Goal: Use online tool/utility: Utilize a website feature to perform a specific function

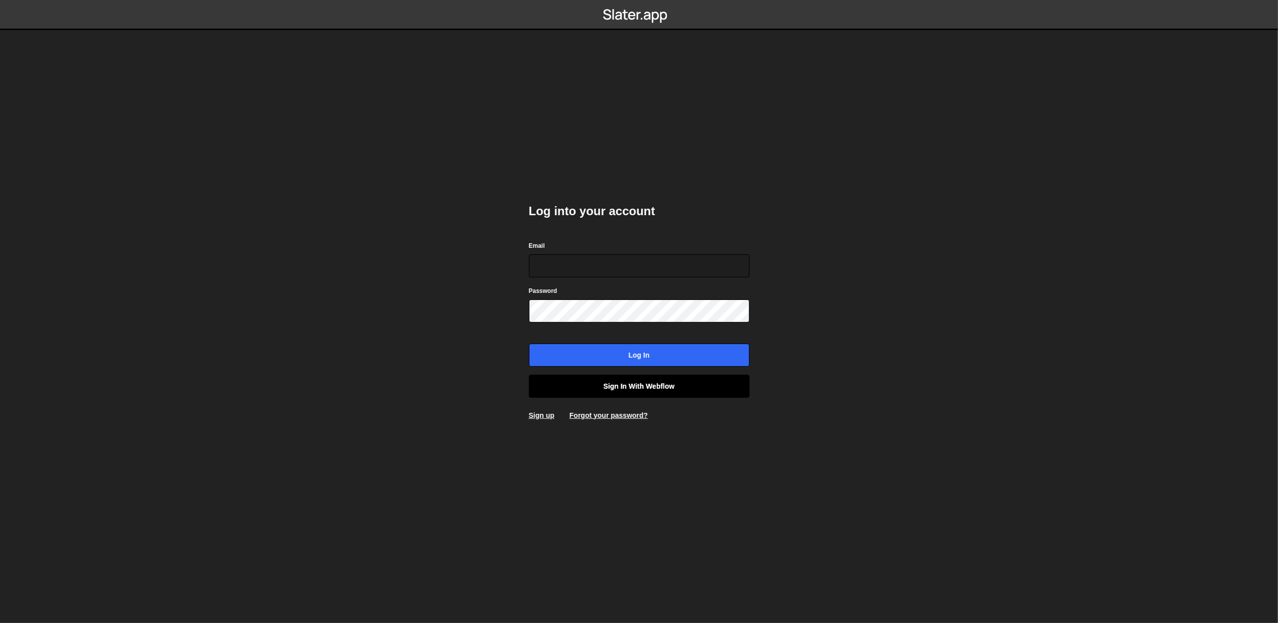
click at [712, 384] on link "Sign in with Webflow" at bounding box center [639, 385] width 221 height 23
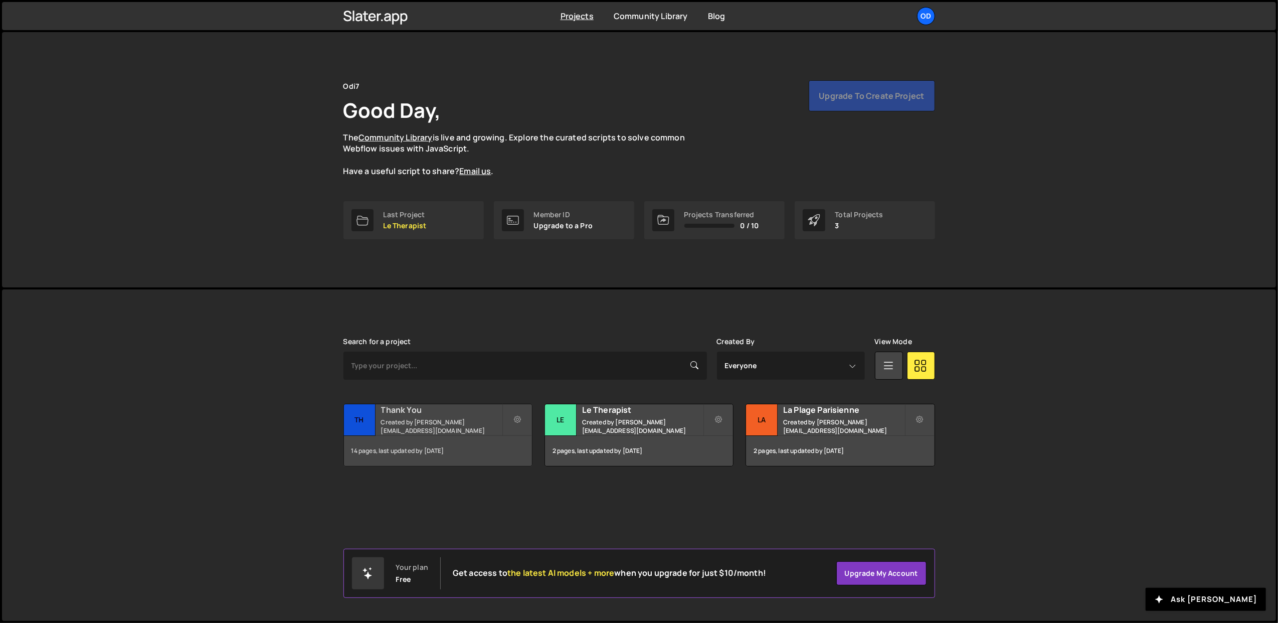
click at [440, 430] on small "Created by john@odi7.com" at bounding box center [441, 426] width 121 height 17
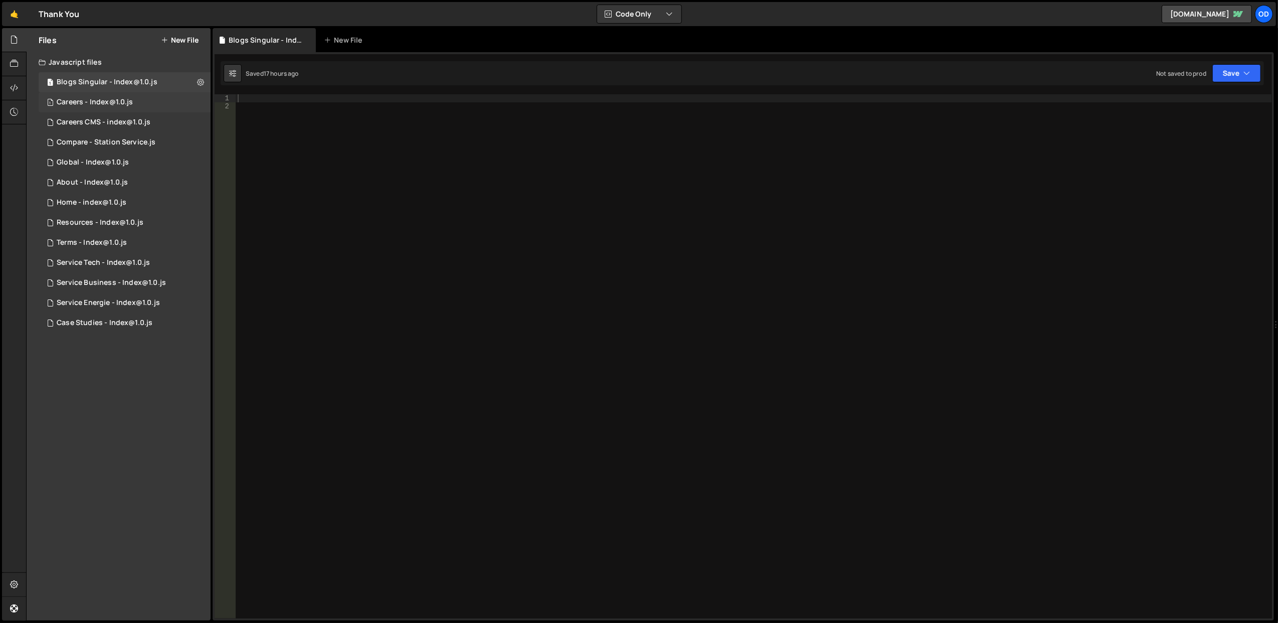
click at [110, 96] on div "1 Careers - Index@1.0.js 0" at bounding box center [125, 102] width 172 height 20
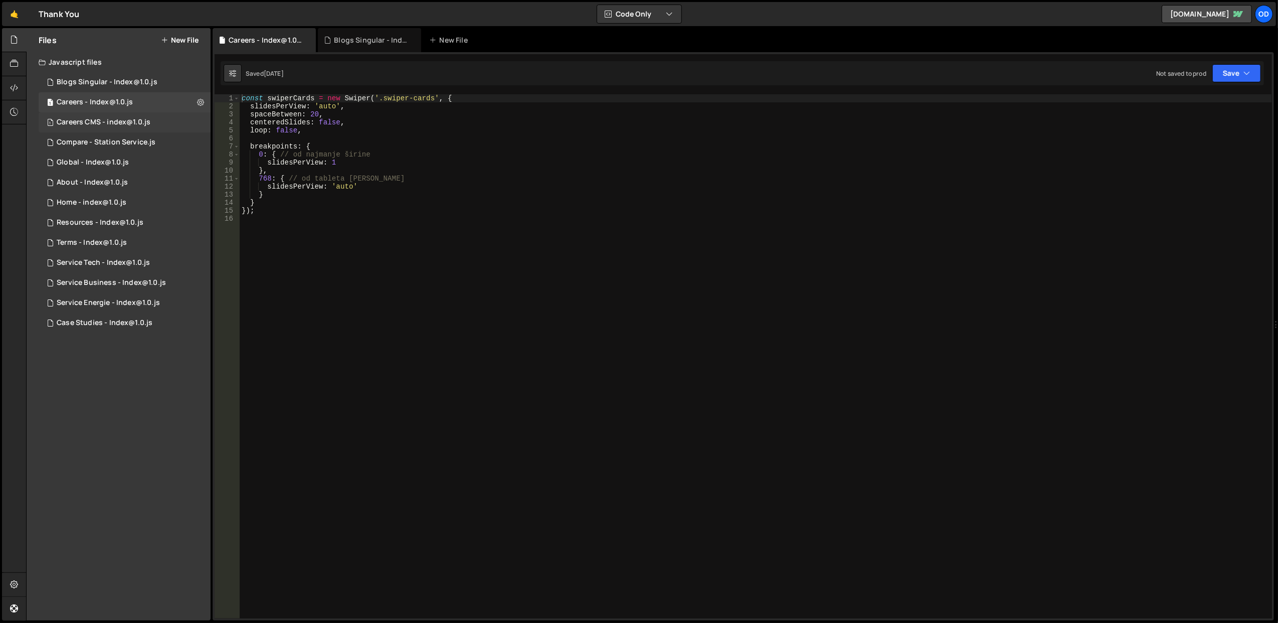
click at [141, 118] on div "Careers CMS - index@1.0.js" at bounding box center [104, 122] width 94 height 9
click at [149, 145] on div "Compare - Station Service.js" at bounding box center [106, 142] width 99 height 9
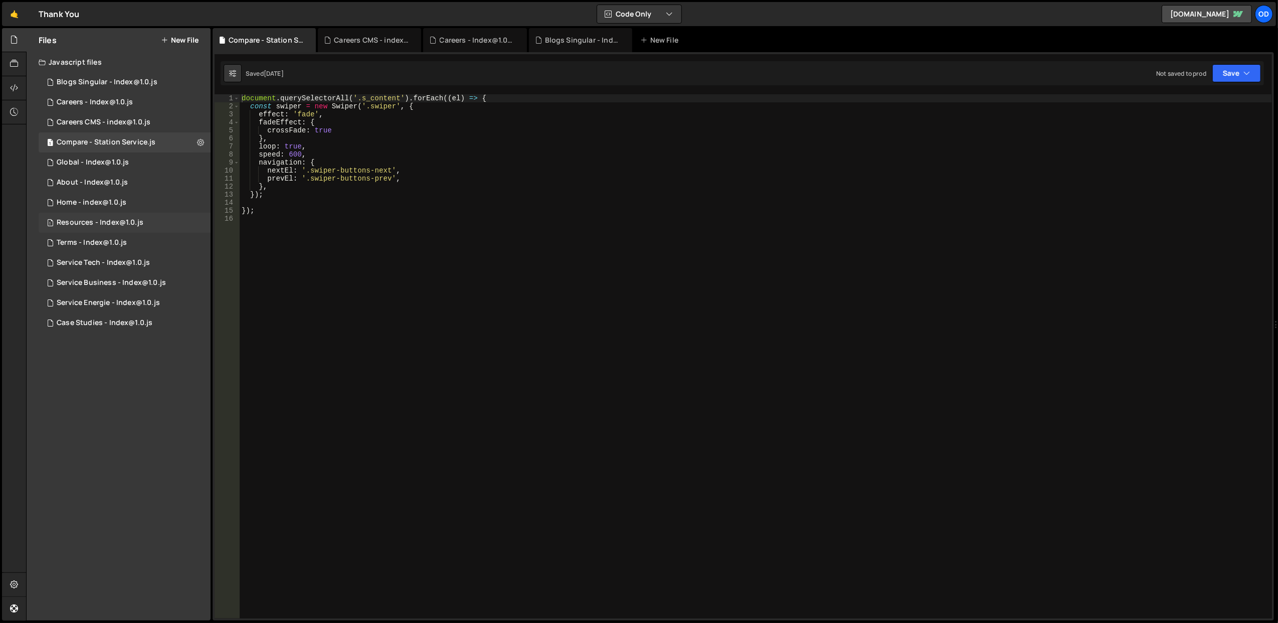
click at [142, 232] on div "1 Resources - Index@1.0.js 0" at bounding box center [125, 223] width 172 height 20
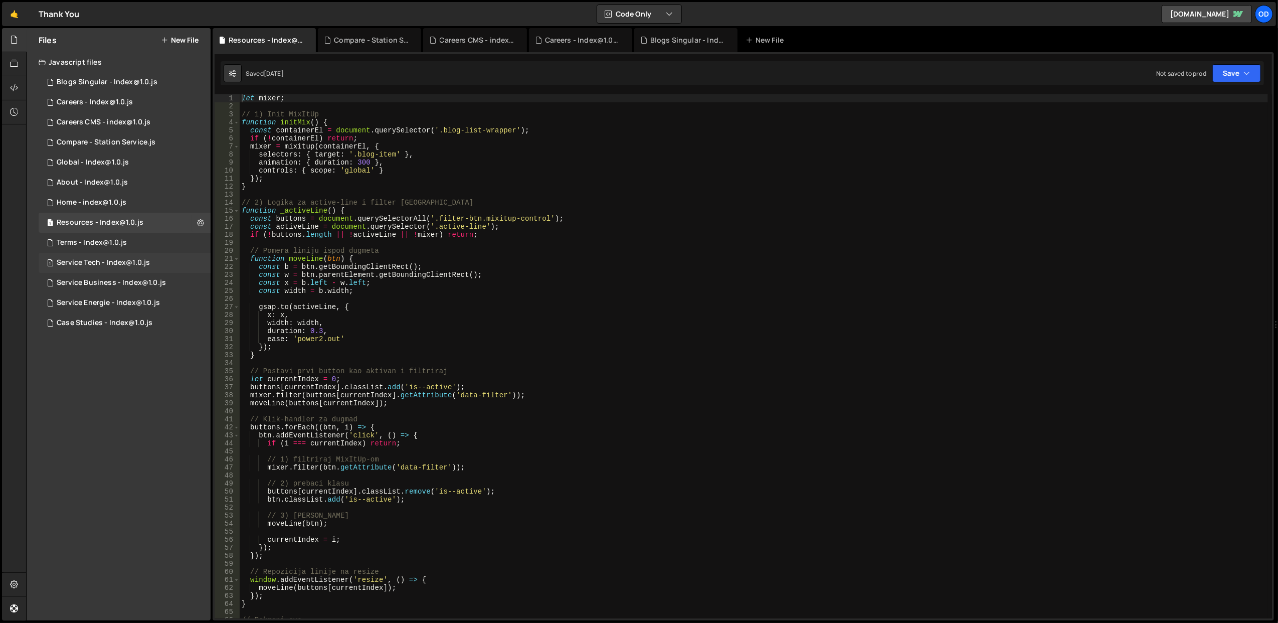
click at [133, 272] on div "1 Service Tech - Index@1.0.js 0" at bounding box center [125, 263] width 172 height 20
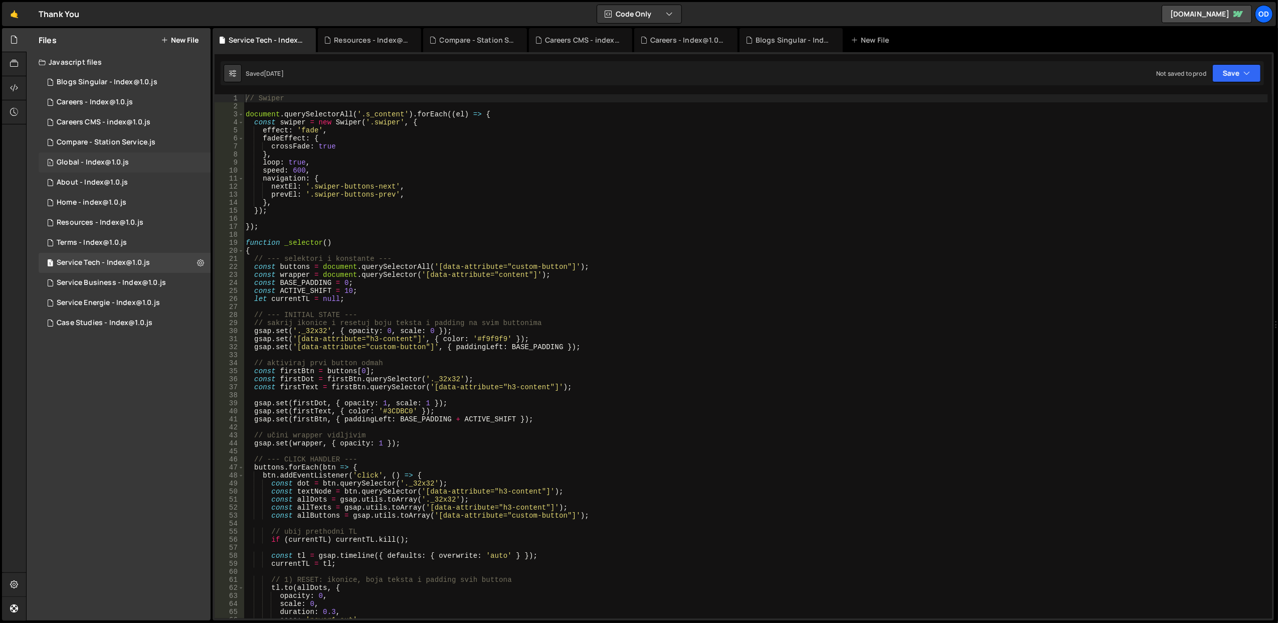
click at [125, 162] on div "Global - Index@1.0.js" at bounding box center [93, 162] width 72 height 9
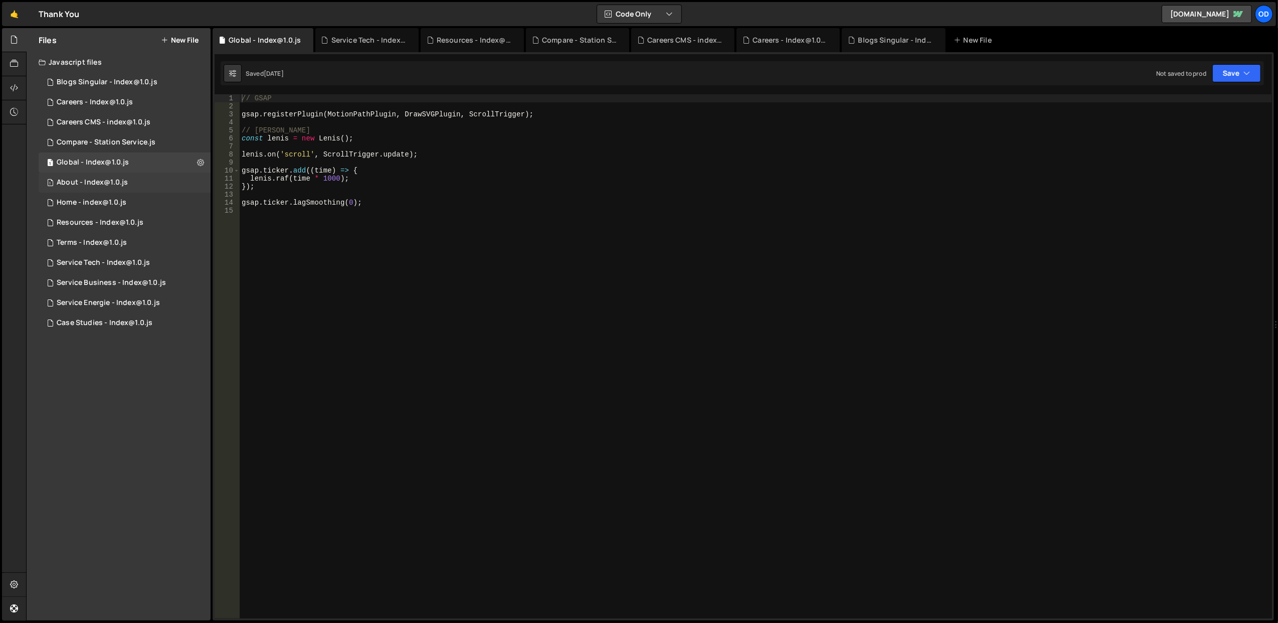
click at [130, 180] on div "1 About - Index@1.0.js 0" at bounding box center [125, 182] width 172 height 20
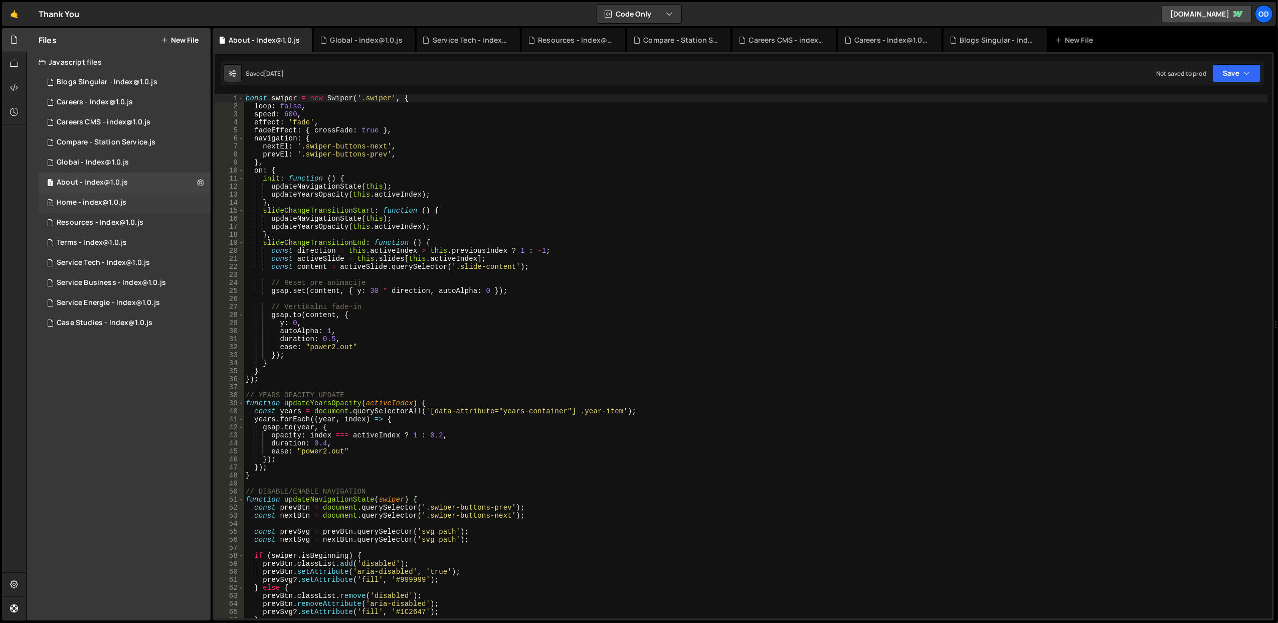
click at [131, 200] on div "1 Home - index@1.0.js 0" at bounding box center [125, 202] width 172 height 20
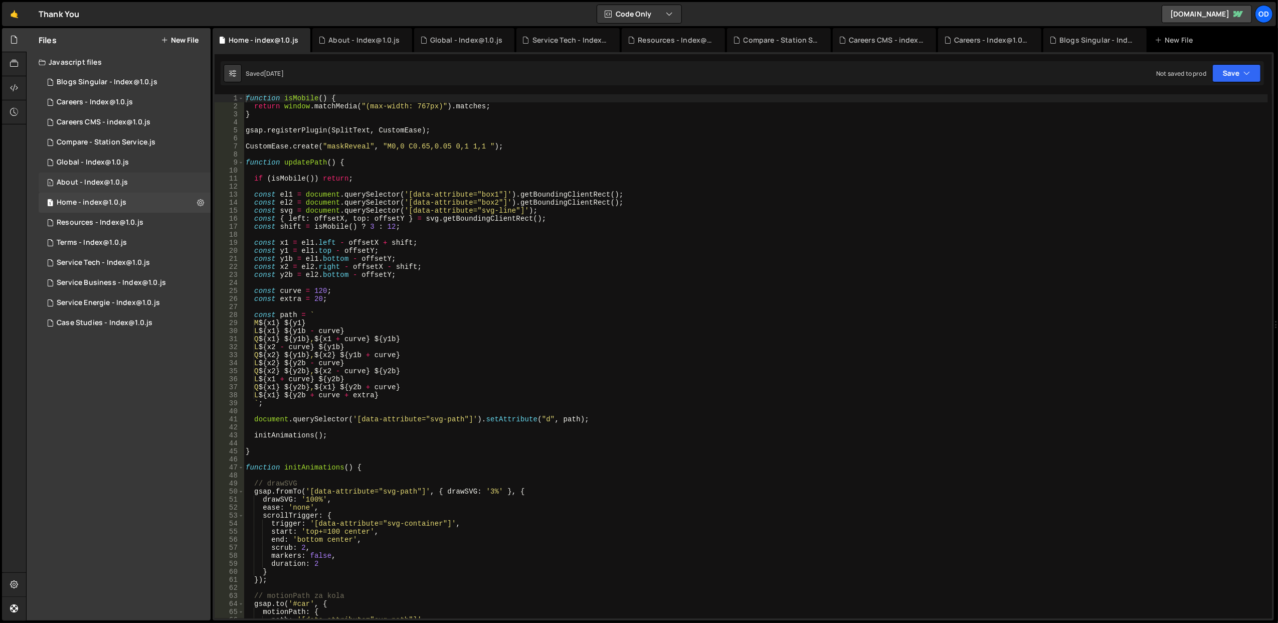
click at [131, 179] on div "1 About - Index@1.0.js 0" at bounding box center [125, 182] width 172 height 20
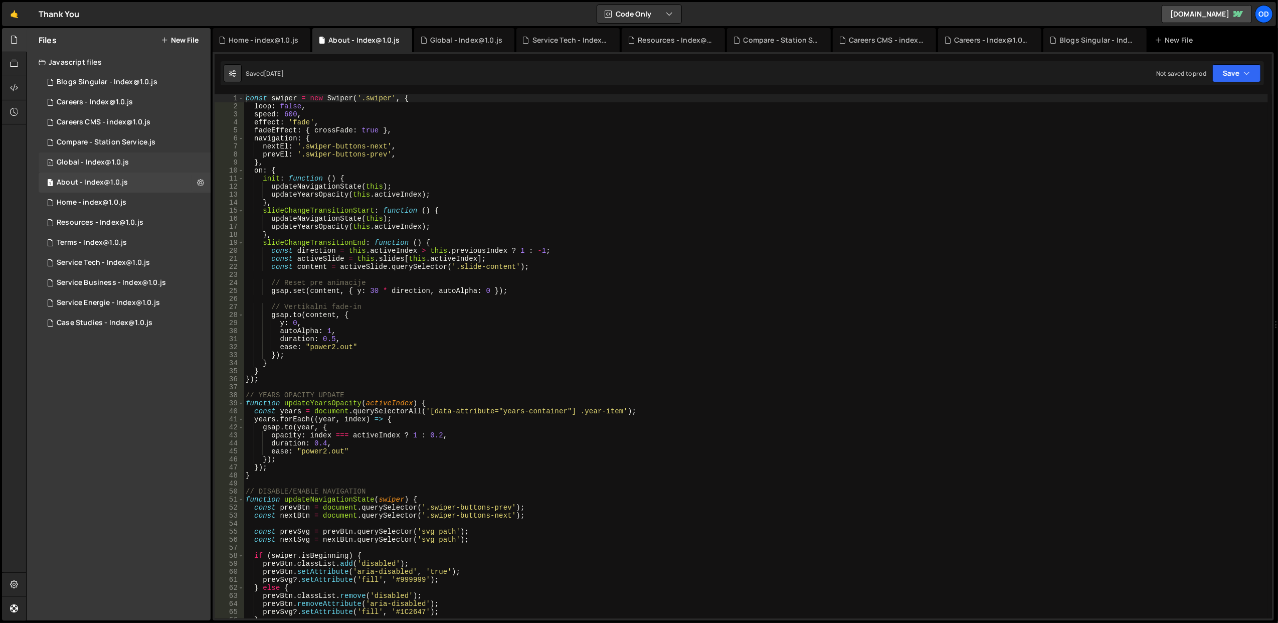
click at [131, 163] on div "1 Global - Index@1.0.js 0" at bounding box center [125, 162] width 172 height 20
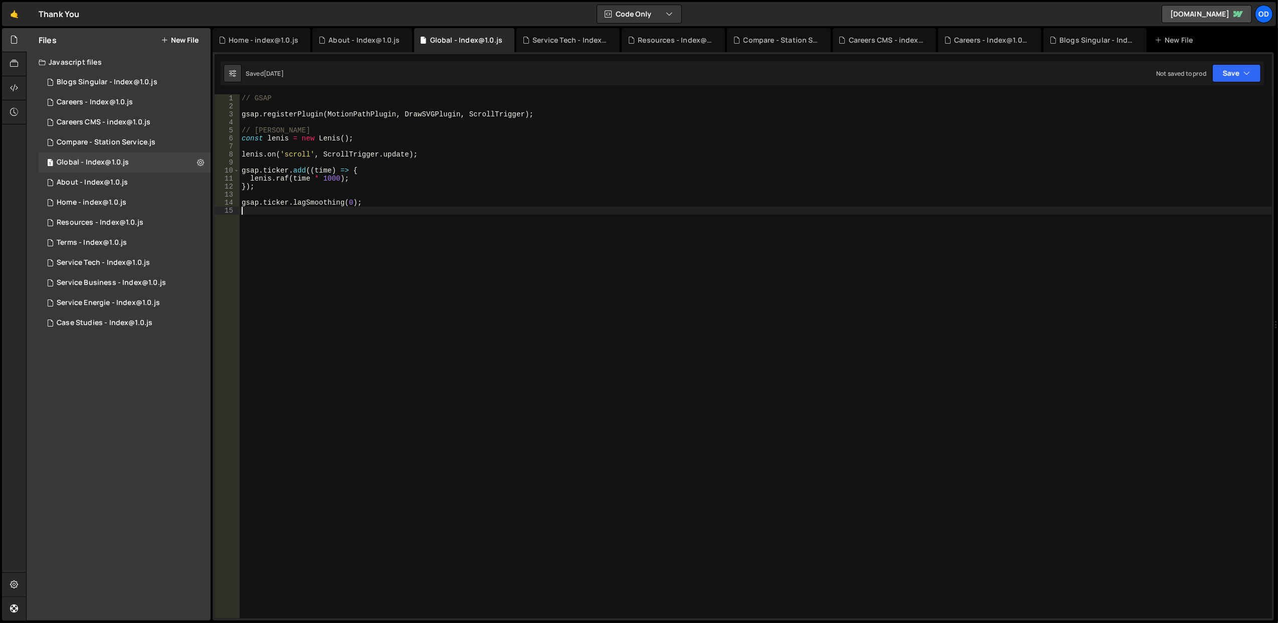
click at [513, 216] on div "// GSAP gsap . registerPlugin ( MotionPathPlugin , DrawSVGPlugin , ScrollTrigge…" at bounding box center [756, 364] width 1032 height 540
drag, startPoint x: 150, startPoint y: 317, endPoint x: 135, endPoint y: 292, distance: 29.2
click at [150, 316] on div "1 Case Studies - Index@1.0.js 0" at bounding box center [125, 323] width 172 height 20
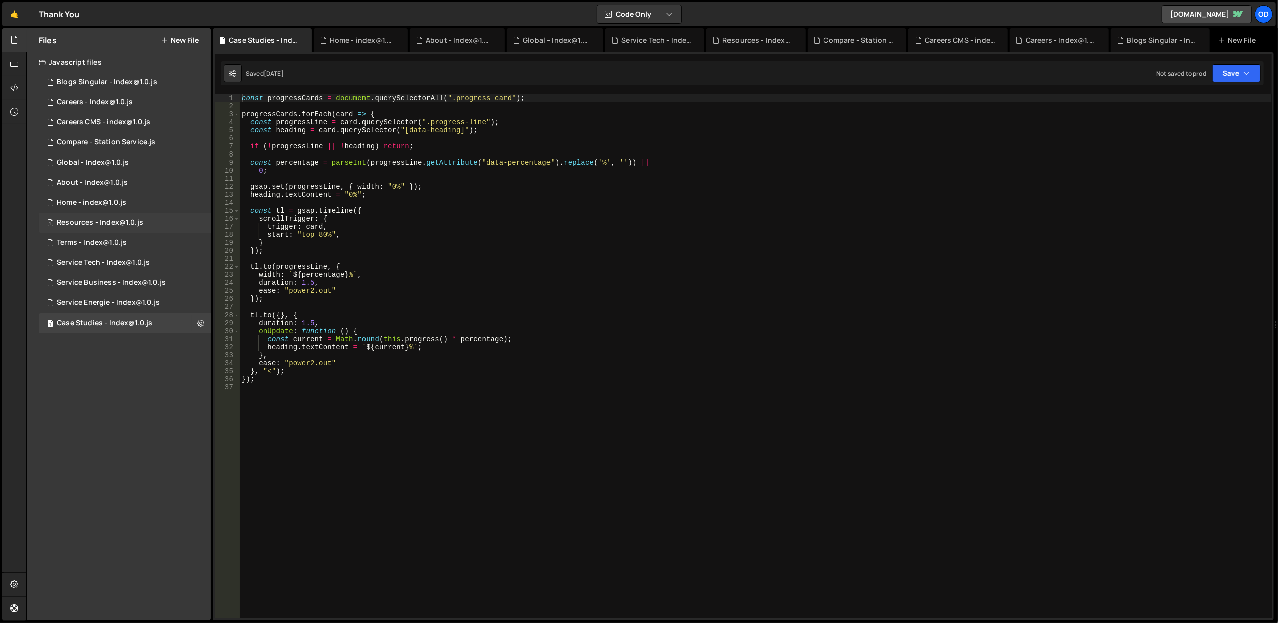
click at [110, 215] on div "1 Resources - Index@1.0.js 0" at bounding box center [125, 223] width 172 height 20
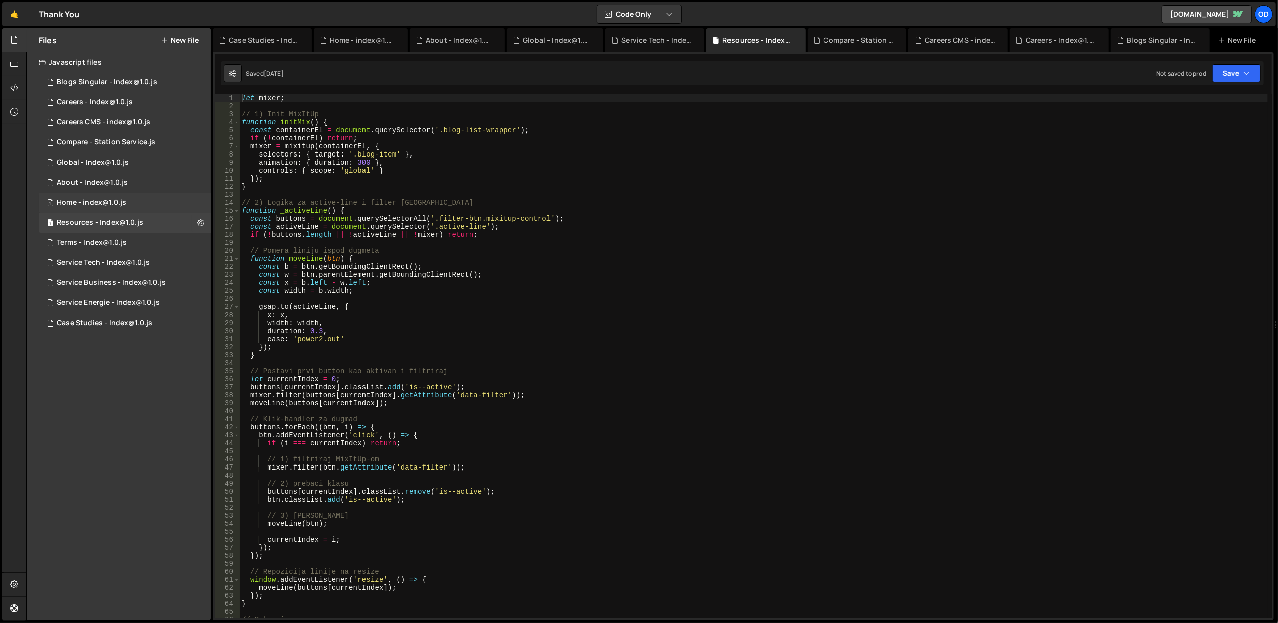
click at [113, 204] on div "Home - index@1.0.js" at bounding box center [92, 202] width 70 height 9
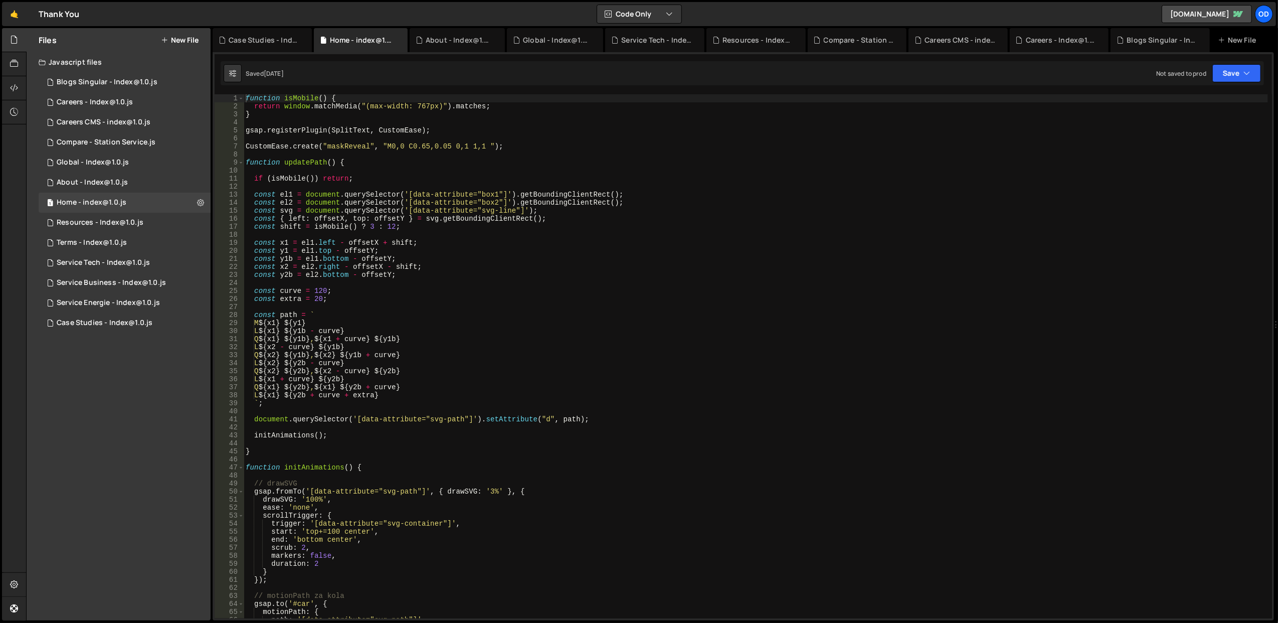
click at [400, 243] on div "function isMobile ( ) { return window . matchMedia ( "(max-width: 767px)" ) . m…" at bounding box center [756, 364] width 1024 height 540
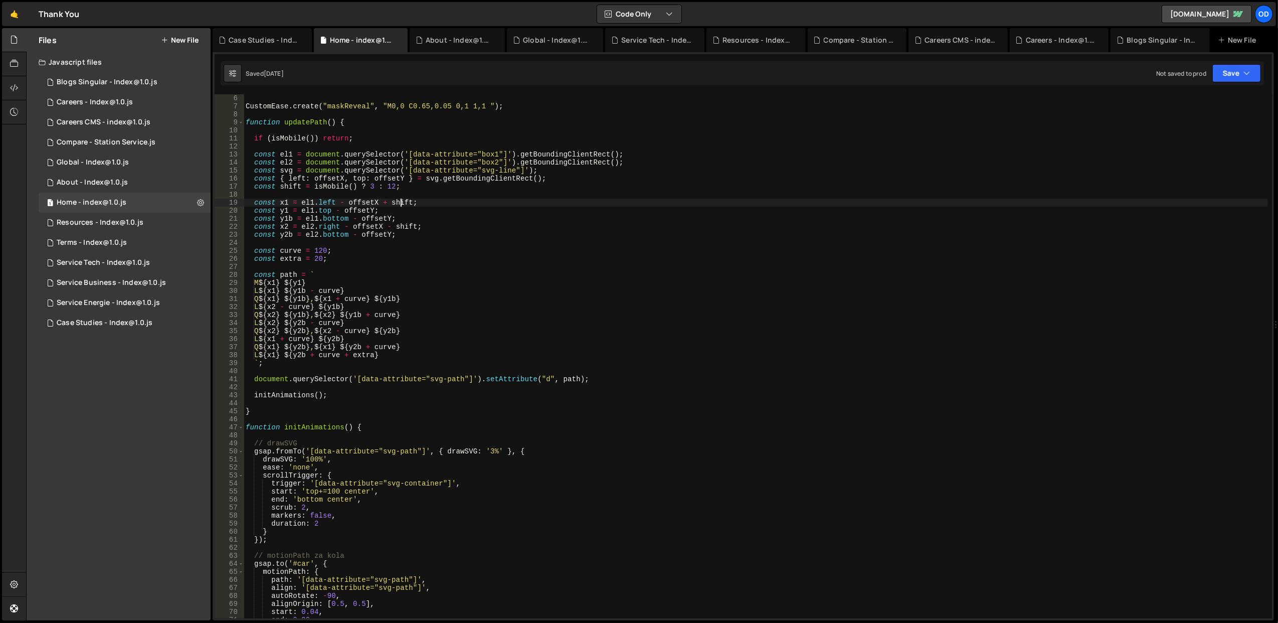
scroll to position [40, 0]
click at [468, 309] on div "CustomEase . create ( "maskReveal" , "M0,0 C0.65,0.05 0,1 1,1 " ) ; function up…" at bounding box center [756, 364] width 1024 height 540
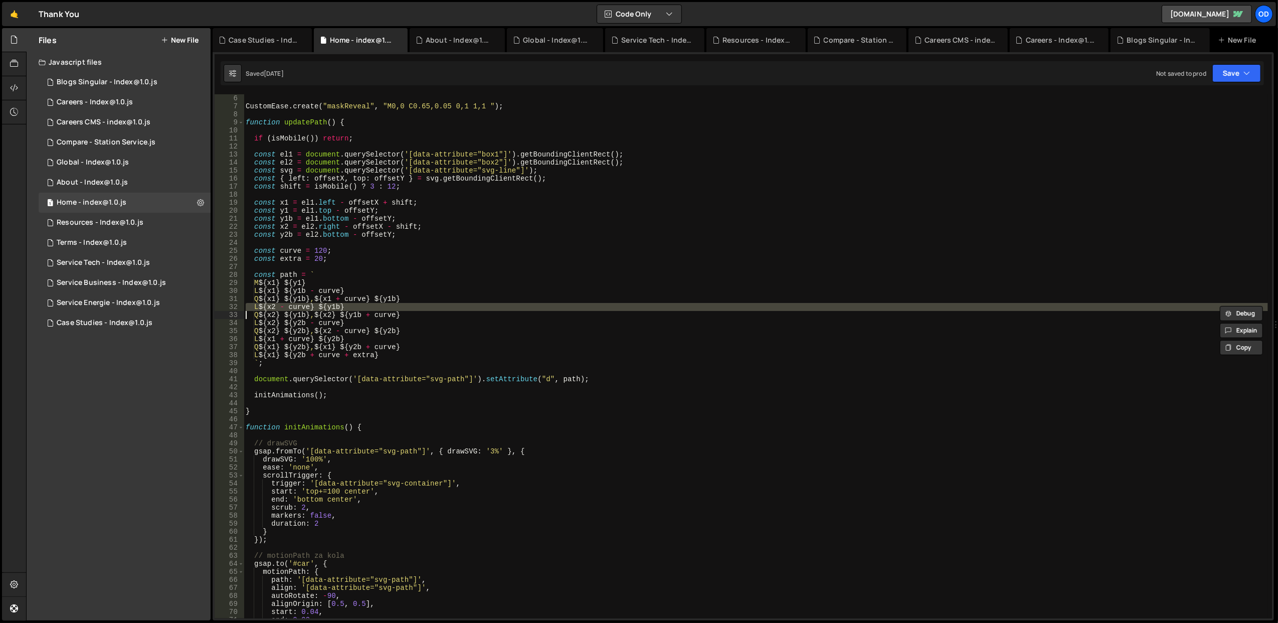
click at [468, 309] on div "CustomEase . create ( "maskReveal" , "M0,0 C0.65,0.05 0,1 1,1 " ) ; function up…" at bounding box center [756, 356] width 1024 height 524
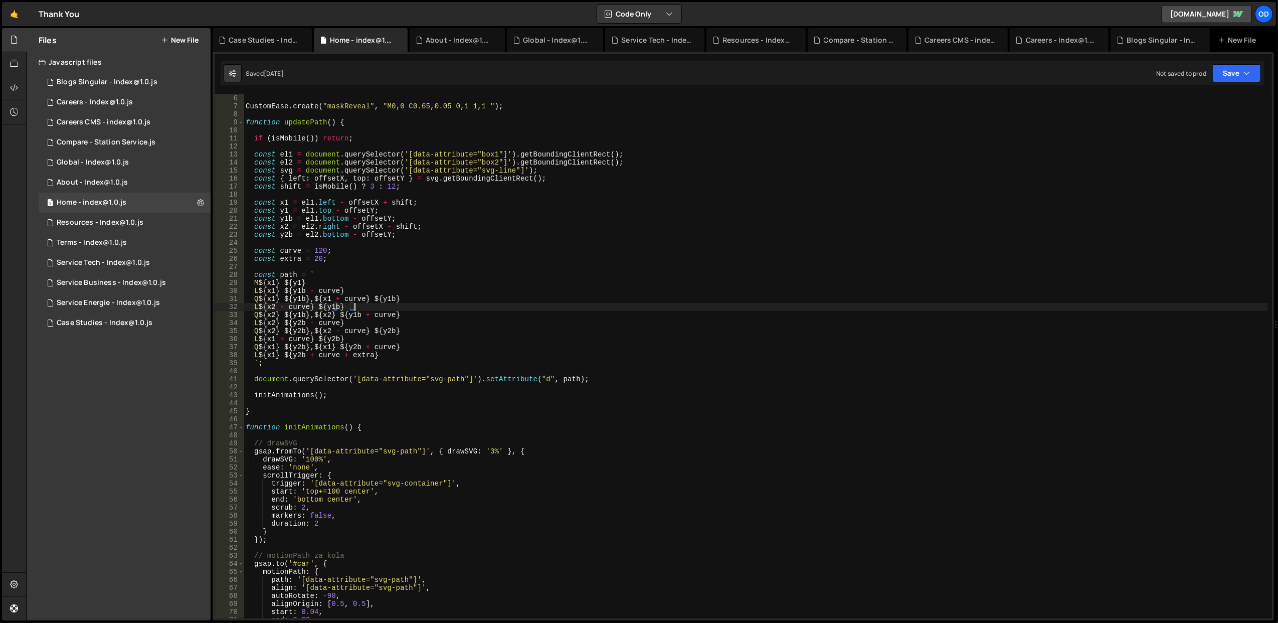
click at [468, 309] on div "CustomEase . create ( "maskReveal" , "M0,0 C0.65,0.05 0,1 1,1 " ) ; function up…" at bounding box center [756, 364] width 1024 height 540
click at [351, 302] on div "CustomEase . create ( "maskReveal" , "M0,0 C0.65,0.05 0,1 1,1 " ) ; function up…" at bounding box center [756, 364] width 1024 height 540
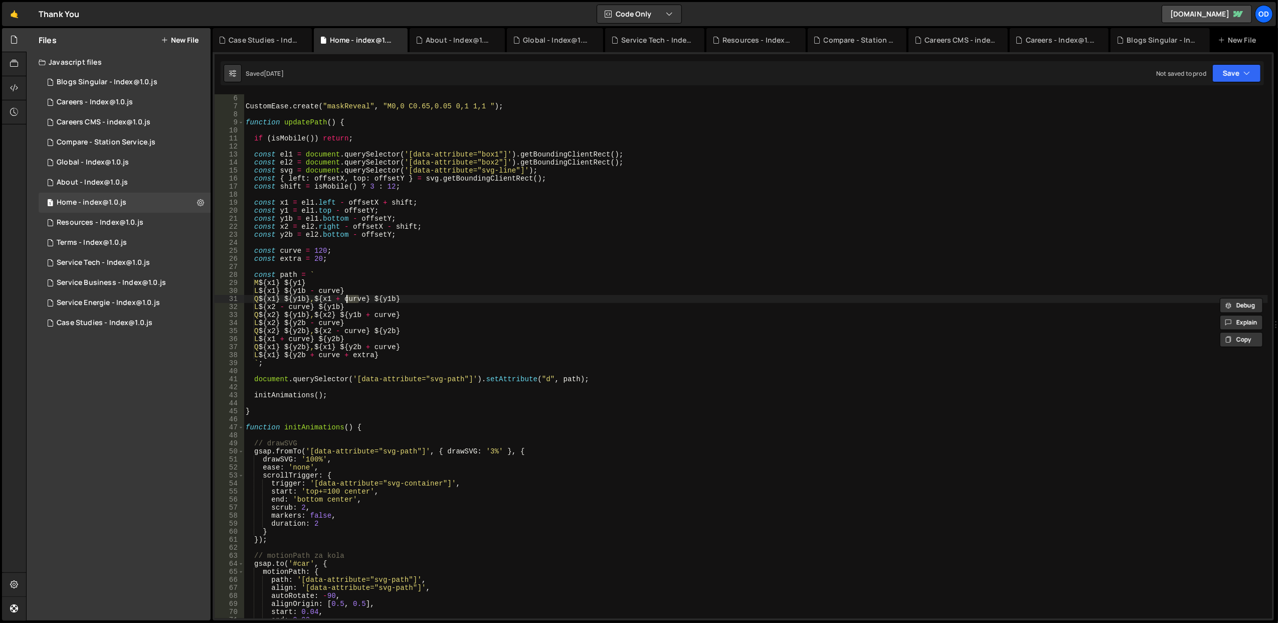
click at [357, 301] on div "CustomEase . create ( "maskReveal" , "M0,0 C0.65,0.05 0,1 1,1 " ) ; function up…" at bounding box center [756, 356] width 1024 height 524
click at [354, 301] on div "CustomEase . create ( "maskReveal" , "M0,0 C0.65,0.05 0,1 1,1 " ) ; function up…" at bounding box center [756, 364] width 1024 height 540
click at [325, 292] on div "CustomEase . create ( "maskReveal" , "M0,0 C0.65,0.05 0,1 1,1 " ) ; function up…" at bounding box center [756, 364] width 1024 height 540
click at [263, 231] on div "CustomEase . create ( "maskReveal" , "M0,0 C0.65,0.05 0,1 1,1 " ) ; function up…" at bounding box center [756, 364] width 1024 height 540
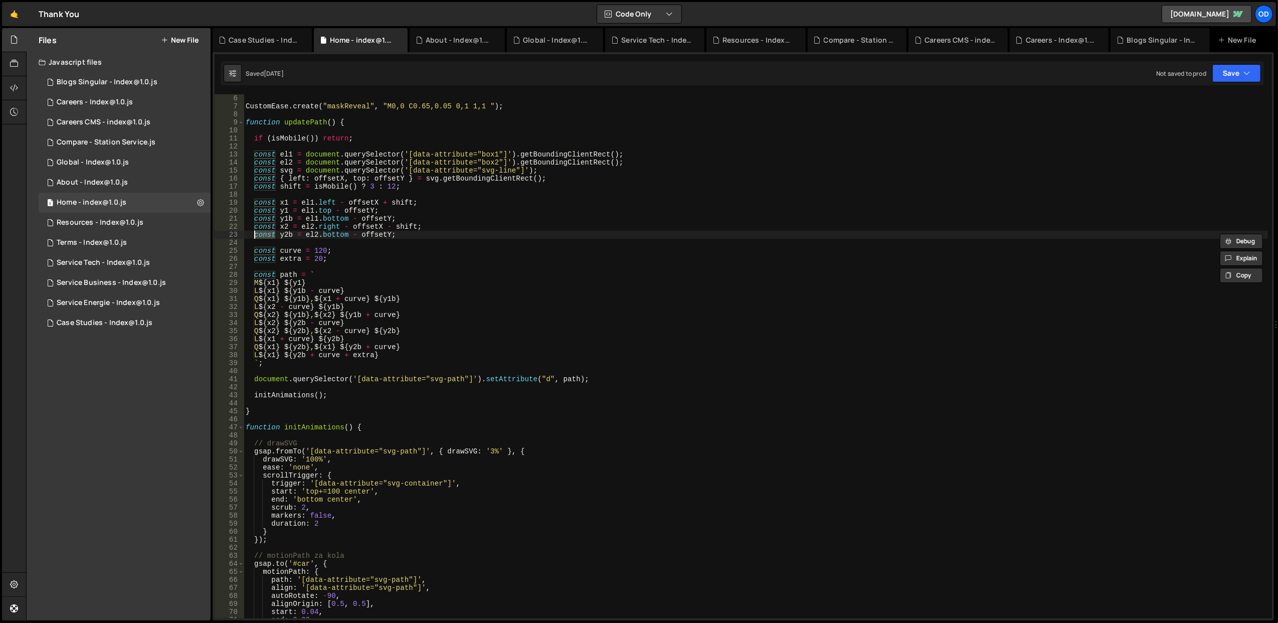
click at [325, 163] on div "CustomEase . create ( "maskReveal" , "M0,0 C0.65,0.05 0,1 1,1 " ) ; function up…" at bounding box center [756, 364] width 1024 height 540
click at [327, 137] on div "CustomEase . create ( "maskReveal" , "M0,0 C0.65,0.05 0,1 1,1 " ) ; function up…" at bounding box center [756, 364] width 1024 height 540
click at [289, 137] on div "CustomEase . create ( "maskReveal" , "M0,0 C0.65,0.05 0,1 1,1 " ) ; function up…" at bounding box center [756, 364] width 1024 height 540
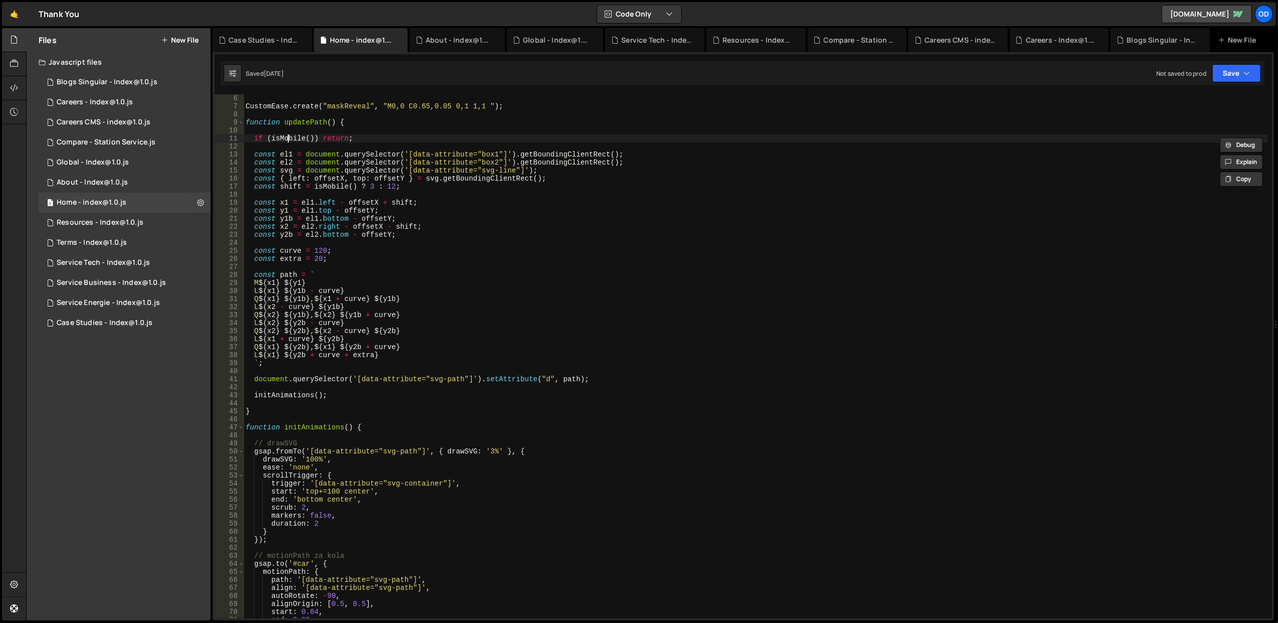
click at [289, 137] on div "CustomEase . create ( "maskReveal" , "M0,0 C0.65,0.05 0,1 1,1 " ) ; function up…" at bounding box center [756, 364] width 1024 height 540
click at [367, 159] on div "CustomEase . create ( "maskReveal" , "M0,0 C0.65,0.05 0,1 1,1 " ) ; function up…" at bounding box center [756, 364] width 1024 height 540
type textarea "const el2 = document.querySelector('[data-attribute="box2"]').getBoundingClient…"
click at [464, 263] on div "CustomEase . create ( "maskReveal" , "M0,0 C0.65,0.05 0,1 1,1 " ) ; function up…" at bounding box center [756, 364] width 1024 height 540
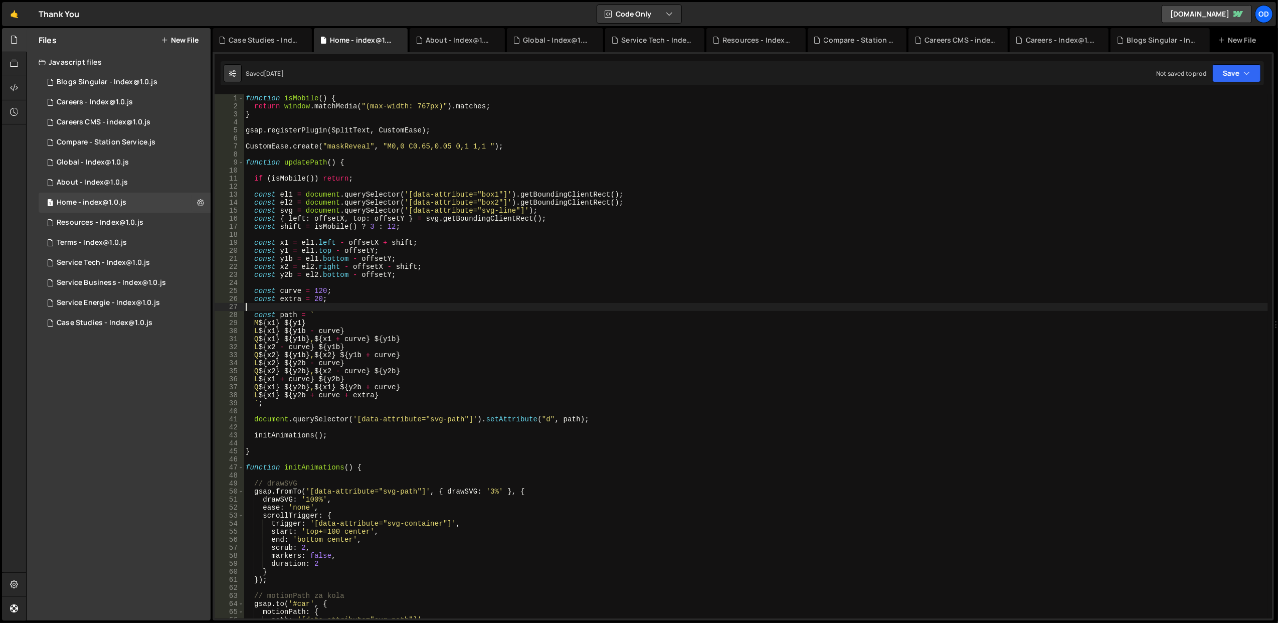
scroll to position [0, 0]
click at [449, 287] on div "function isMobile ( ) { return window . matchMedia ( "(max-width: 767px)" ) . m…" at bounding box center [756, 364] width 1024 height 540
click at [450, 295] on div "function isMobile ( ) { return window . matchMedia ( "(max-width: 767px)" ) . m…" at bounding box center [756, 364] width 1024 height 540
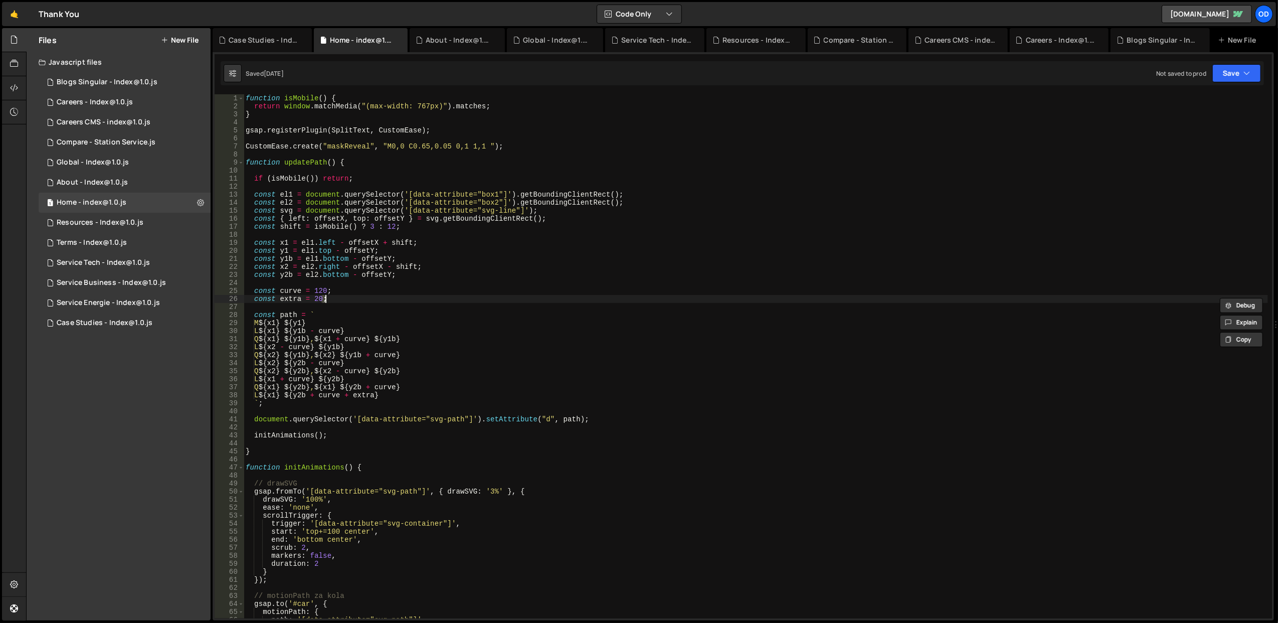
click at [258, 293] on div "function isMobile ( ) { return window . matchMedia ( "(max-width: 767px)" ) . m…" at bounding box center [756, 364] width 1024 height 540
click at [265, 301] on div "function isMobile ( ) { return window . matchMedia ( "(max-width: 767px)" ) . m…" at bounding box center [756, 364] width 1024 height 540
click at [269, 252] on div "function isMobile ( ) { return window . matchMedia ( "(max-width: 767px)" ) . m…" at bounding box center [756, 364] width 1024 height 540
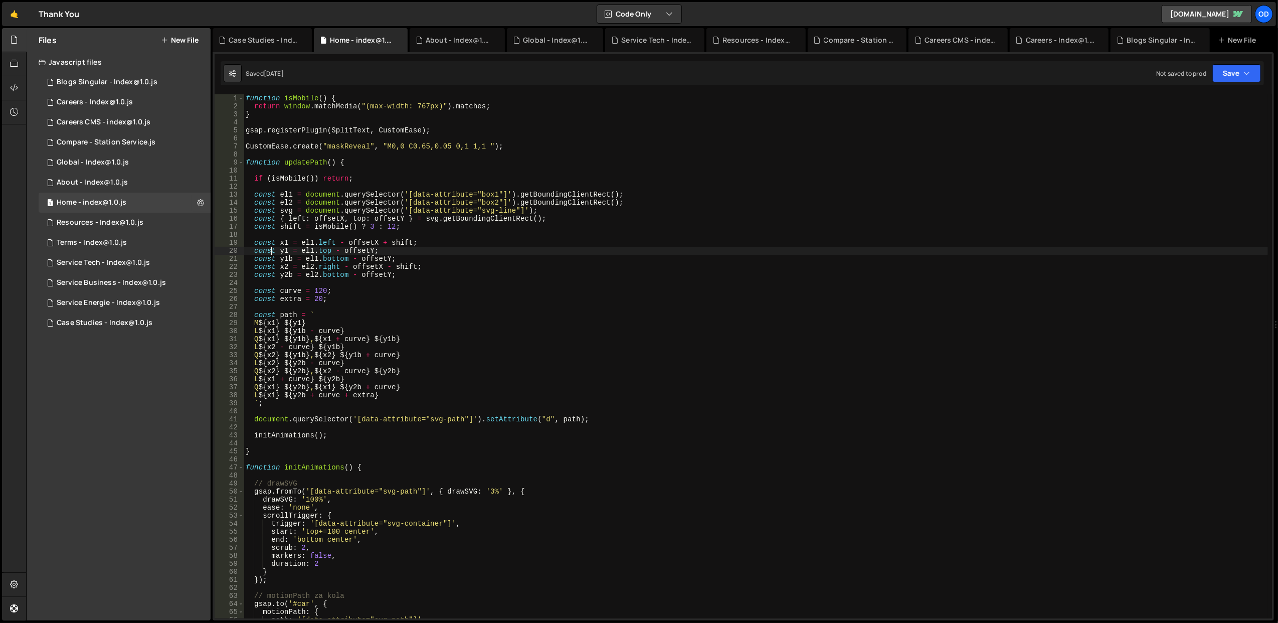
click at [269, 252] on div "function isMobile ( ) { return window . matchMedia ( "(max-width: 767px)" ) . m…" at bounding box center [756, 364] width 1024 height 540
click at [269, 464] on div "function isMobile ( ) { return window . matchMedia ( "(max-width: 767px)" ) . m…" at bounding box center [756, 364] width 1024 height 540
click at [264, 498] on div "function isMobile ( ) { return window . matchMedia ( "(max-width: 767px)" ) . m…" at bounding box center [756, 364] width 1024 height 540
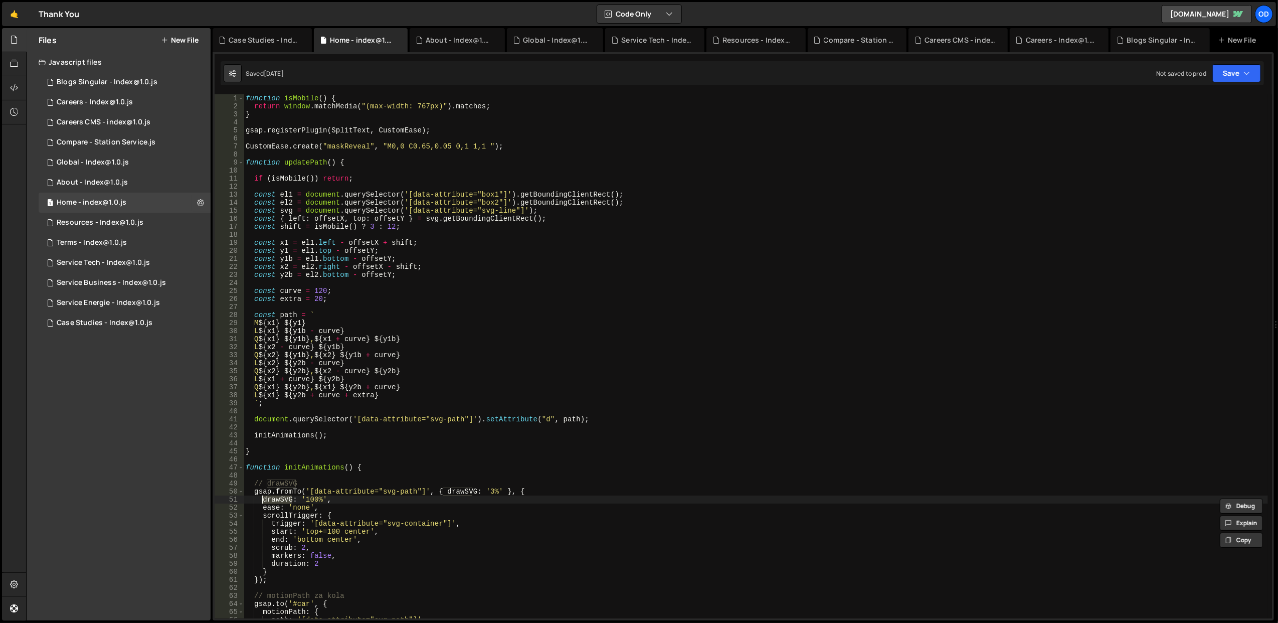
scroll to position [80, 0]
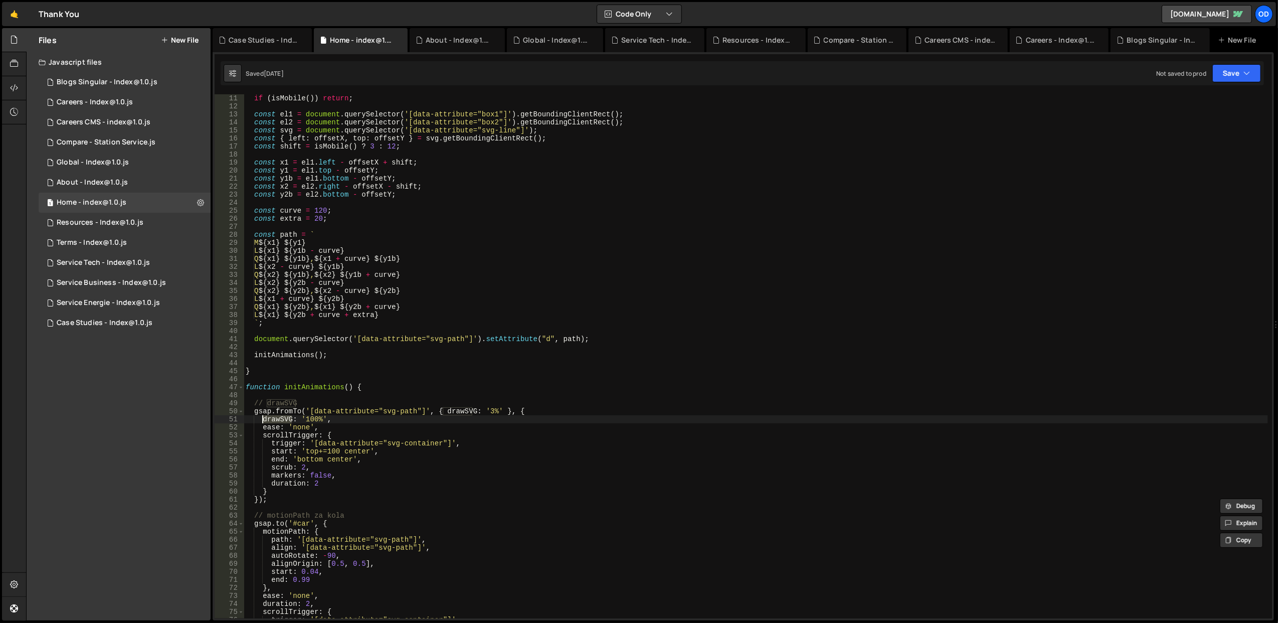
click at [262, 408] on div "if ( isMobile ( )) return ; const el1 = document . querySelector ( '[data-attri…" at bounding box center [756, 364] width 1024 height 540
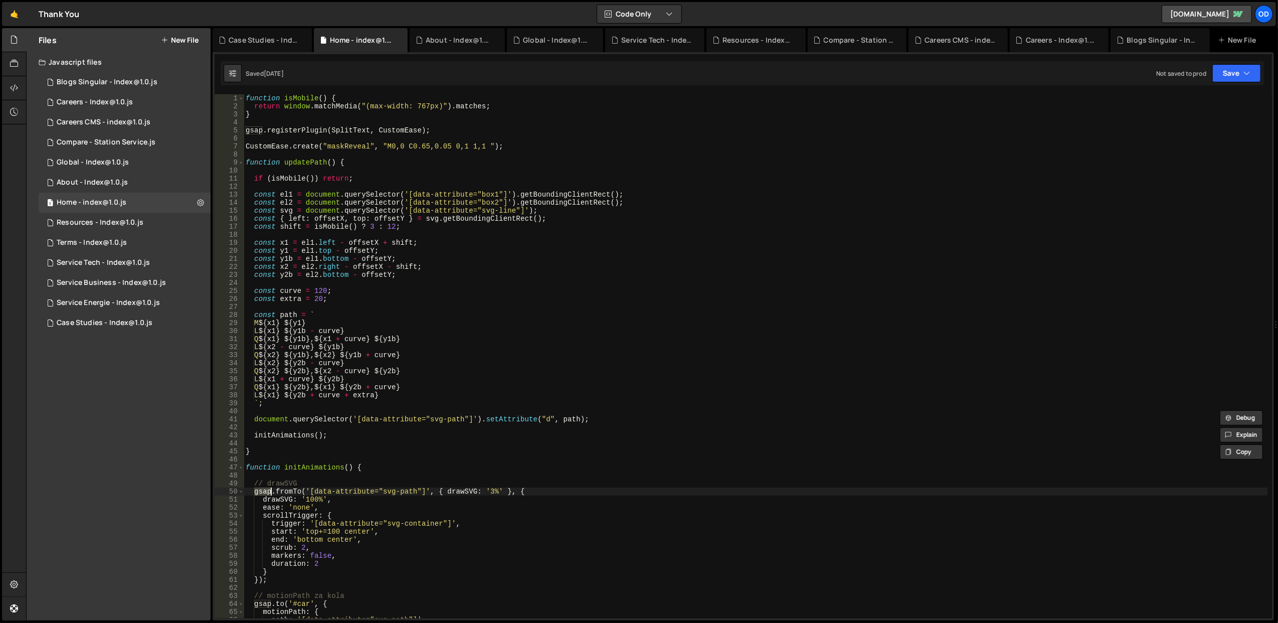
scroll to position [0, 0]
click at [262, 264] on div "function isMobile ( ) { return window . matchMedia ( "(max-width: 767px)" ) . m…" at bounding box center [756, 364] width 1024 height 540
click at [483, 288] on div "function isMobile ( ) { return window . matchMedia ( "(max-width: 767px)" ) . m…" at bounding box center [756, 364] width 1024 height 540
click at [126, 162] on div "Global - Index@1.0.js" at bounding box center [93, 162] width 72 height 9
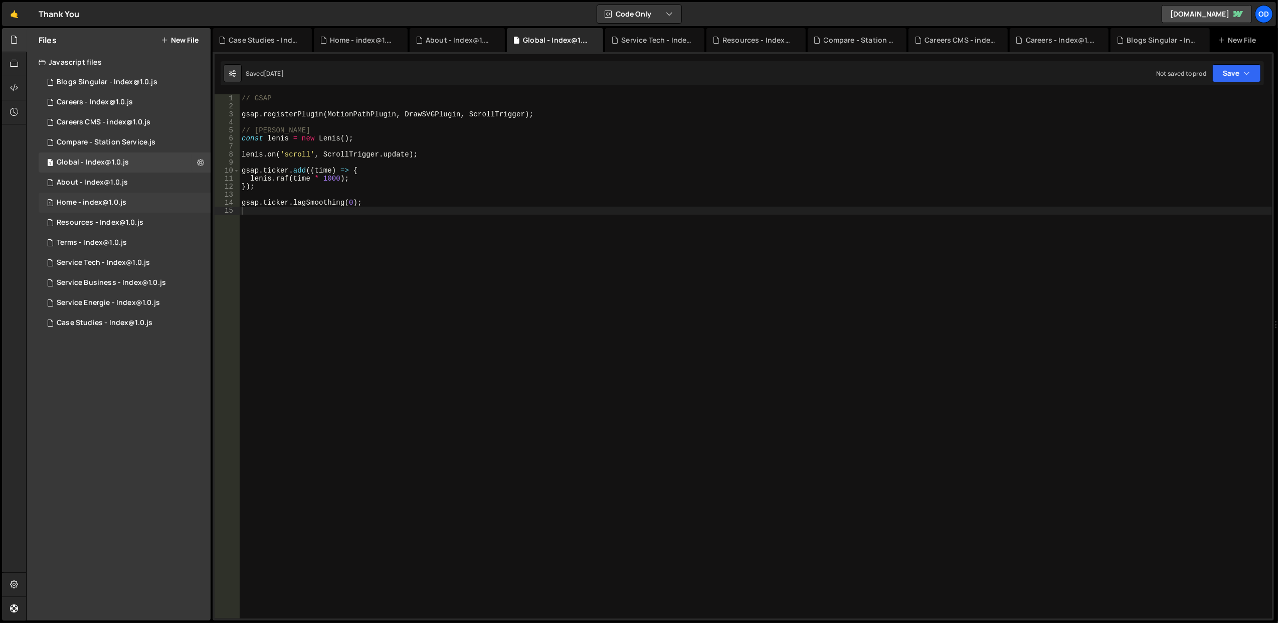
click at [133, 201] on div "1 Home - index@1.0.js 0" at bounding box center [125, 202] width 172 height 20
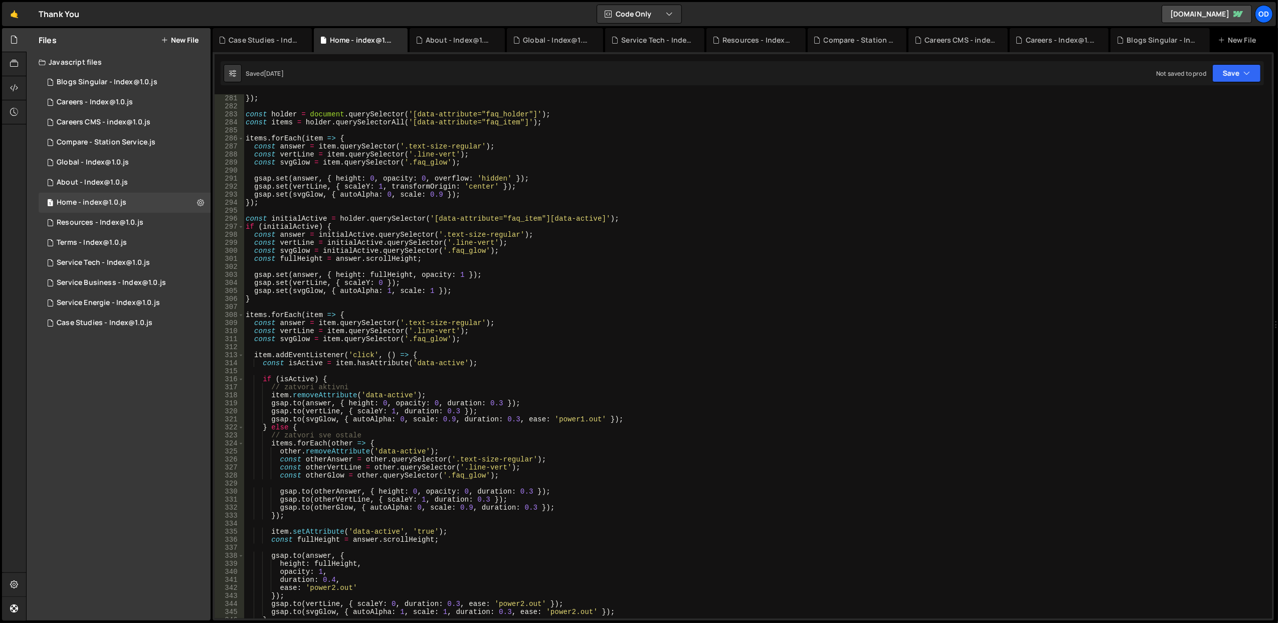
scroll to position [2246, 0]
click at [279, 378] on div "}) ; const holder = document . querySelector ( '[data-attribute="faq_holder"]' …" at bounding box center [756, 364] width 1024 height 540
type textarea "if (isActive) {"
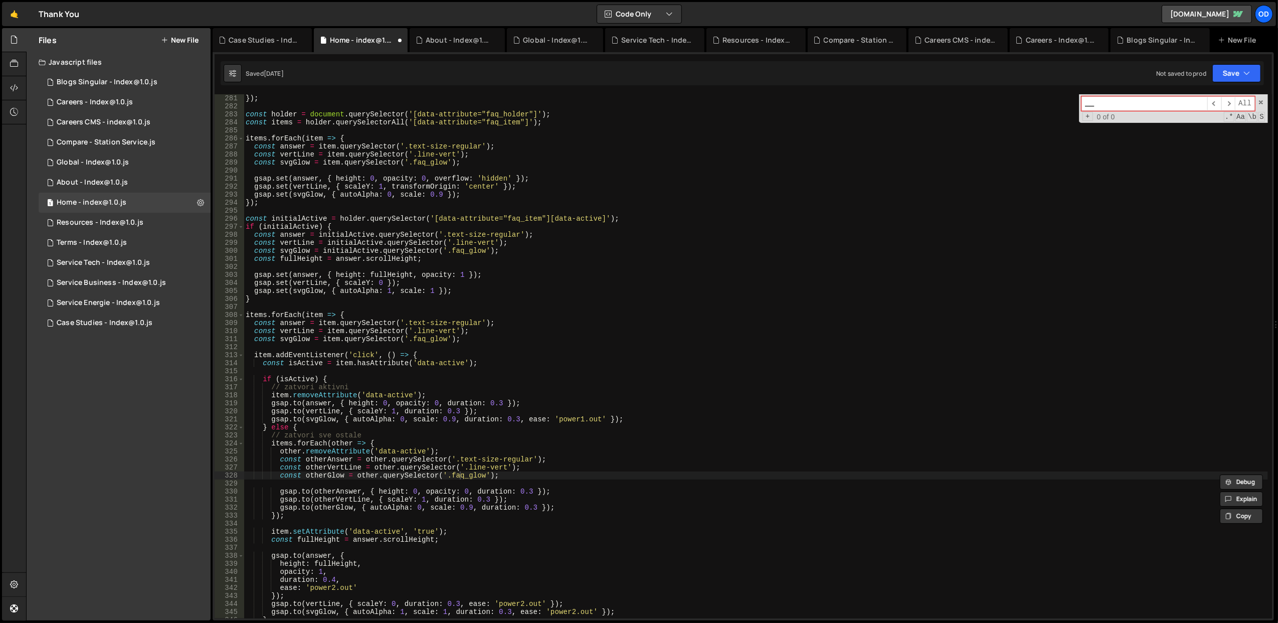
type input "_"
click at [590, 375] on div "}) ; const holder = document . querySelector ( '[data-attribute="faq_holder"]' …" at bounding box center [756, 364] width 1024 height 540
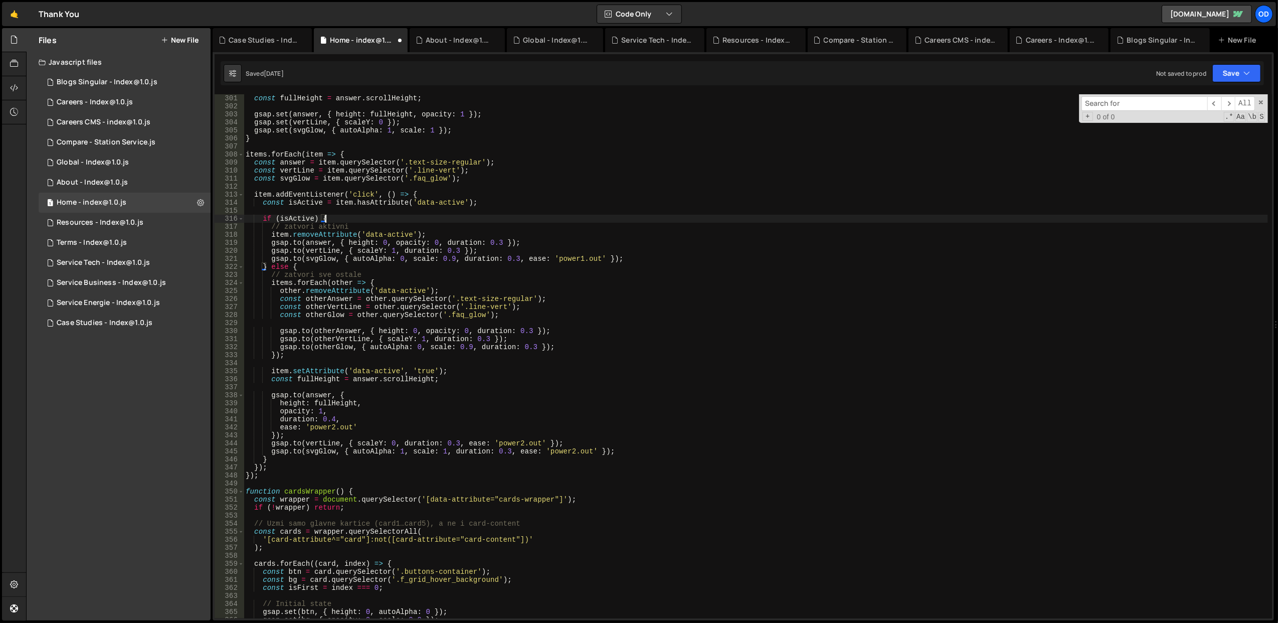
scroll to position [2446, 0]
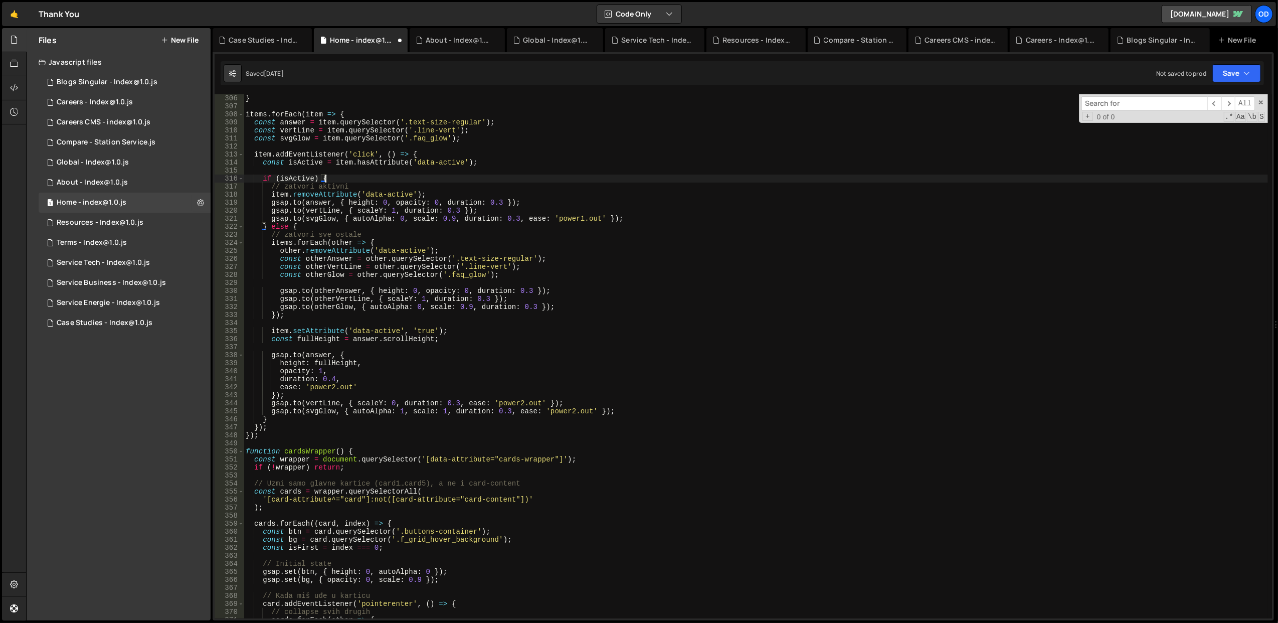
click at [584, 400] on div "} items . forEach ( item => { const answer = item . querySelector ( '.text-size…" at bounding box center [756, 364] width 1024 height 540
type textarea "[DOMAIN_NAME](vertLine, { scaleY: 0, duration: 0.3, ease: 'power2.out' });"
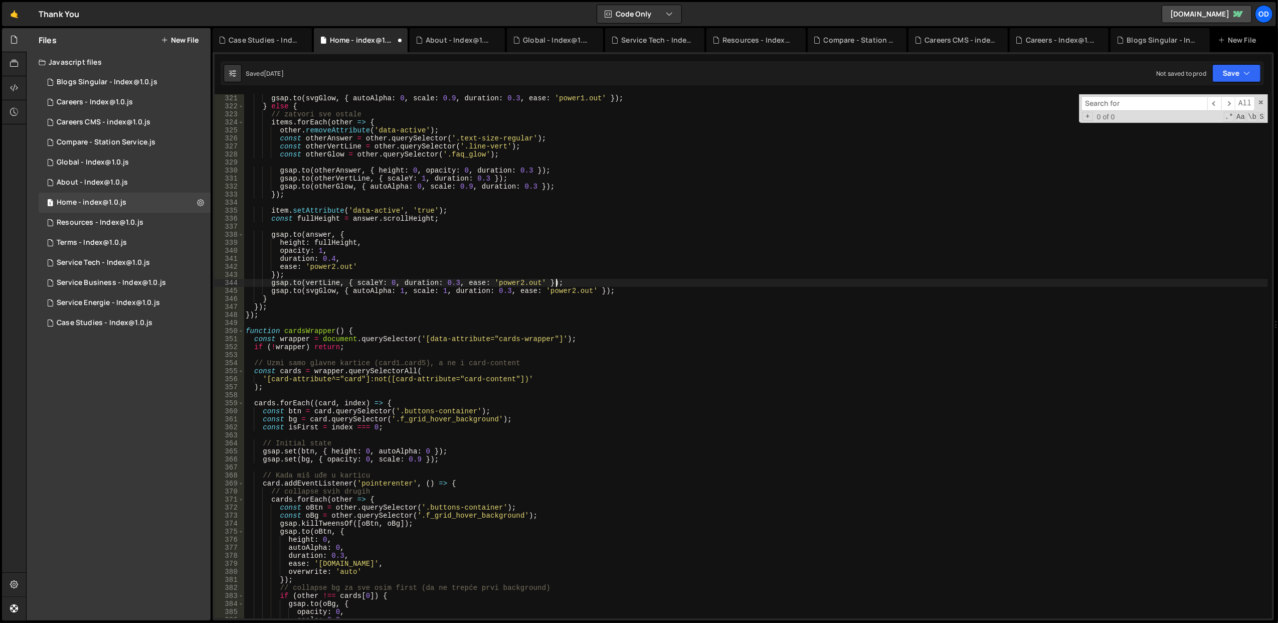
scroll to position [2607, 0]
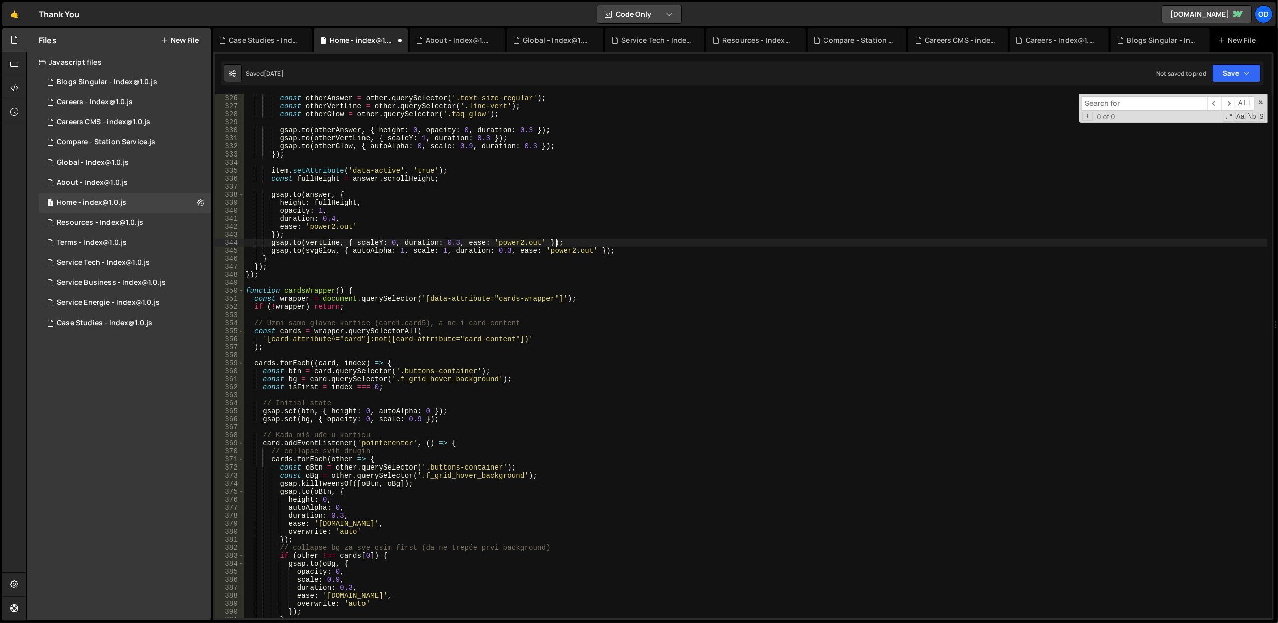
click at [649, 13] on button "Code Only" at bounding box center [639, 14] width 84 height 18
click at [643, 52] on button "Code + Tools" at bounding box center [640, 55] width 84 height 18
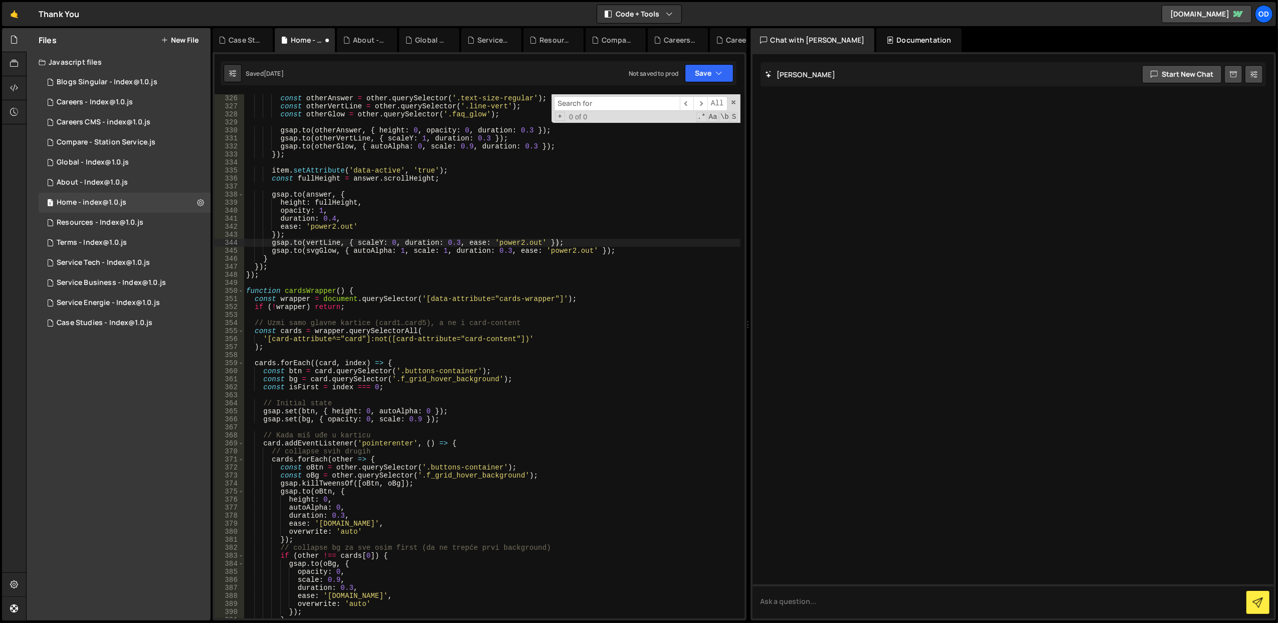
click at [876, 31] on div "Documentation" at bounding box center [918, 40] width 85 height 24
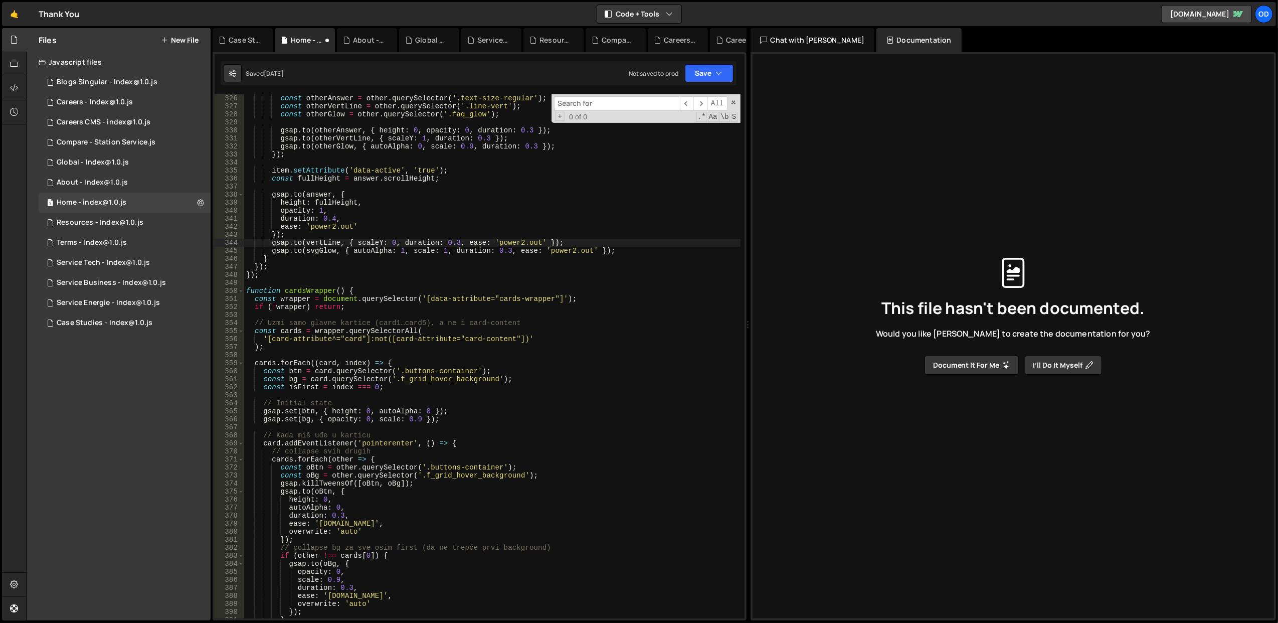
click at [953, 353] on div "Would you like [PERSON_NAME] to create the documentation for you? Document it f…" at bounding box center [1013, 351] width 274 height 46
click at [957, 361] on button "Document it for me" at bounding box center [971, 364] width 94 height 19
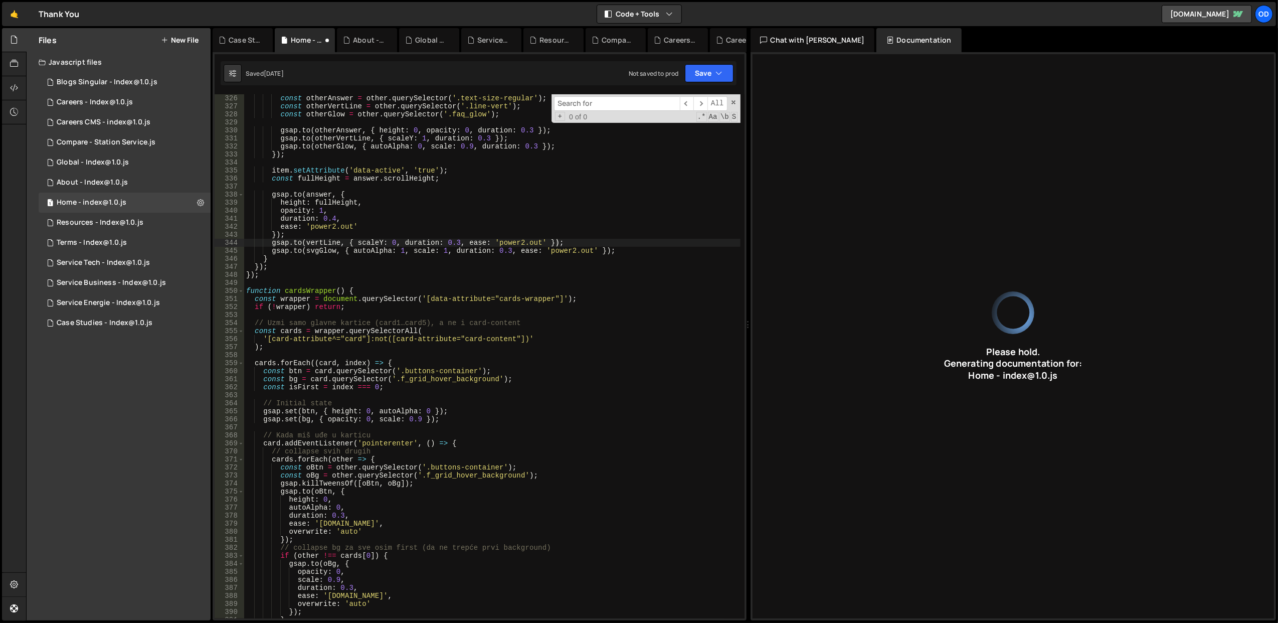
type input "JavaScript code for GSAP animations, handling SVG paths, tab navigation, and ho…"
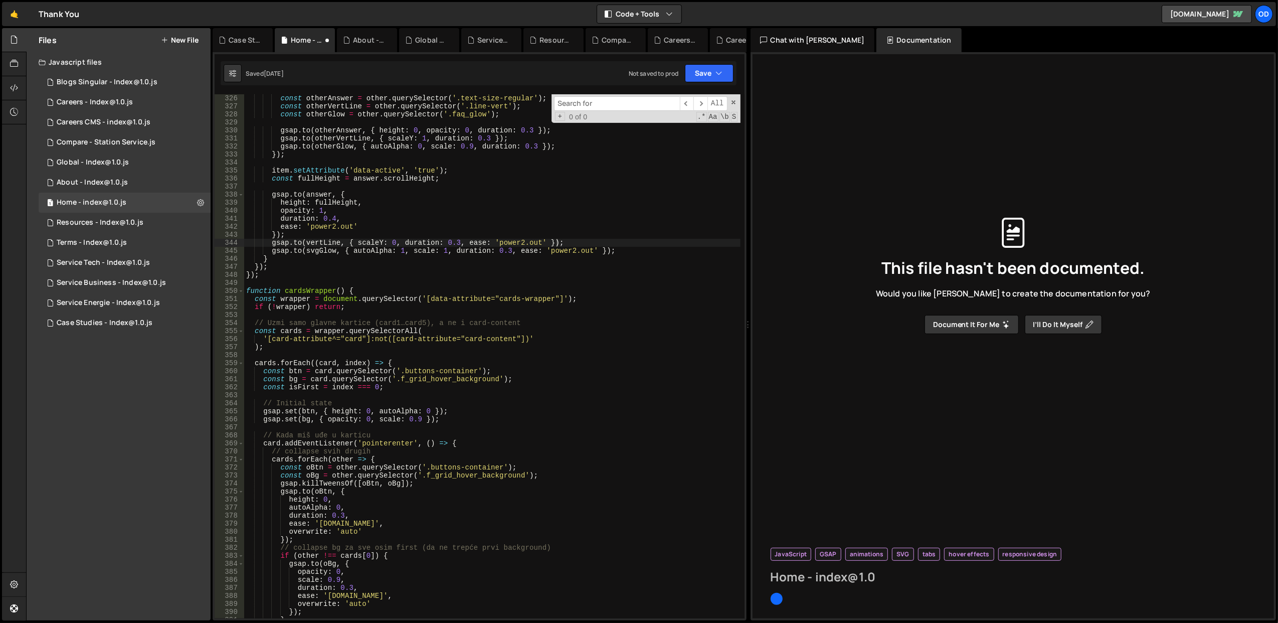
type input "Home - index@1.0"
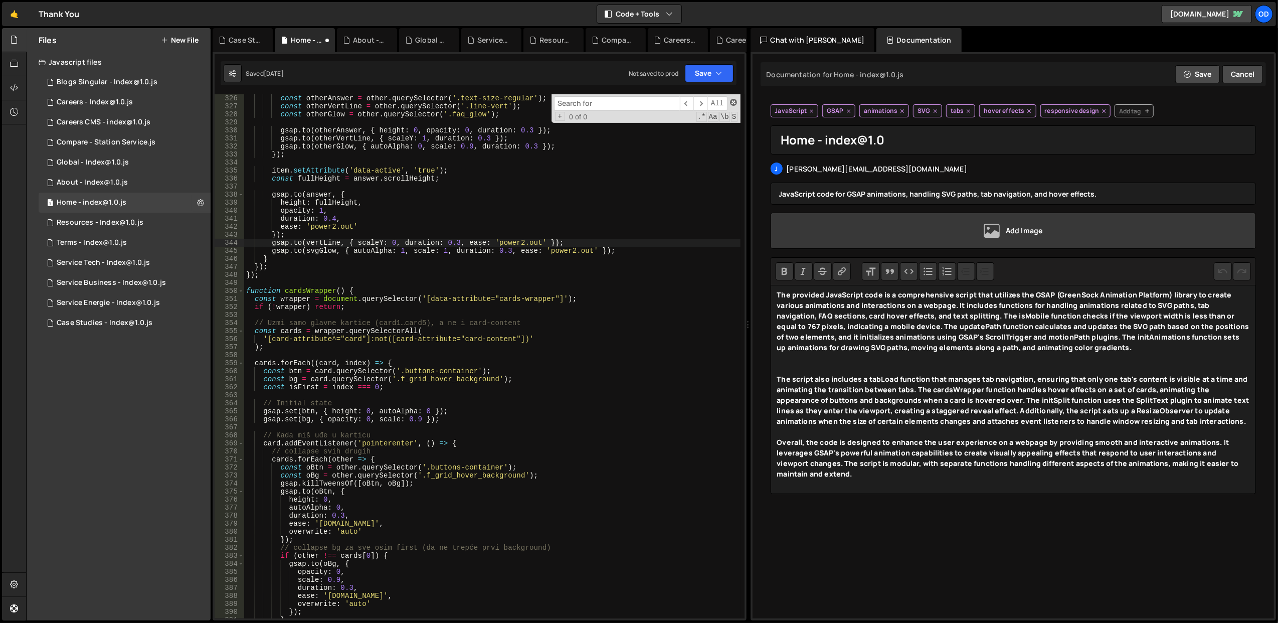
click at [732, 102] on span at bounding box center [733, 102] width 7 height 7
click at [505, 302] on div "const otherAnswer = other . querySelector ( '.text-size-regular' ) ; const othe…" at bounding box center [492, 364] width 496 height 540
type textarea "const wrapper = document.querySelector('[data-attribute="cards-wrapper"]');"
click at [505, 302] on div "const otherAnswer = other . querySelector ( '.text-size-regular' ) ; const othe…" at bounding box center [492, 364] width 496 height 540
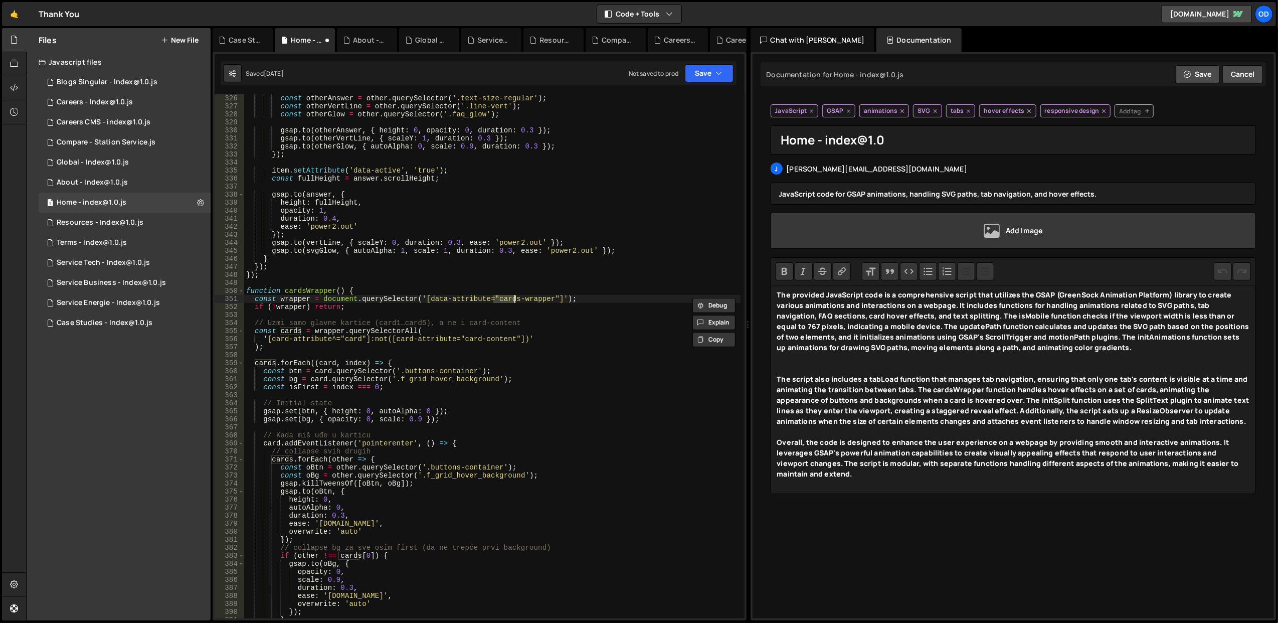
click at [496, 281] on div "const otherAnswer = other . querySelector ( '.text-size-regular' ) ; const othe…" at bounding box center [492, 364] width 496 height 540
click at [858, 71] on div "Documentation for Home - index@1.0.js Edit Update with [PERSON_NAME] Save Cancel" at bounding box center [1013, 74] width 506 height 24
click at [858, 71] on div "Documentation for Home - index@1.0.js" at bounding box center [833, 75] width 140 height 10
click at [795, 78] on div "Documentation for Home - index@1.0.js" at bounding box center [833, 75] width 140 height 10
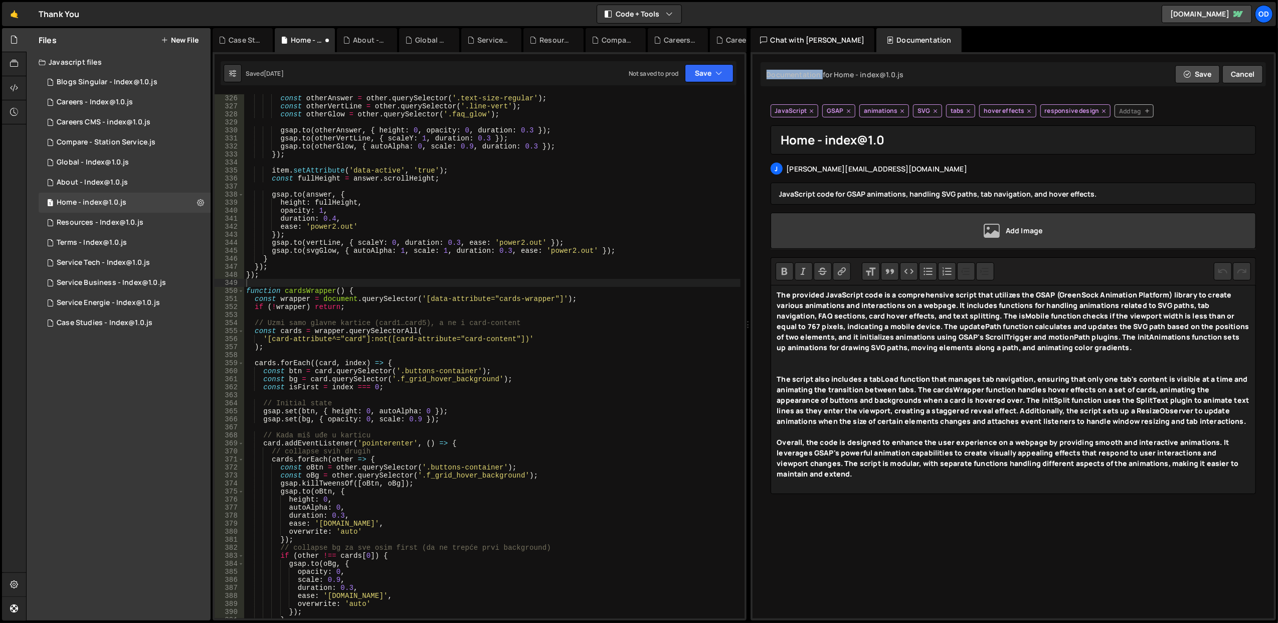
click at [795, 78] on div "Documentation for Home - index@1.0.js" at bounding box center [833, 75] width 140 height 10
click at [835, 78] on div "Documentation for Home - index@1.0.js" at bounding box center [833, 75] width 140 height 10
click at [827, 75] on div "Documentation for Home - index@1.0.js" at bounding box center [833, 75] width 140 height 10
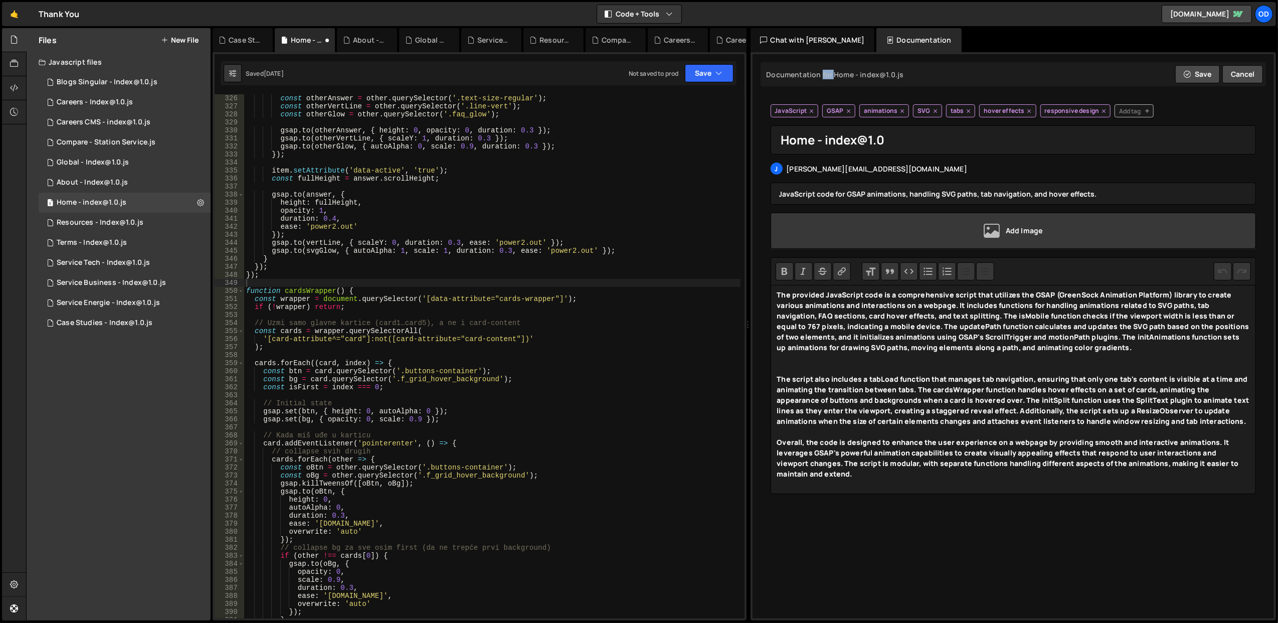
click at [829, 75] on div "Documentation for Home - index@1.0.js" at bounding box center [833, 75] width 140 height 10
click at [832, 74] on div "Documentation for Home - index@1.0.js" at bounding box center [833, 75] width 140 height 10
click at [851, 71] on div "Documentation for Home - index@1.0.js" at bounding box center [833, 75] width 140 height 10
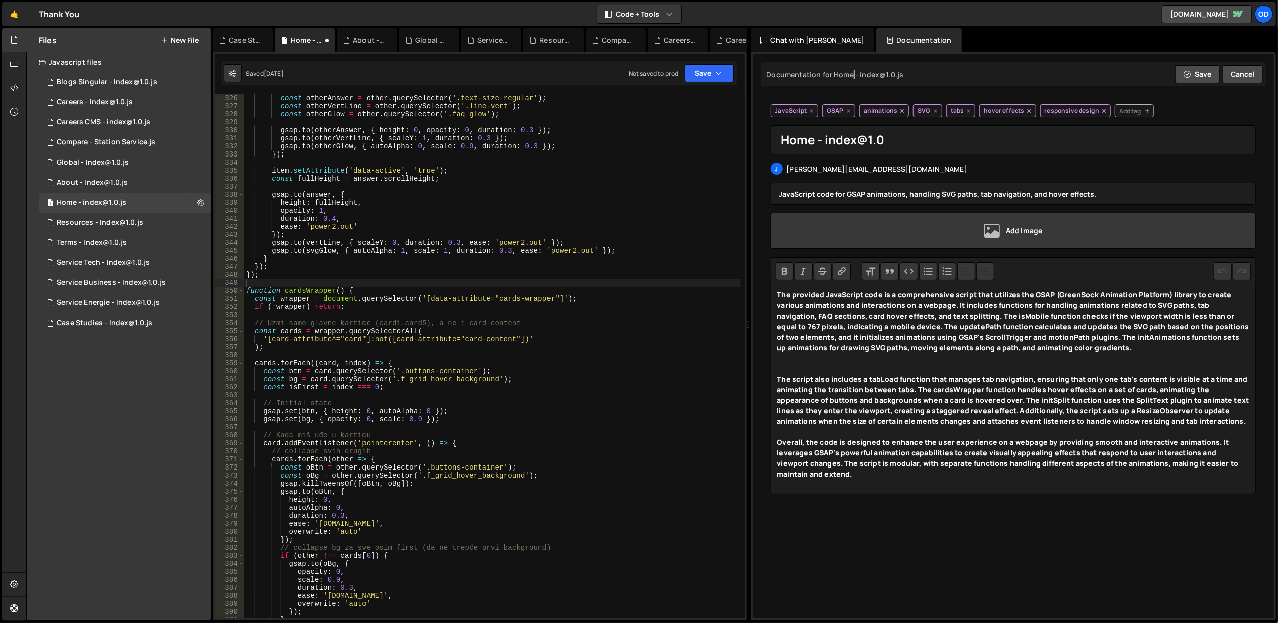
click at [851, 71] on div "Documentation for Home - index@1.0.js" at bounding box center [833, 75] width 140 height 10
click at [856, 75] on div "Documentation for Home - index@1.0.js" at bounding box center [833, 75] width 140 height 10
click at [829, 73] on div "Documentation for Home - index@1.0.js" at bounding box center [833, 75] width 140 height 10
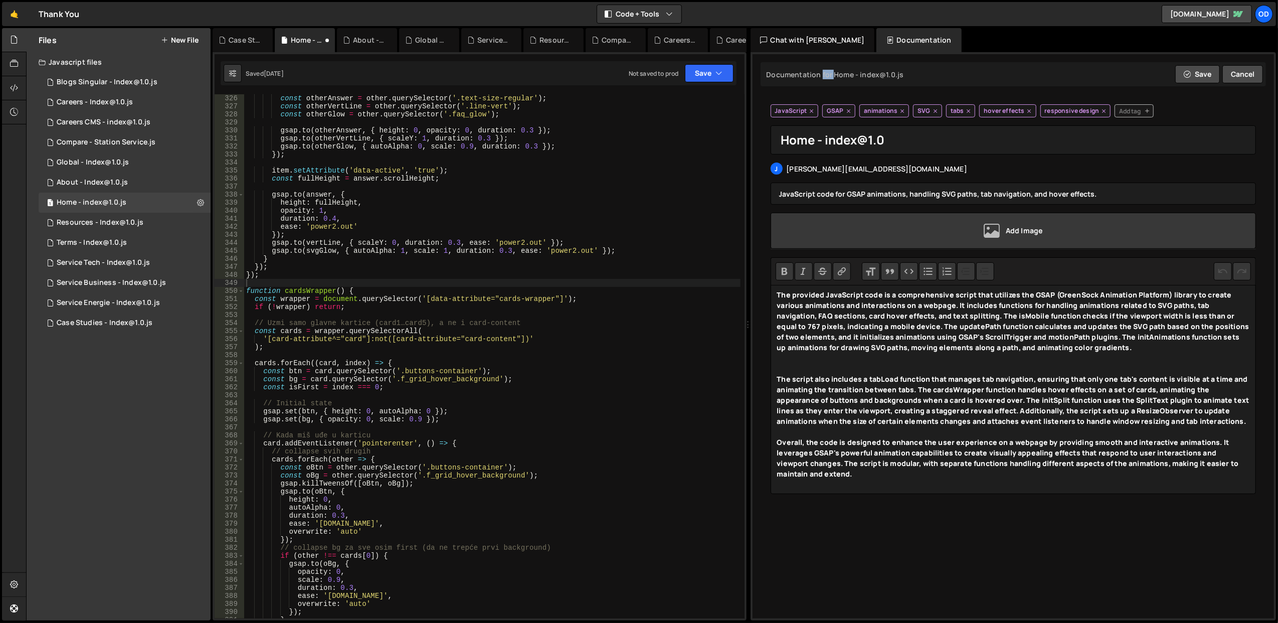
click at [831, 73] on div "Documentation for Home - index@1.0.js" at bounding box center [833, 75] width 140 height 10
click at [819, 71] on div "Documentation for Home - index@1.0.js" at bounding box center [833, 75] width 140 height 10
click at [824, 78] on div "Documentation for Home - index@1.0.js" at bounding box center [833, 75] width 140 height 10
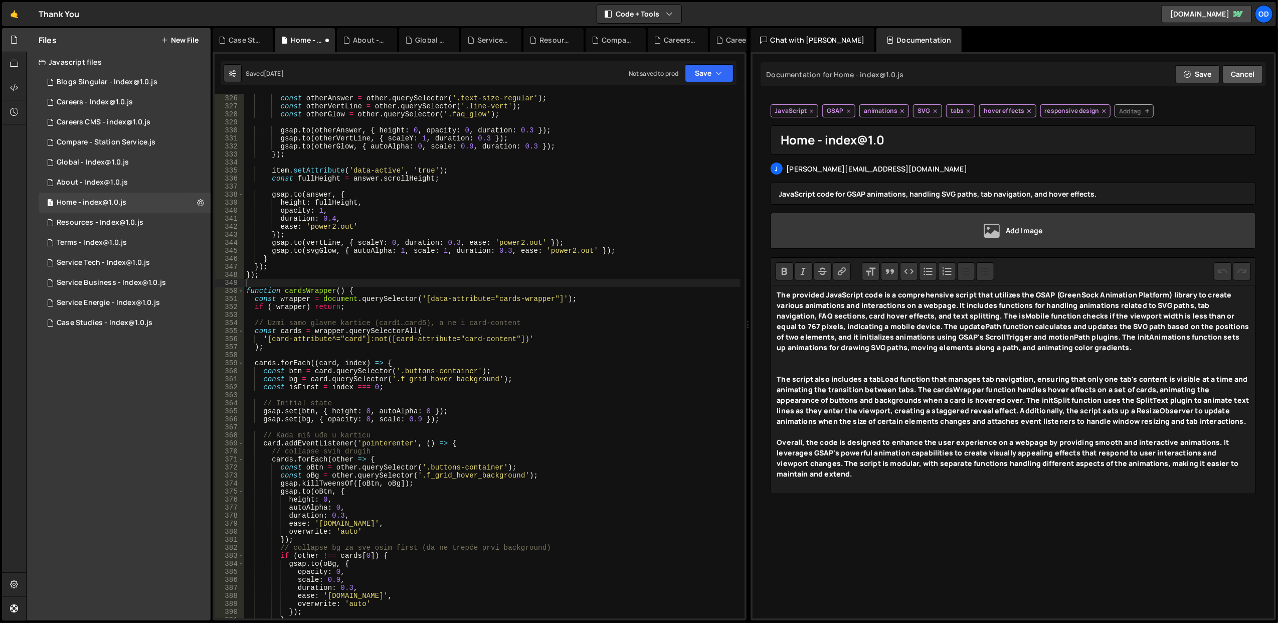
click at [1234, 66] on button "Cancel" at bounding box center [1242, 74] width 41 height 18
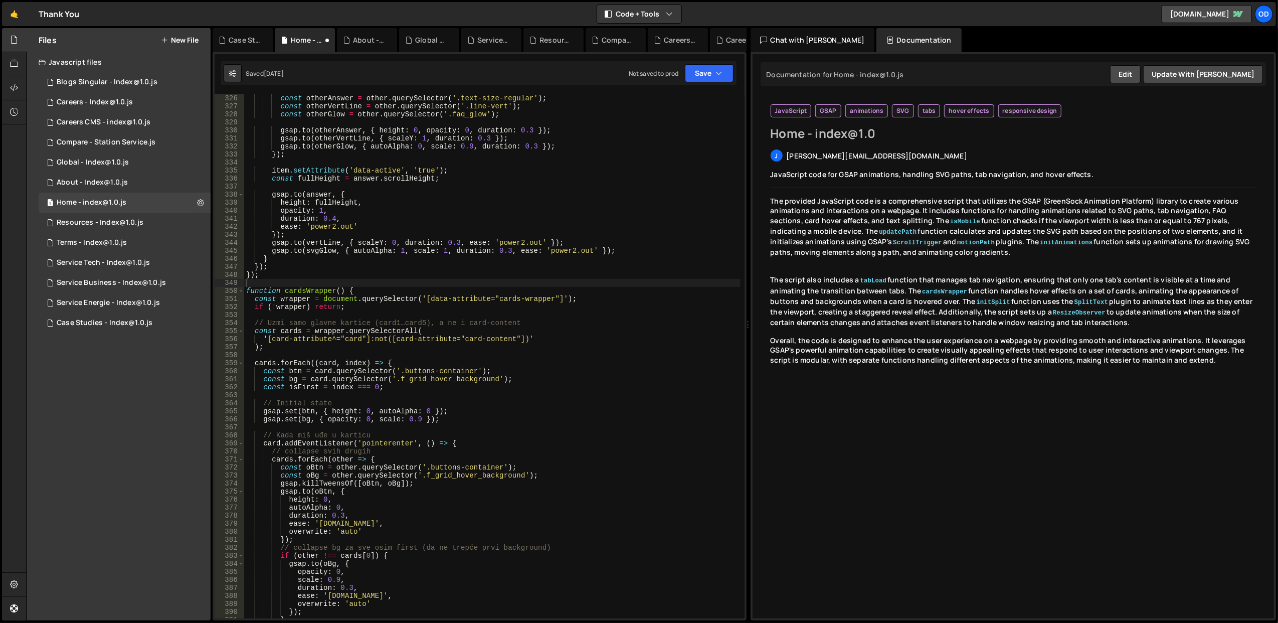
drag, startPoint x: 768, startPoint y: 285, endPoint x: 841, endPoint y: 279, distance: 72.9
click at [776, 284] on div "JavaScript GSAP animations SVG tabs hover effects responsive design Home - inde…" at bounding box center [1013, 238] width 506 height 288
click at [878, 279] on code "tabLoad" at bounding box center [873, 281] width 29 height 8
click at [921, 288] on code "cardsWrapper" at bounding box center [944, 292] width 47 height 8
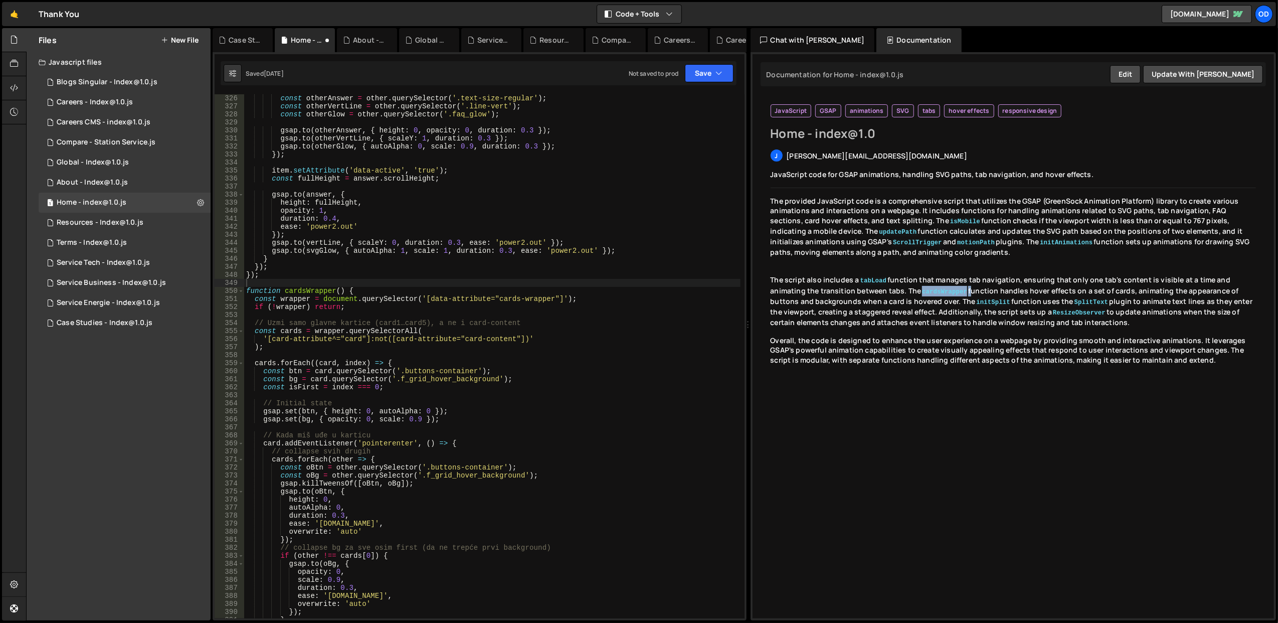
click at [921, 288] on code "cardsWrapper" at bounding box center [944, 292] width 47 height 8
click at [975, 298] on code "initSplit" at bounding box center [993, 302] width 36 height 8
click at [958, 302] on p "The script also includes a tabLoad function that manages tab navigation, ensuri…" at bounding box center [1013, 301] width 486 height 52
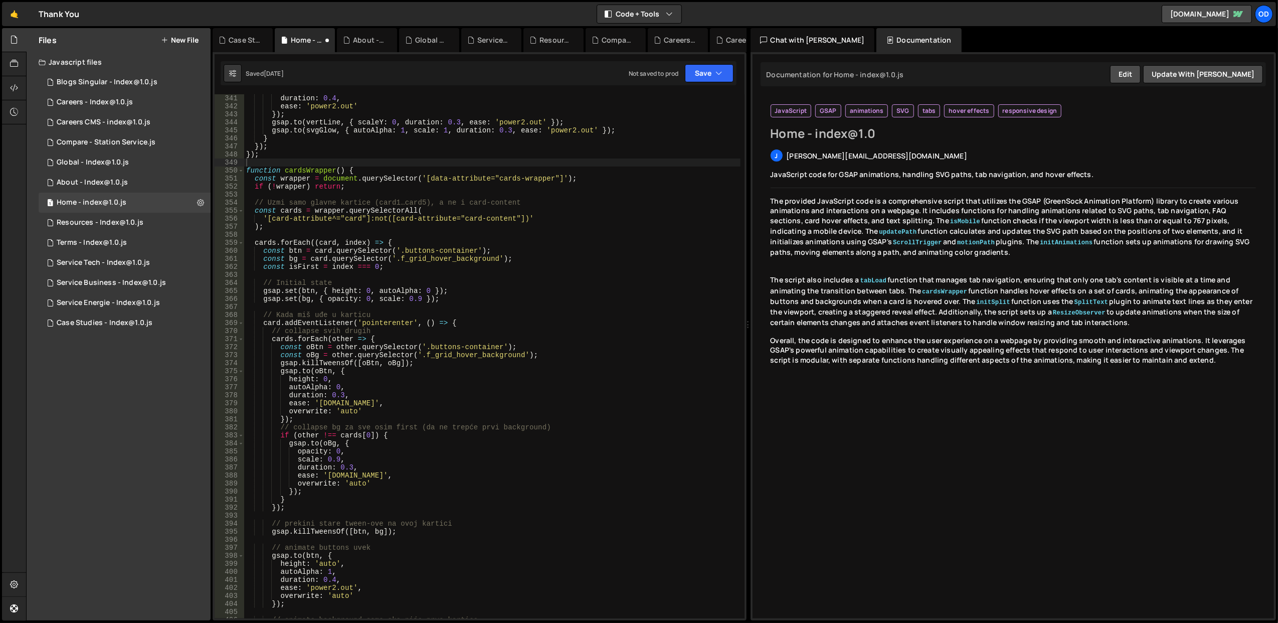
scroll to position [2607, 0]
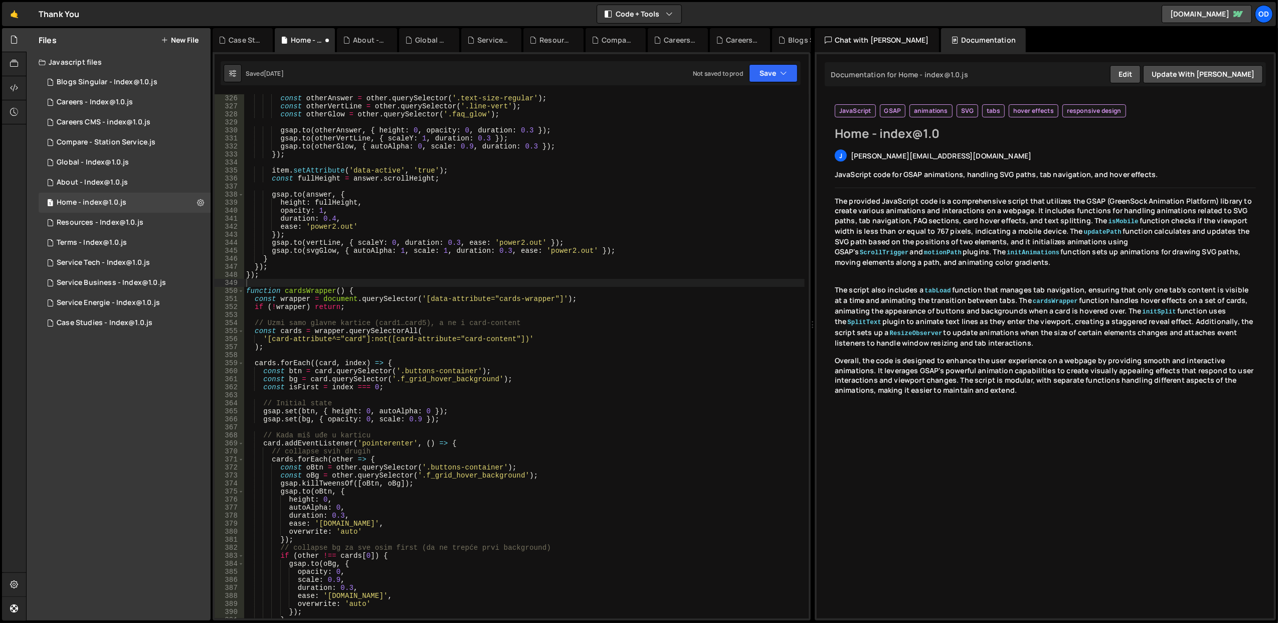
drag, startPoint x: 749, startPoint y: 329, endPoint x: 806, endPoint y: 355, distance: 62.8
click at [806, 355] on div "Files New File Javascript files 1 Blogs Singular - Index@1.0.js 0 1 Careers - I…" at bounding box center [652, 324] width 1252 height 593
click at [847, 34] on div "Chat with [PERSON_NAME]" at bounding box center [876, 40] width 124 height 24
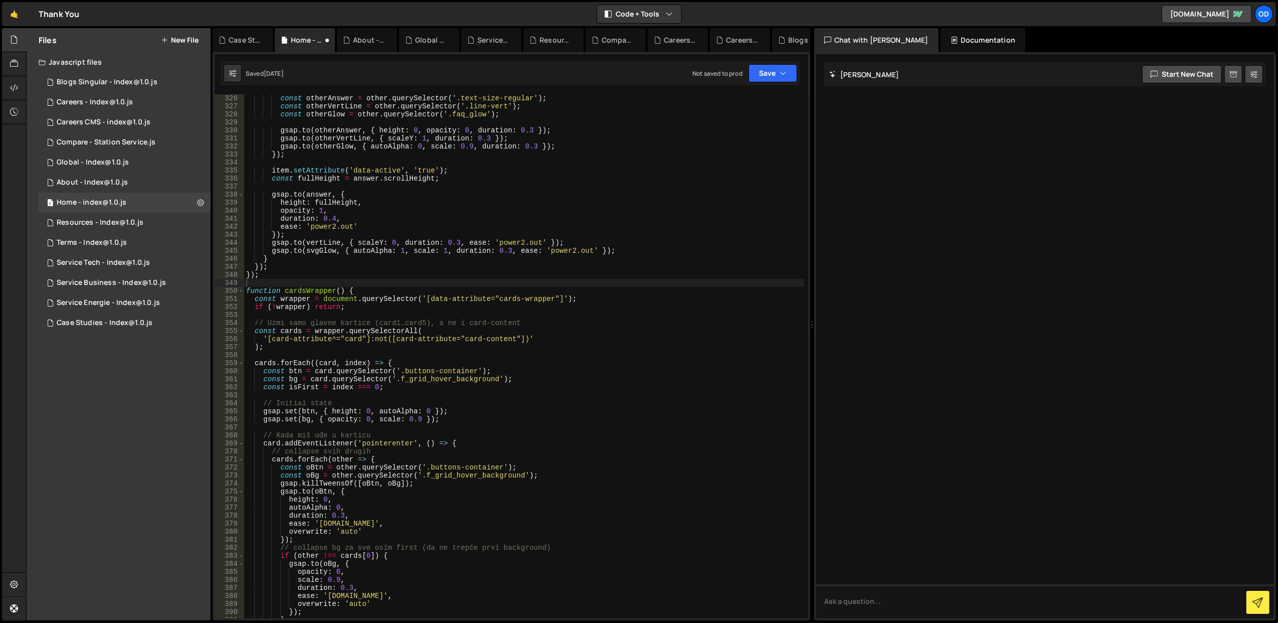
click at [940, 36] on div "Documentation" at bounding box center [982, 40] width 85 height 24
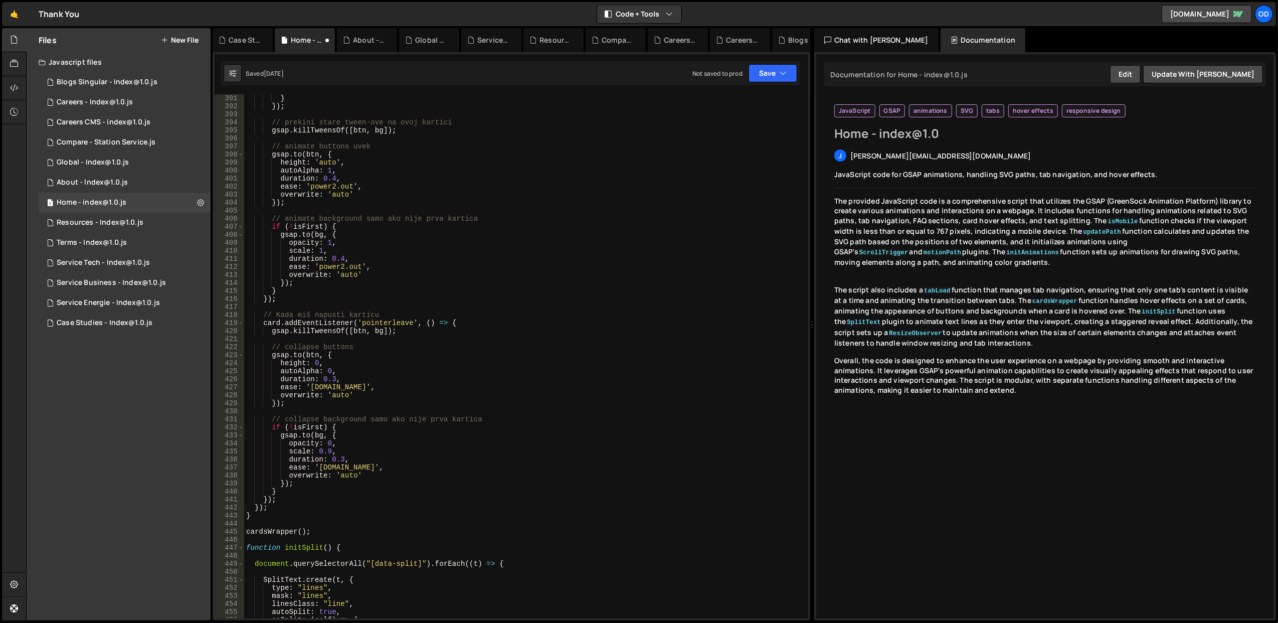
scroll to position [3048, 0]
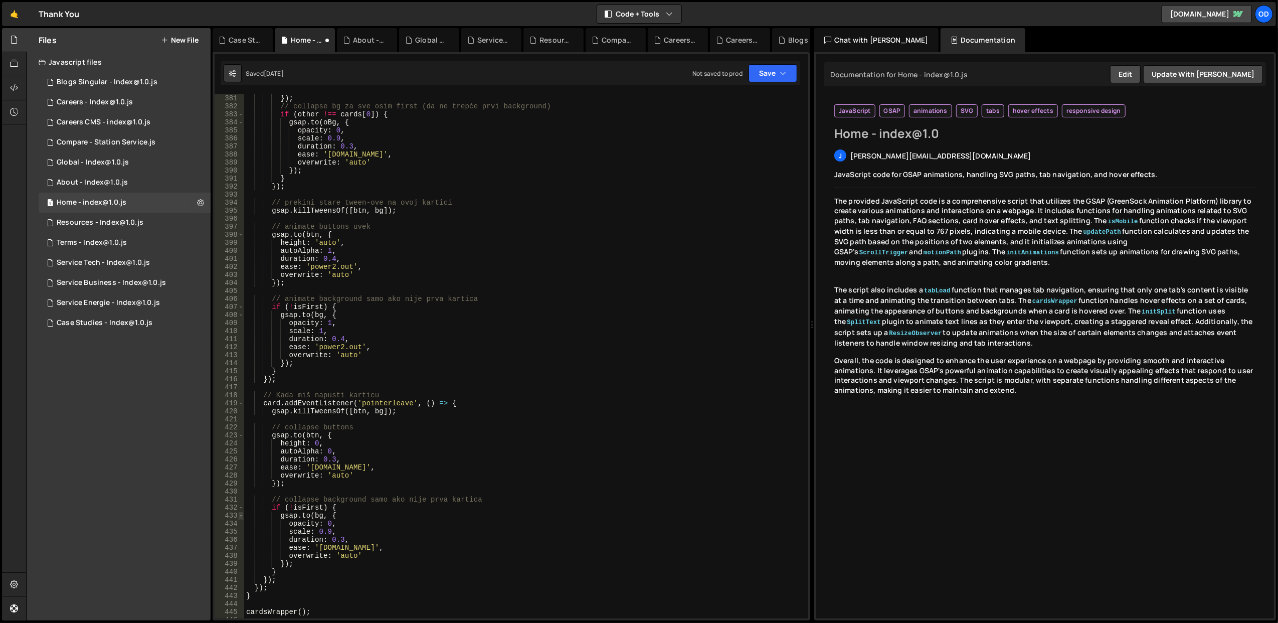
click at [241, 512] on span at bounding box center [241, 515] width 6 height 8
click at [241, 507] on span at bounding box center [241, 507] width 6 height 8
click at [241, 512] on span at bounding box center [241, 515] width 6 height 8
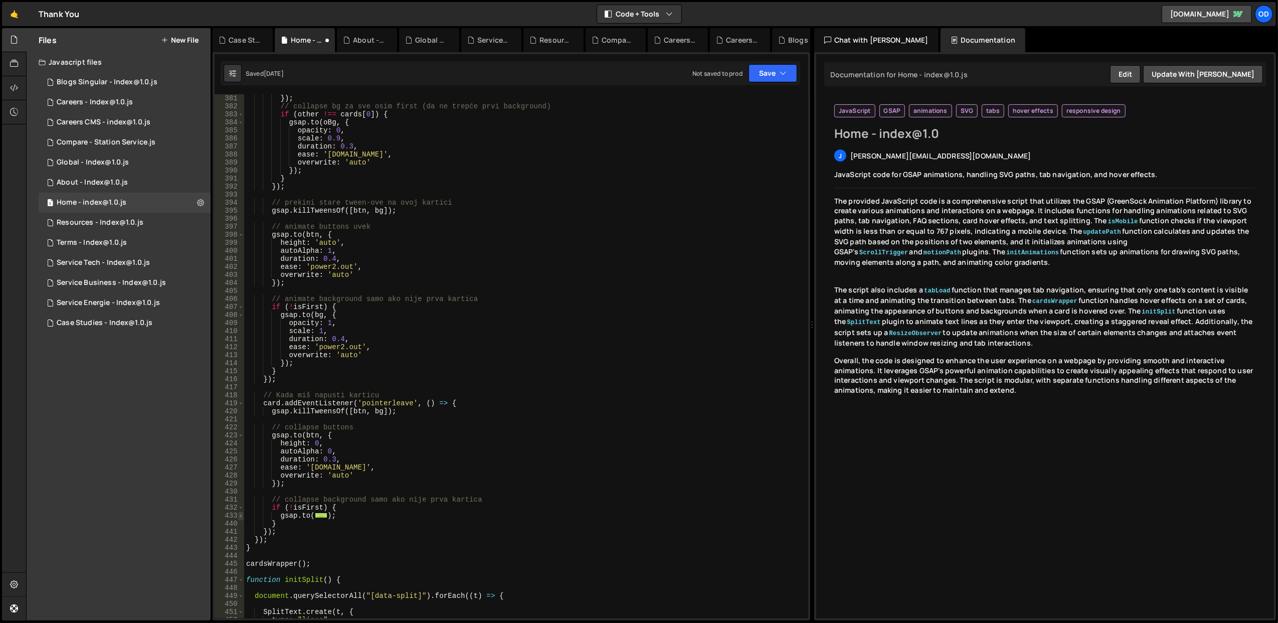
click at [241, 512] on span at bounding box center [241, 515] width 6 height 8
click at [243, 436] on span at bounding box center [241, 435] width 6 height 8
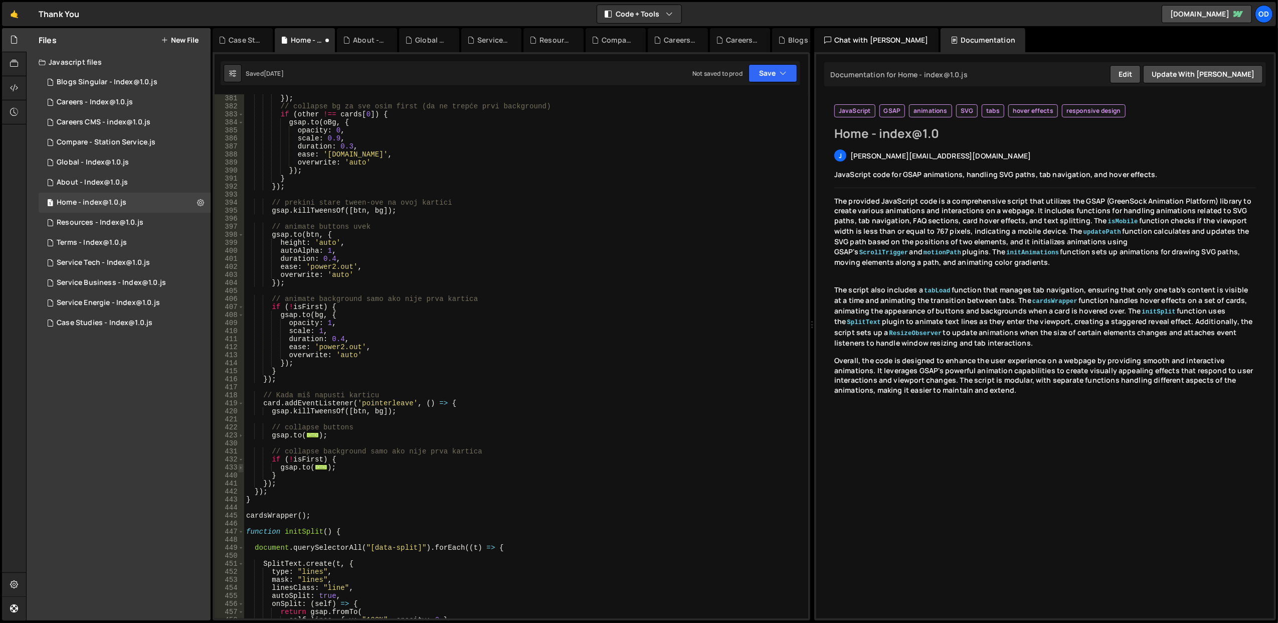
click at [241, 466] on span at bounding box center [241, 467] width 6 height 8
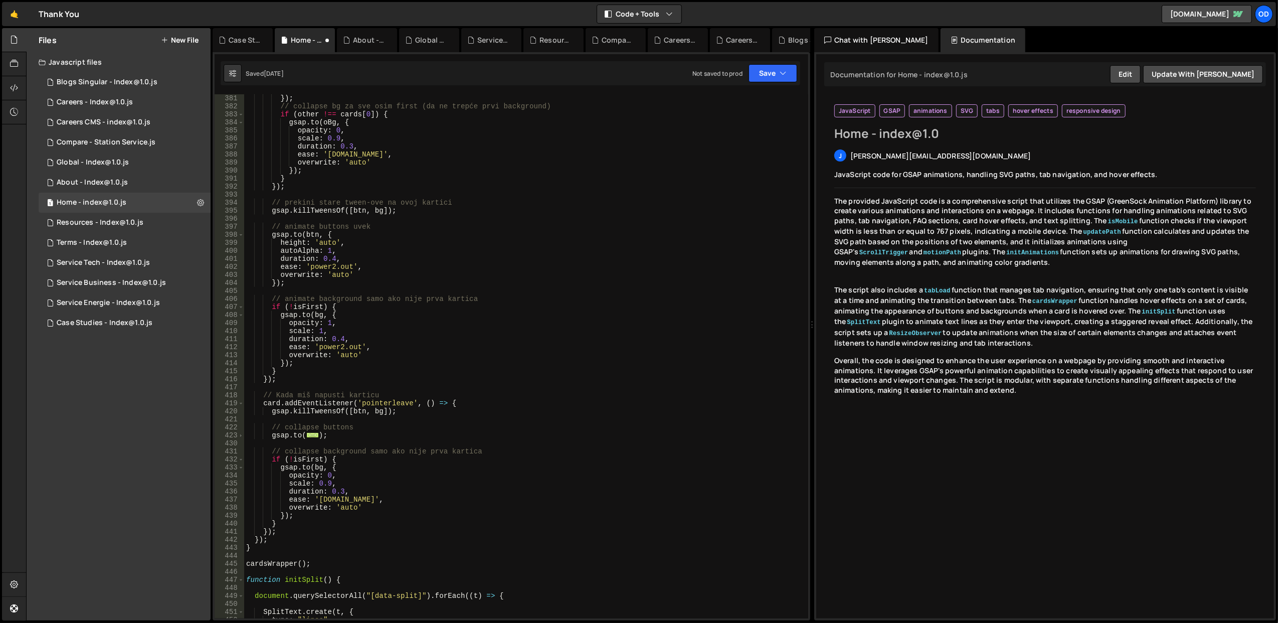
click at [307, 435] on span "..." at bounding box center [312, 435] width 13 height 6
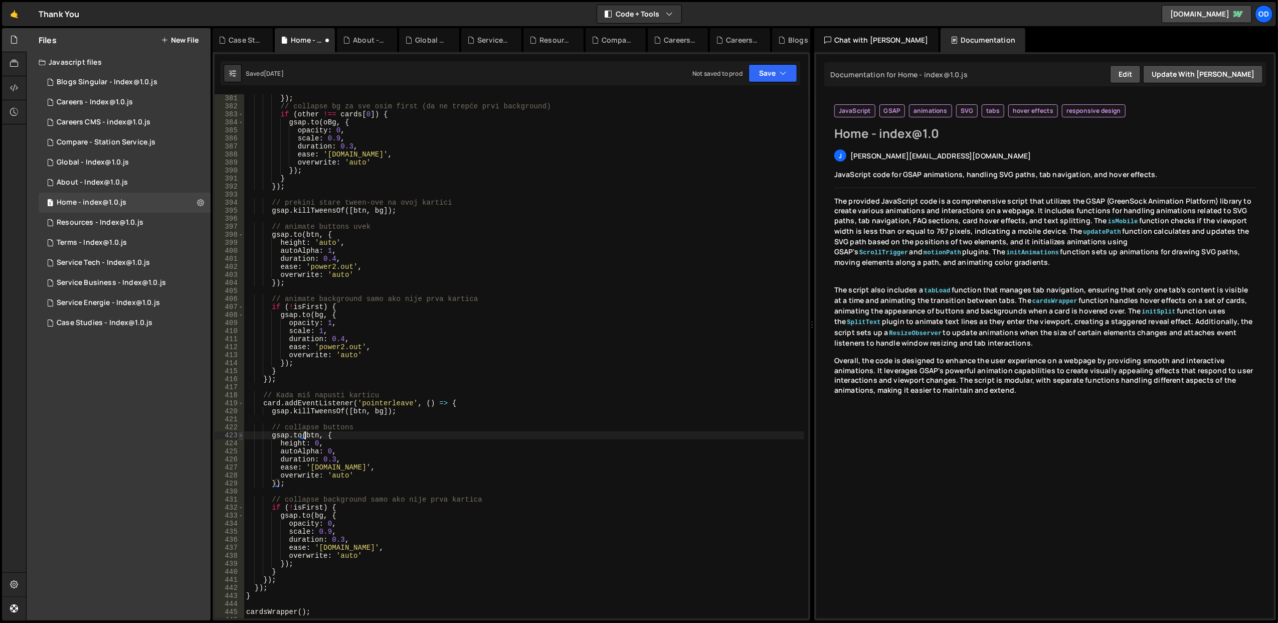
click at [240, 431] on span at bounding box center [241, 435] width 6 height 8
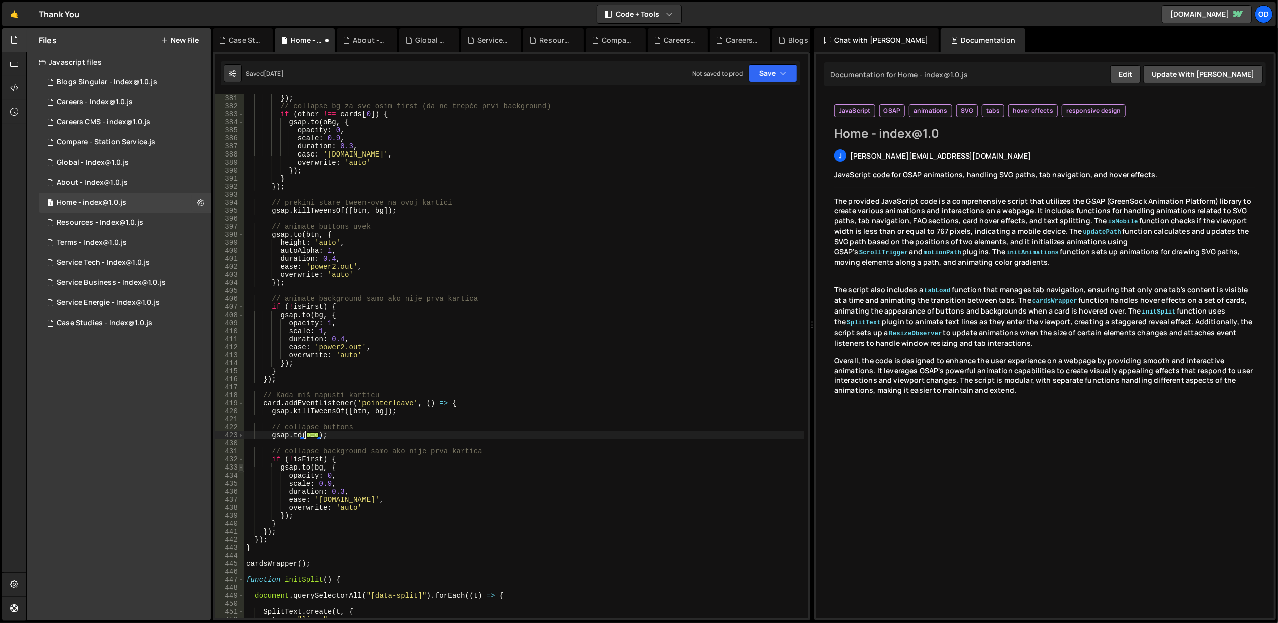
click at [242, 464] on span at bounding box center [241, 467] width 6 height 8
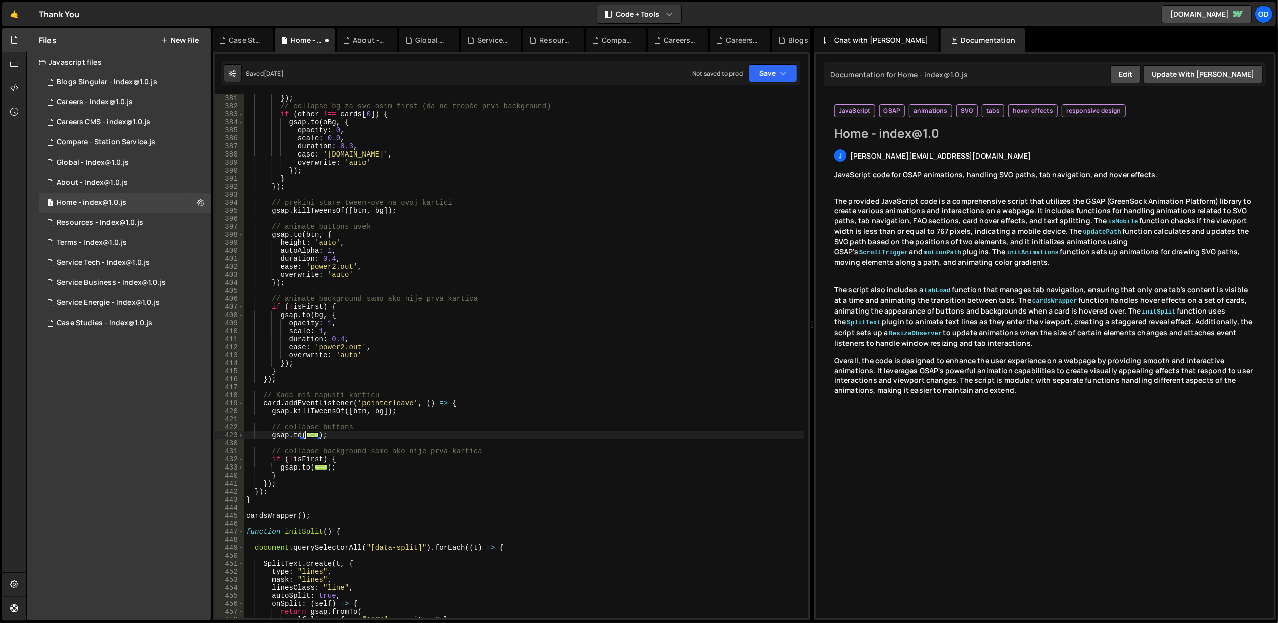
click at [306, 435] on span "..." at bounding box center [312, 435] width 13 height 6
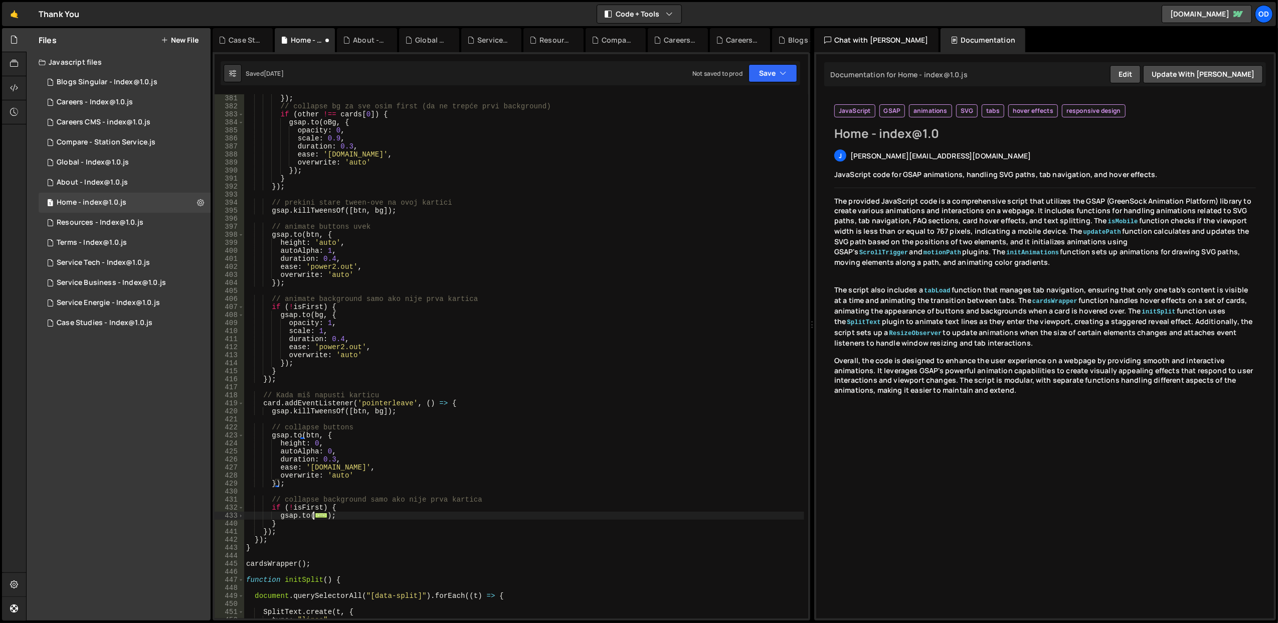
click at [321, 517] on span "..." at bounding box center [321, 515] width 13 height 6
type textarea "[DOMAIN_NAME](bg, {"
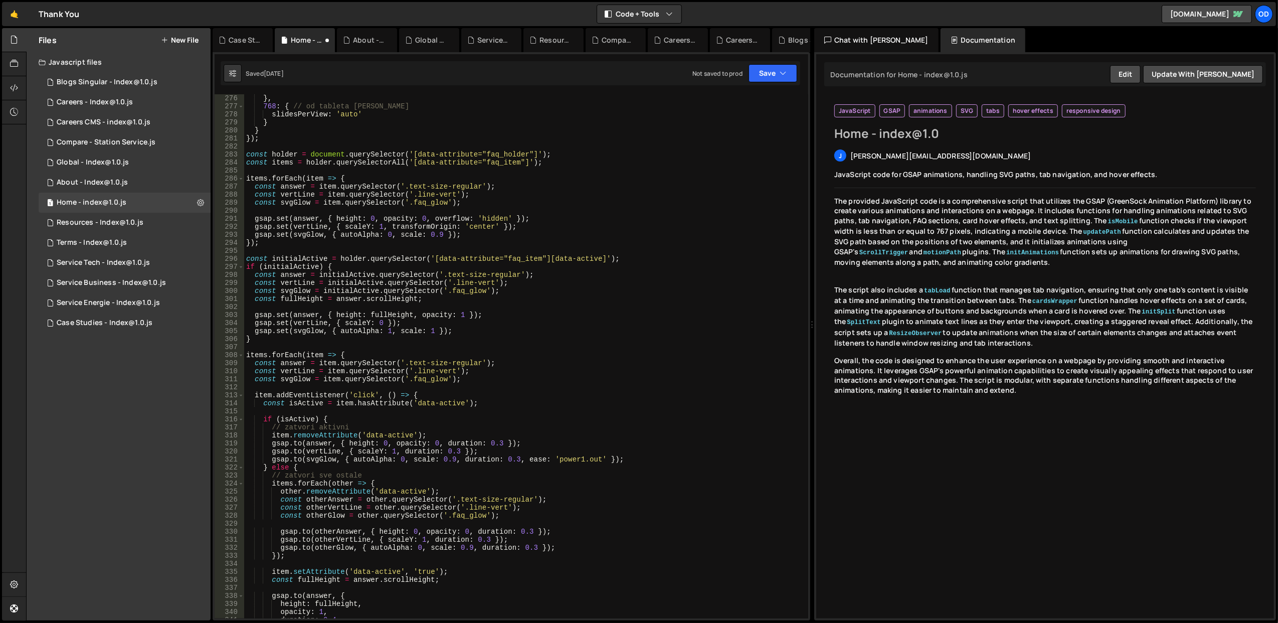
scroll to position [2206, 0]
click at [526, 343] on div "} , 768 : { // od tableta [PERSON_NAME] slidesPerView : 'auto' } } }) ; const h…" at bounding box center [524, 364] width 560 height 540
click at [239, 267] on span at bounding box center [241, 267] width 6 height 8
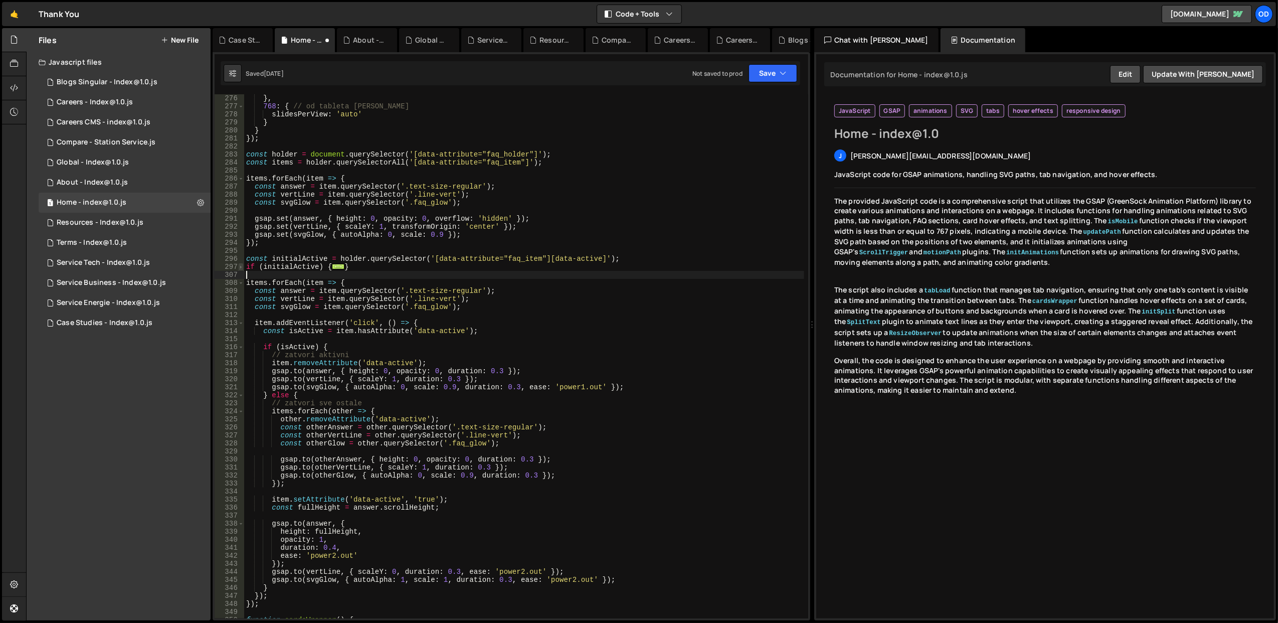
click at [241, 267] on span at bounding box center [241, 267] width 6 height 8
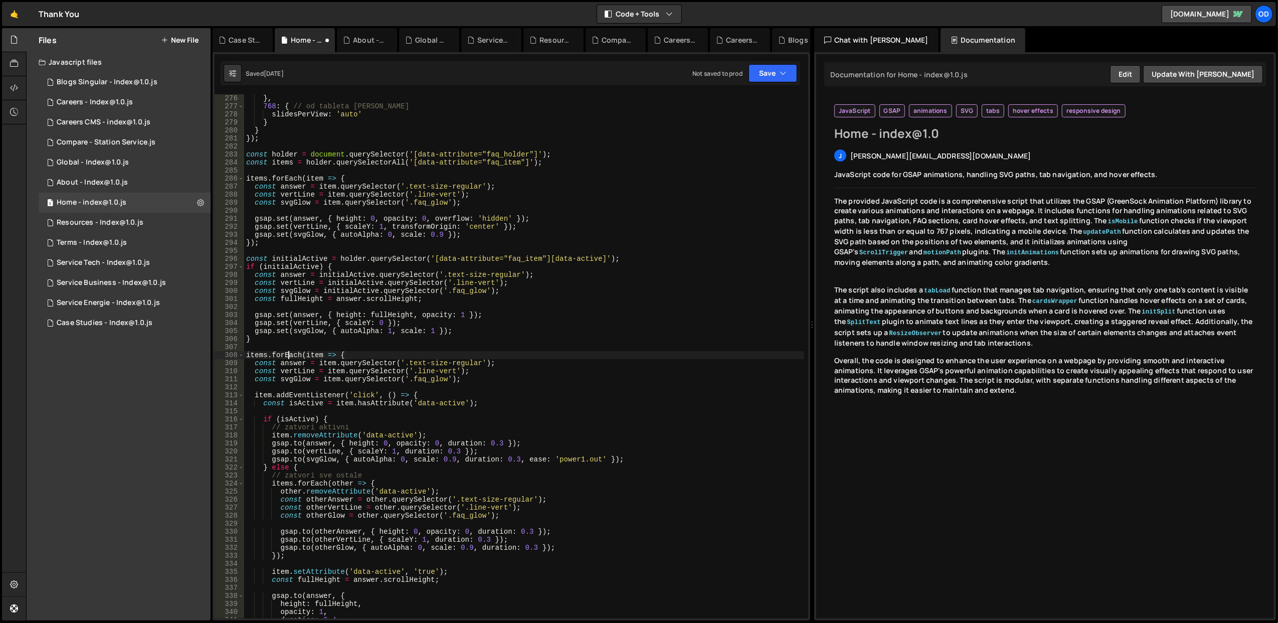
click at [290, 351] on div "} , 768 : { // od tableta [PERSON_NAME] slidesPerView : 'auto' } } }) ; const h…" at bounding box center [524, 364] width 560 height 540
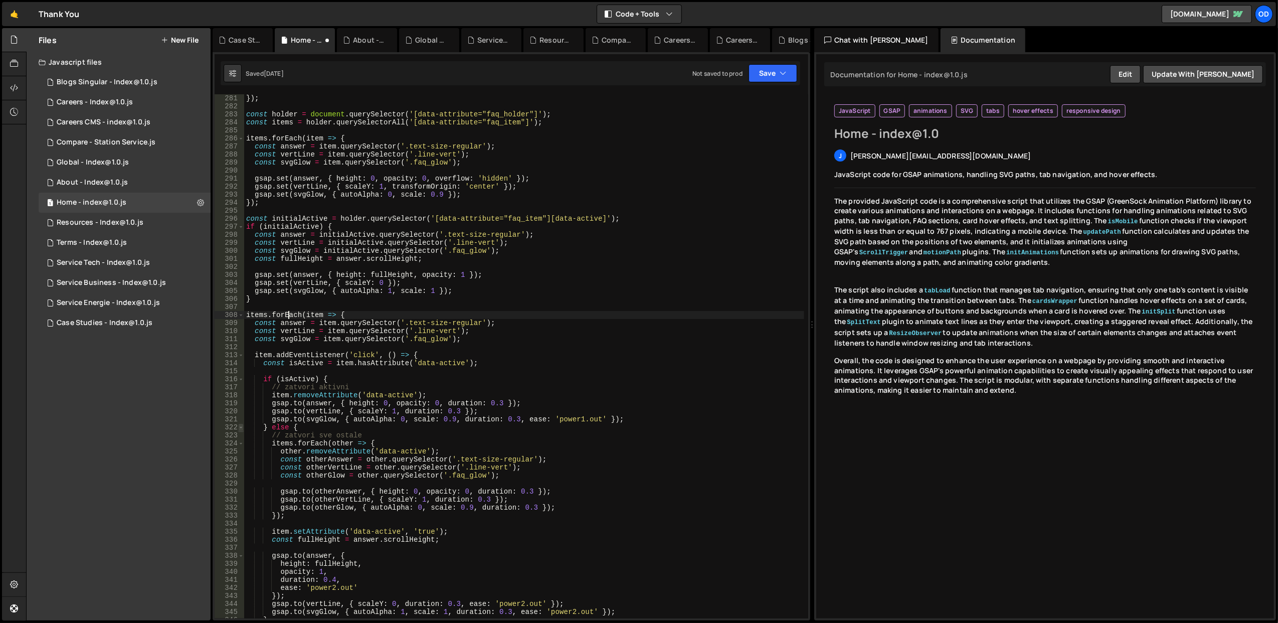
click at [241, 425] on span at bounding box center [241, 427] width 6 height 8
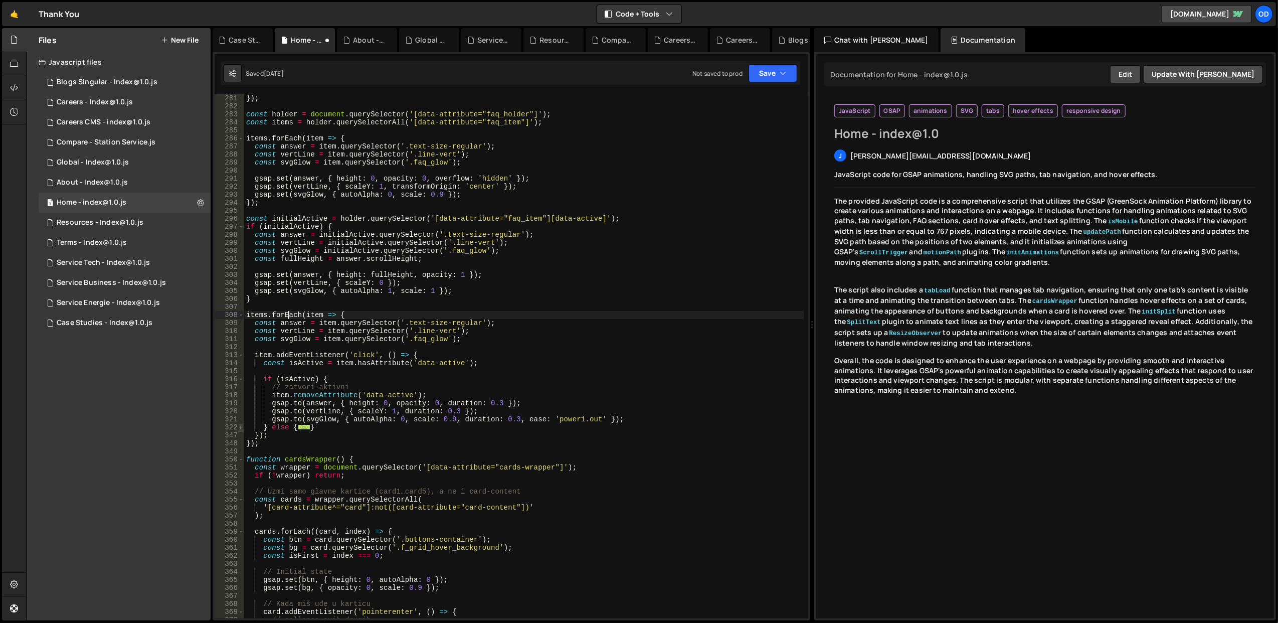
click at [241, 425] on span at bounding box center [241, 427] width 6 height 8
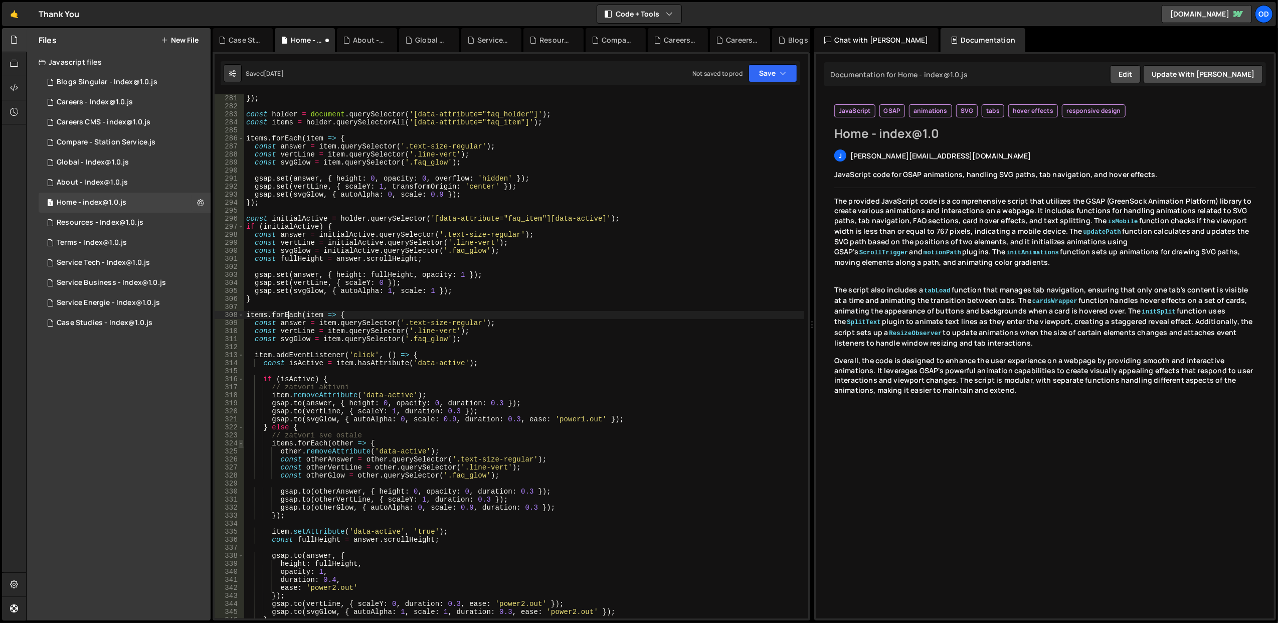
click at [240, 442] on span at bounding box center [241, 443] width 6 height 8
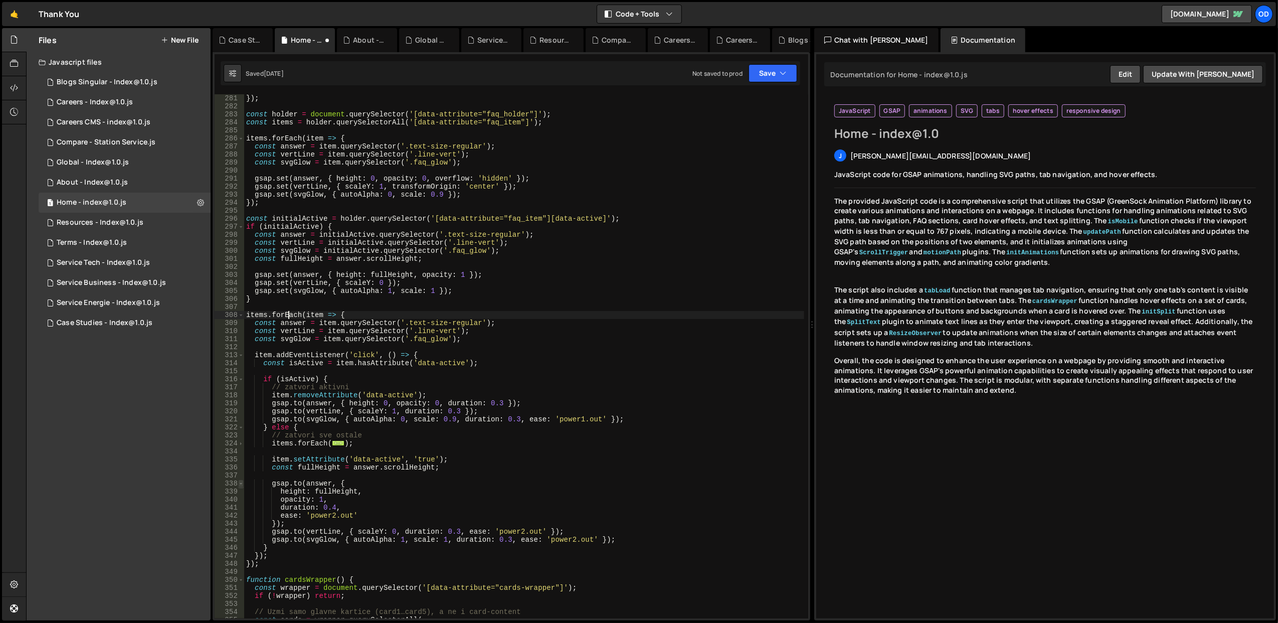
click at [242, 483] on span at bounding box center [241, 483] width 6 height 8
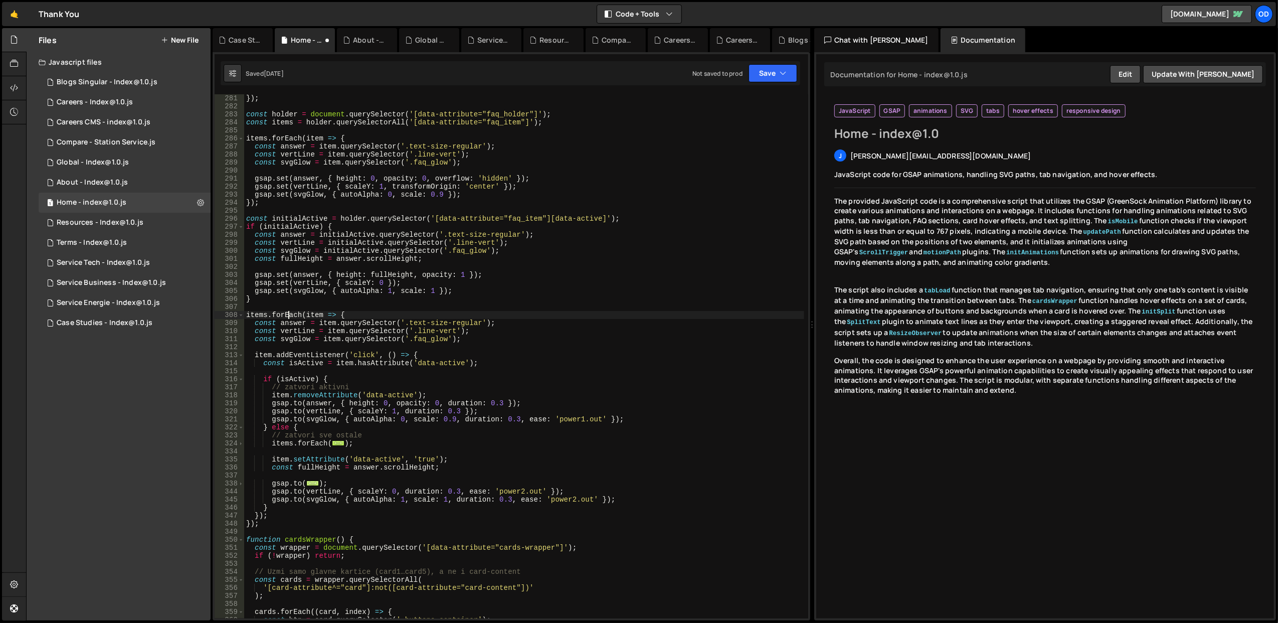
click at [311, 482] on span "..." at bounding box center [312, 483] width 13 height 6
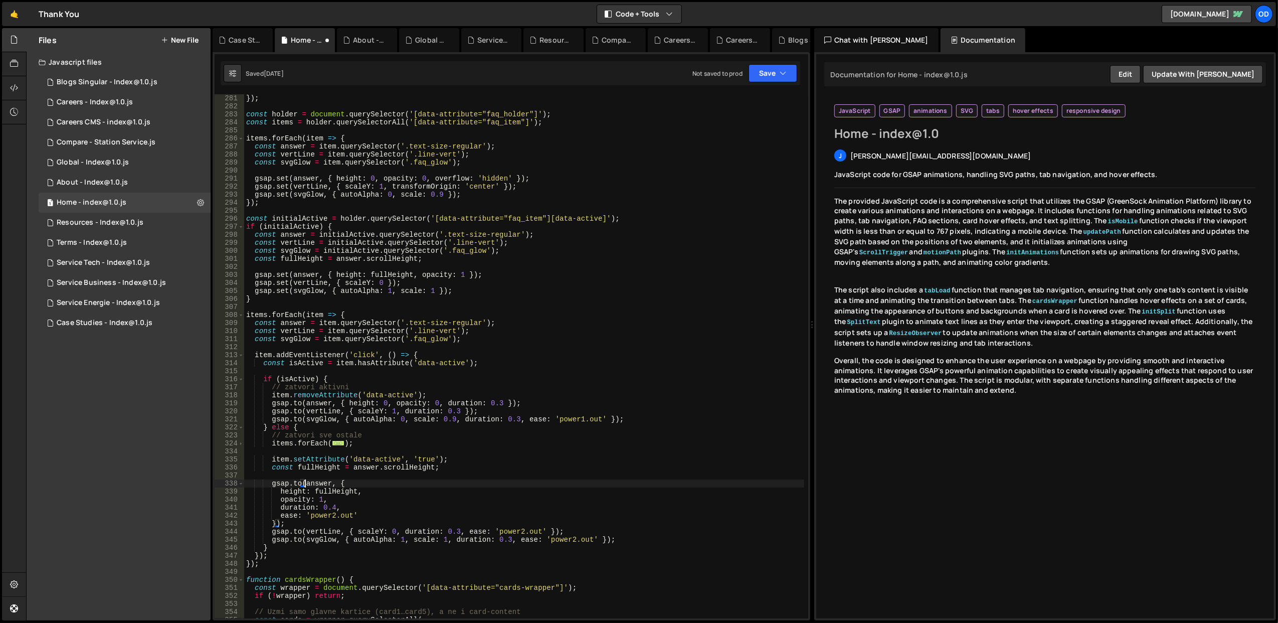
click at [339, 442] on span "..." at bounding box center [338, 443] width 13 height 6
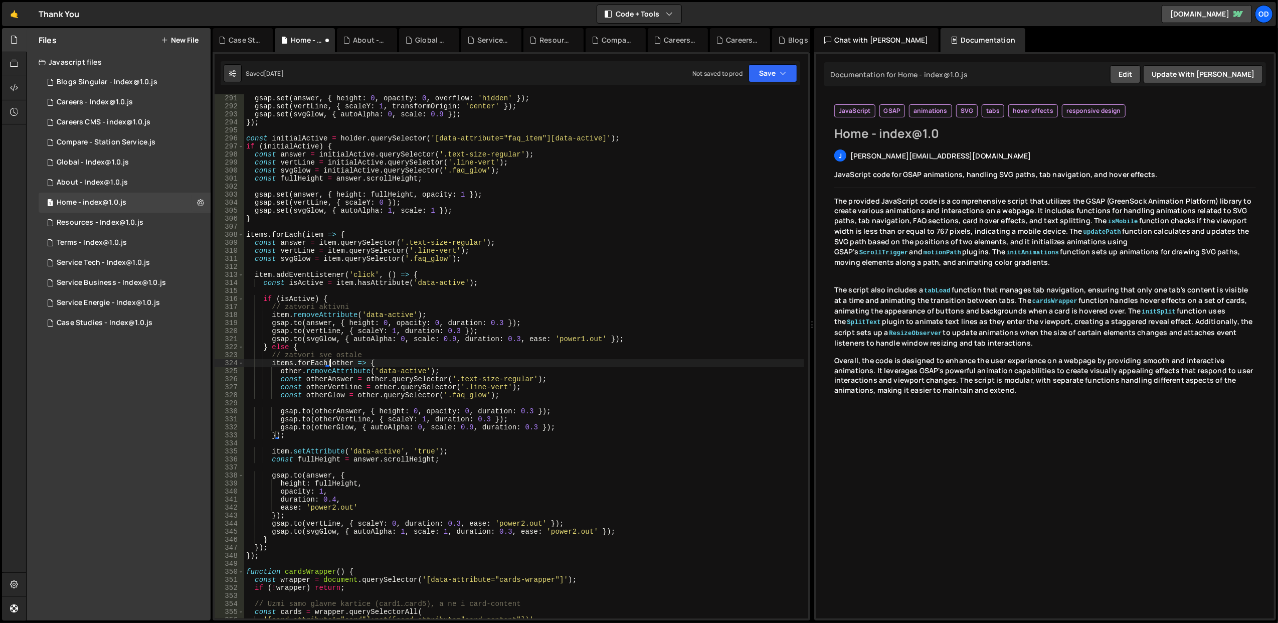
click at [402, 472] on div "gsap . set ( answer , { height : 0 , opacity : 0 , overflow : 'hidden' }) ; gsa…" at bounding box center [524, 364] width 560 height 540
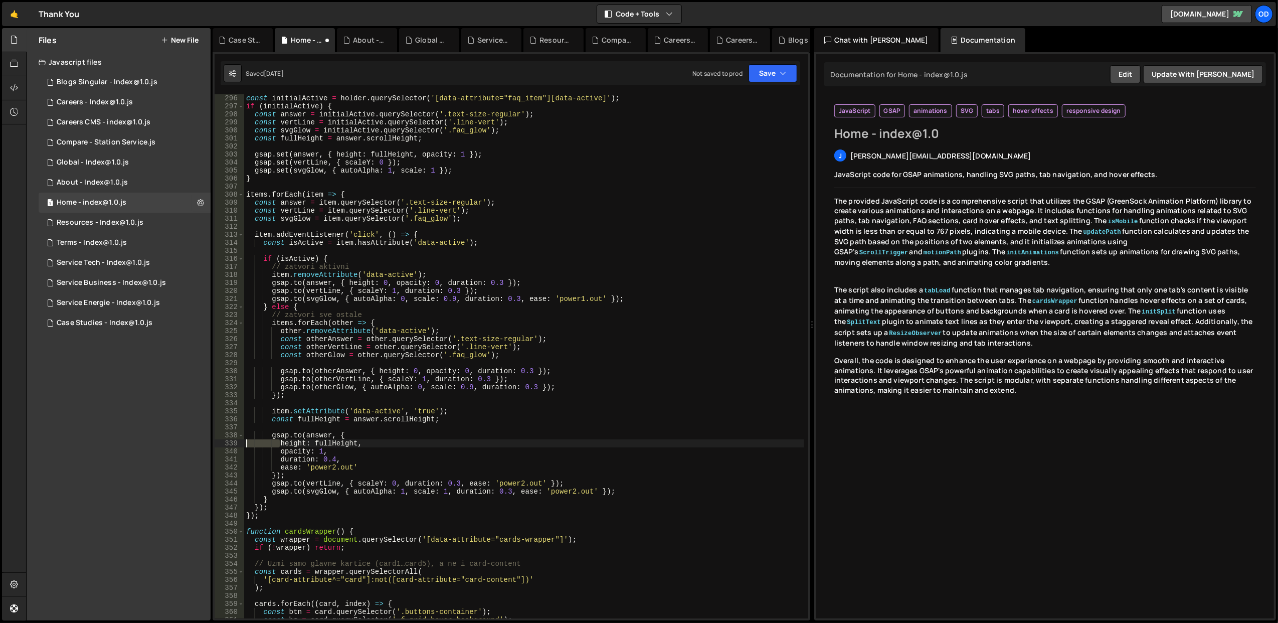
drag, startPoint x: 279, startPoint y: 442, endPoint x: 237, endPoint y: 442, distance: 42.1
click at [237, 442] on div "[DOMAIN_NAME](answer, { 296 297 298 299 300 301 302 303 304 305 306 307 308 309…" at bounding box center [512, 356] width 594 height 524
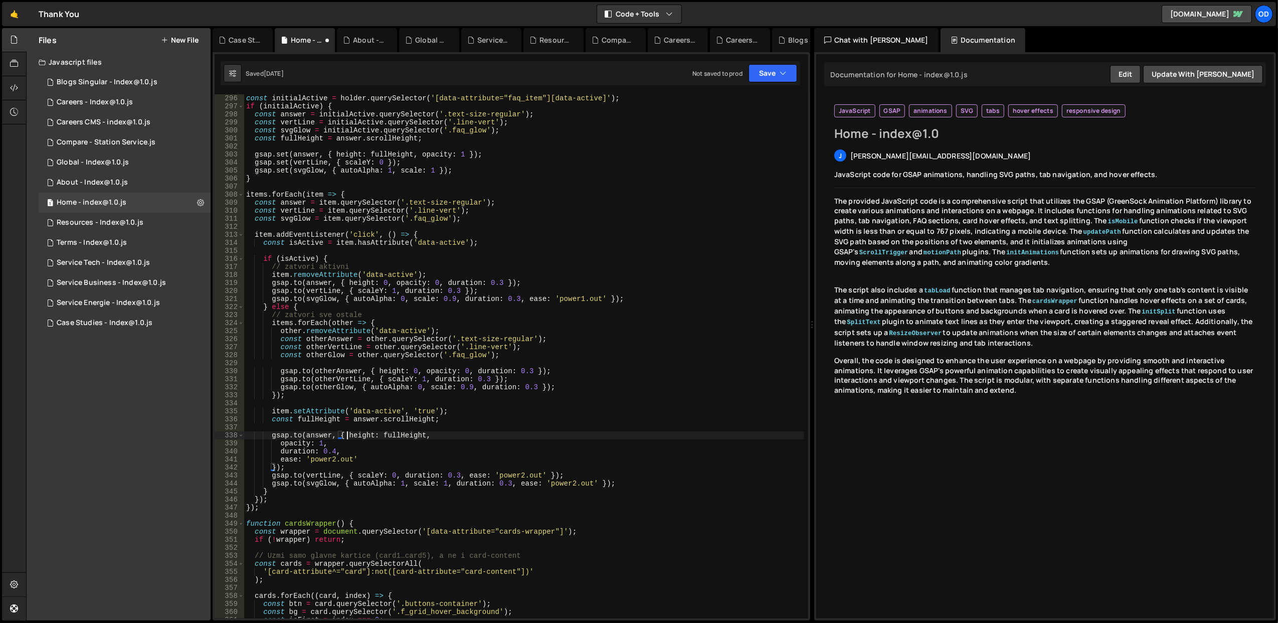
scroll to position [0, 7]
drag, startPoint x: 282, startPoint y: 444, endPoint x: 242, endPoint y: 444, distance: 40.1
click at [242, 444] on div "[DOMAIN_NAME](answer, { height: fullHeight, 296 297 298 299 300 301 302 303 304…" at bounding box center [512, 356] width 594 height 524
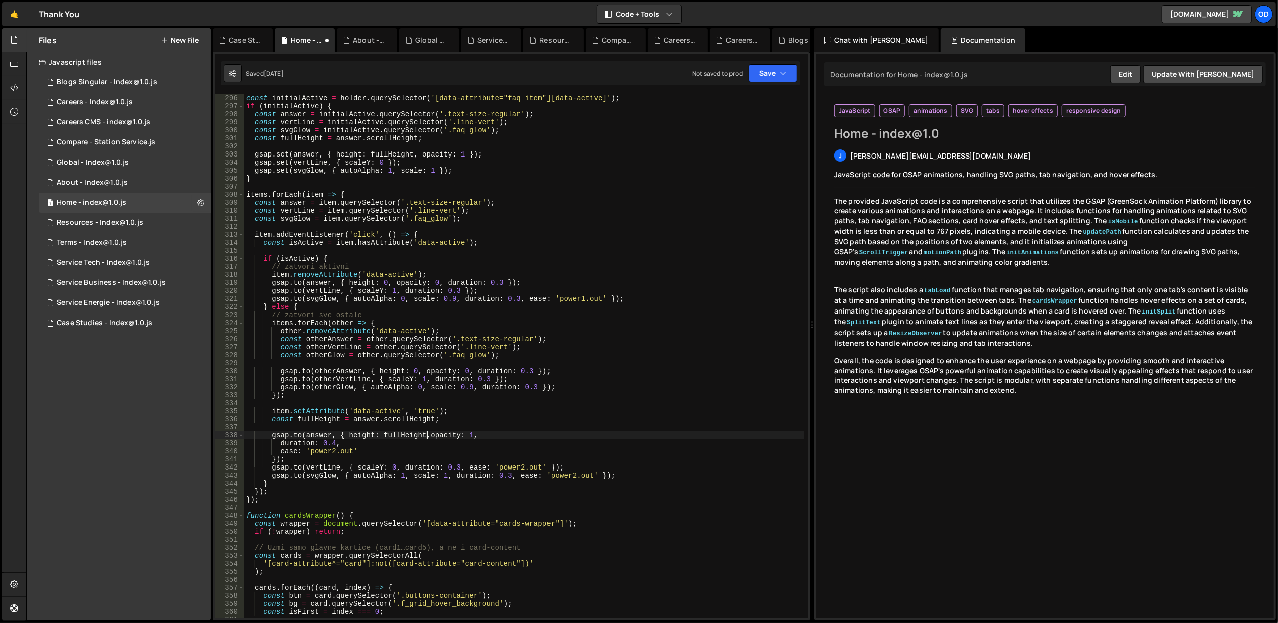
scroll to position [0, 13]
drag, startPoint x: 278, startPoint y: 442, endPoint x: 247, endPoint y: 442, distance: 30.6
click at [247, 442] on div "const initialActive = holder . querySelector ( '[data-attribute="faq_item"][dat…" at bounding box center [524, 364] width 560 height 540
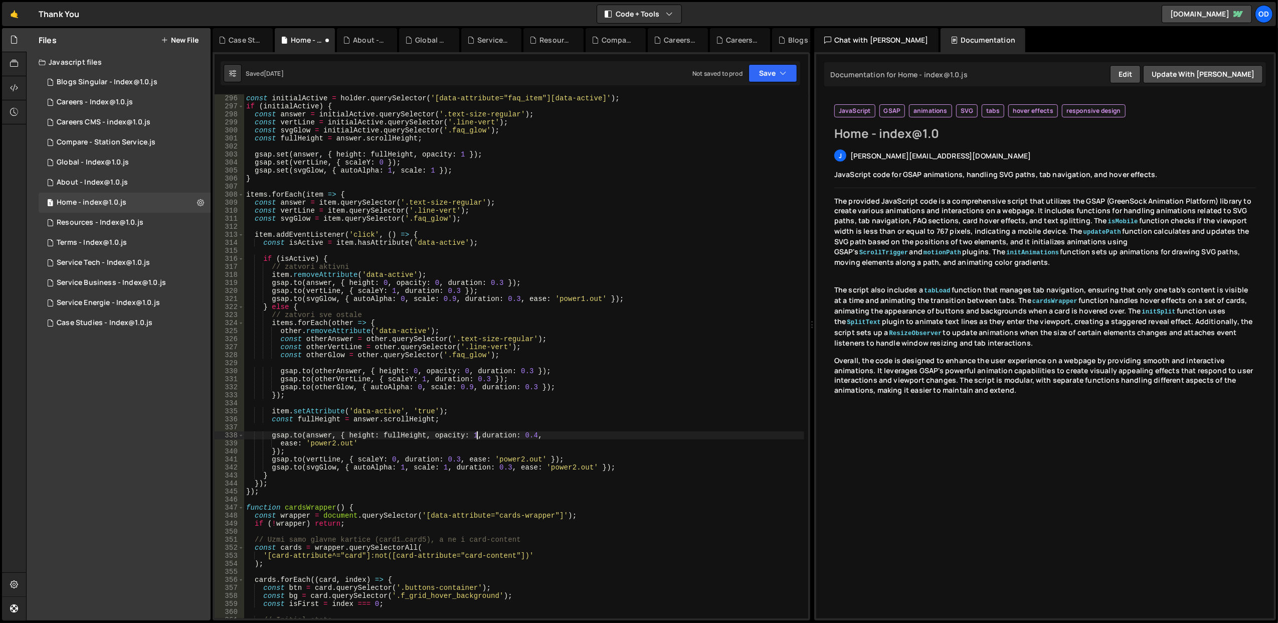
scroll to position [0, 17]
drag, startPoint x: 279, startPoint y: 446, endPoint x: 232, endPoint y: 445, distance: 47.6
click at [232, 445] on div "[DOMAIN_NAME](answer, { height: fullHeight, opacity: 1, duration: 0.4, 296 297 …" at bounding box center [512, 356] width 594 height 524
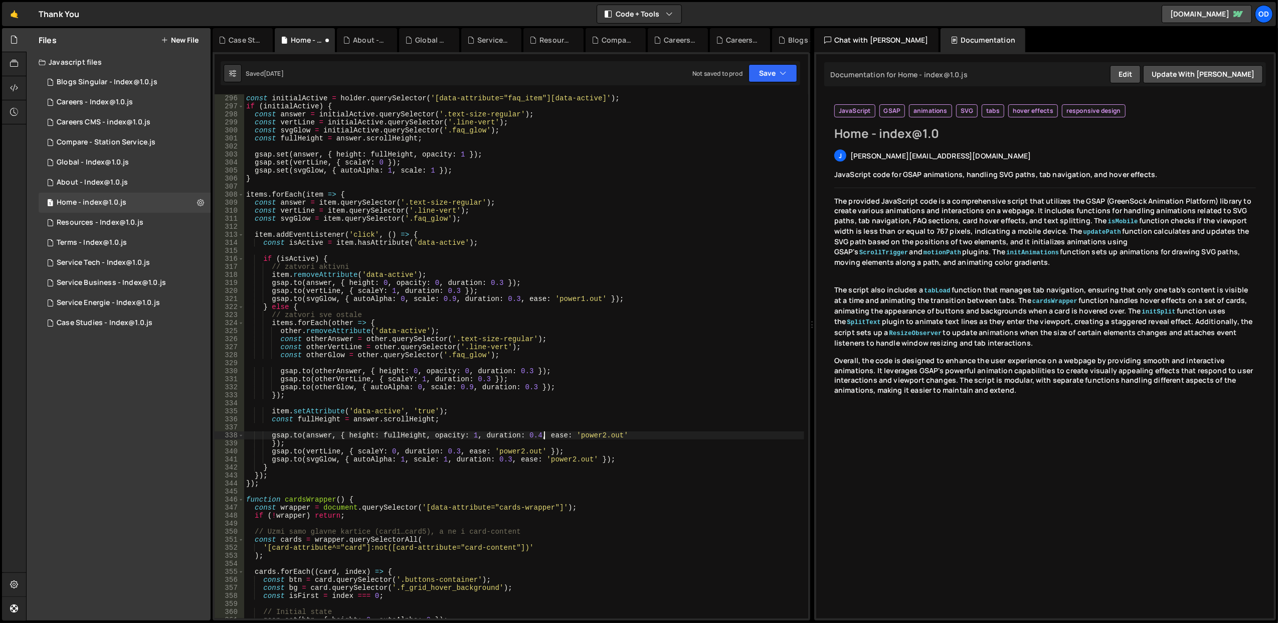
scroll to position [0, 21]
drag, startPoint x: 272, startPoint y: 443, endPoint x: 242, endPoint y: 442, distance: 30.1
click at [242, 442] on div "[DOMAIN_NAME](answer, { height: fullHeight, opacity: 1, duration: 0.4, ease: 'p…" at bounding box center [512, 356] width 594 height 524
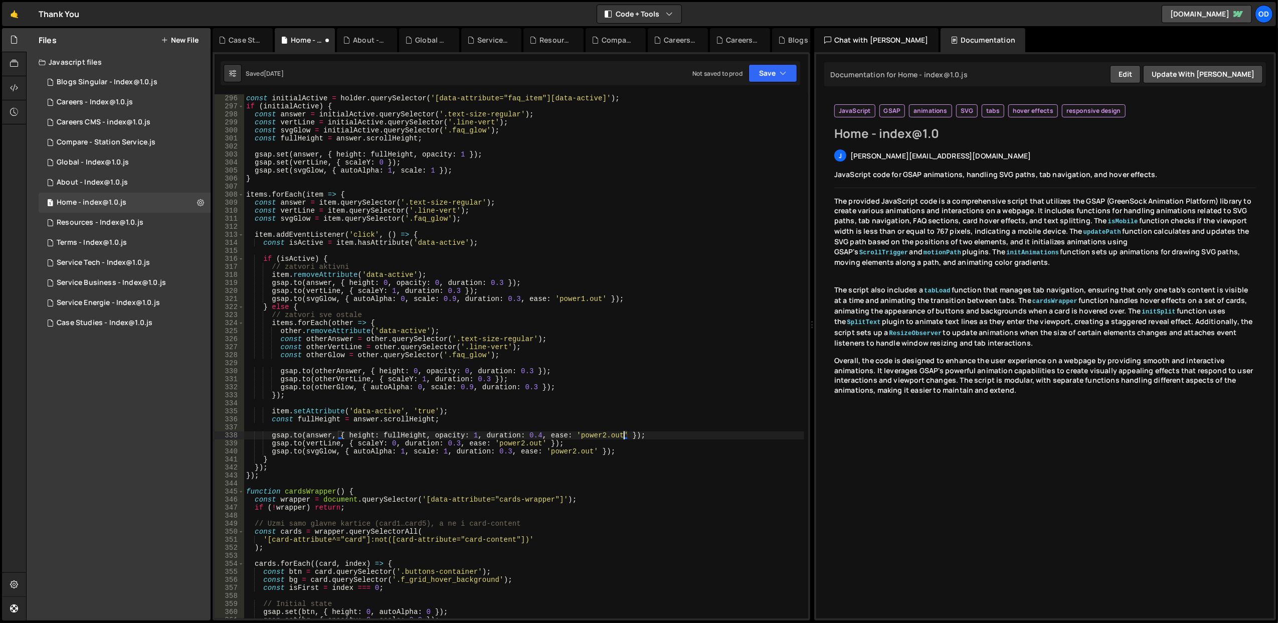
click at [577, 408] on div "const initialActive = holder . querySelector ( '[data-attribute="faq_item"][dat…" at bounding box center [524, 364] width 560 height 540
click at [496, 436] on div "const initialActive = holder . querySelector ( '[data-attribute="faq_item"][dat…" at bounding box center [524, 364] width 560 height 540
type textarea "[DOMAIN_NAME](answer, { height: fullHeight, opacity: 1, duration: 0.4, ease: 'p…"
click at [496, 436] on div "const initialActive = holder . querySelector ( '[data-attribute="faq_item"][dat…" at bounding box center [524, 364] width 560 height 540
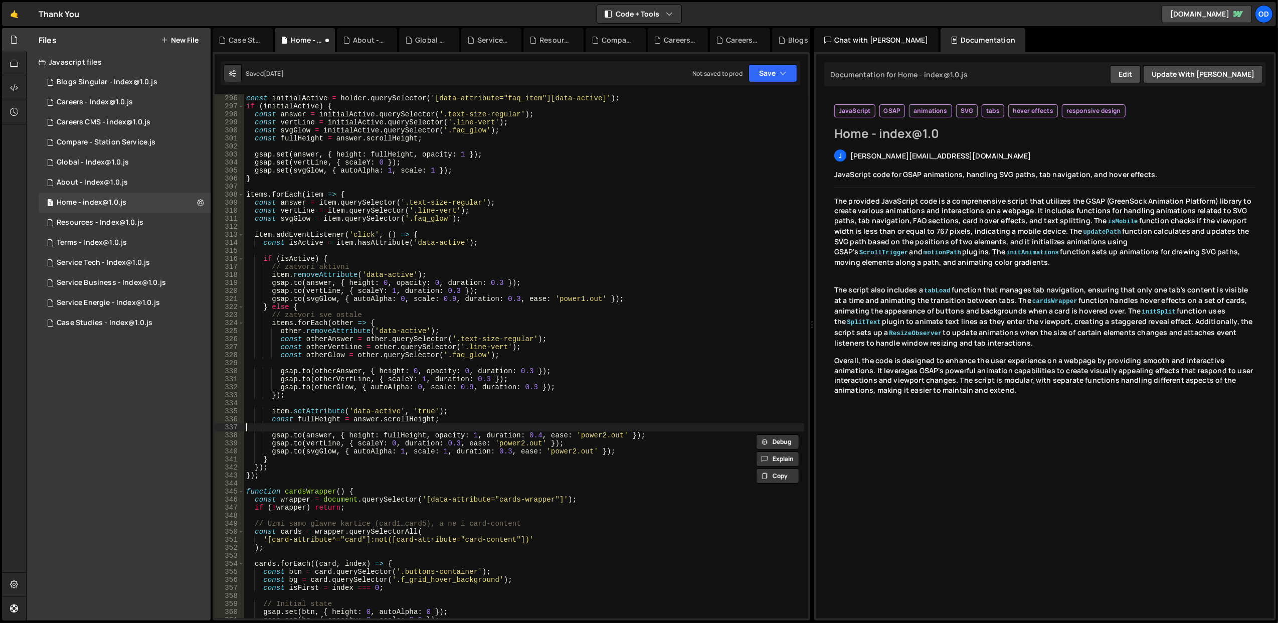
click at [404, 423] on div "const initialActive = holder . querySelector ( '[data-attribute="faq_item"][dat…" at bounding box center [524, 364] width 560 height 540
click at [285, 437] on div "const initialActive = holder . querySelector ( '[data-attribute="faq_item"][dat…" at bounding box center [524, 364] width 560 height 540
click at [297, 437] on div "const initialActive = holder . querySelector ( '[data-attribute="faq_item"][dat…" at bounding box center [524, 364] width 560 height 540
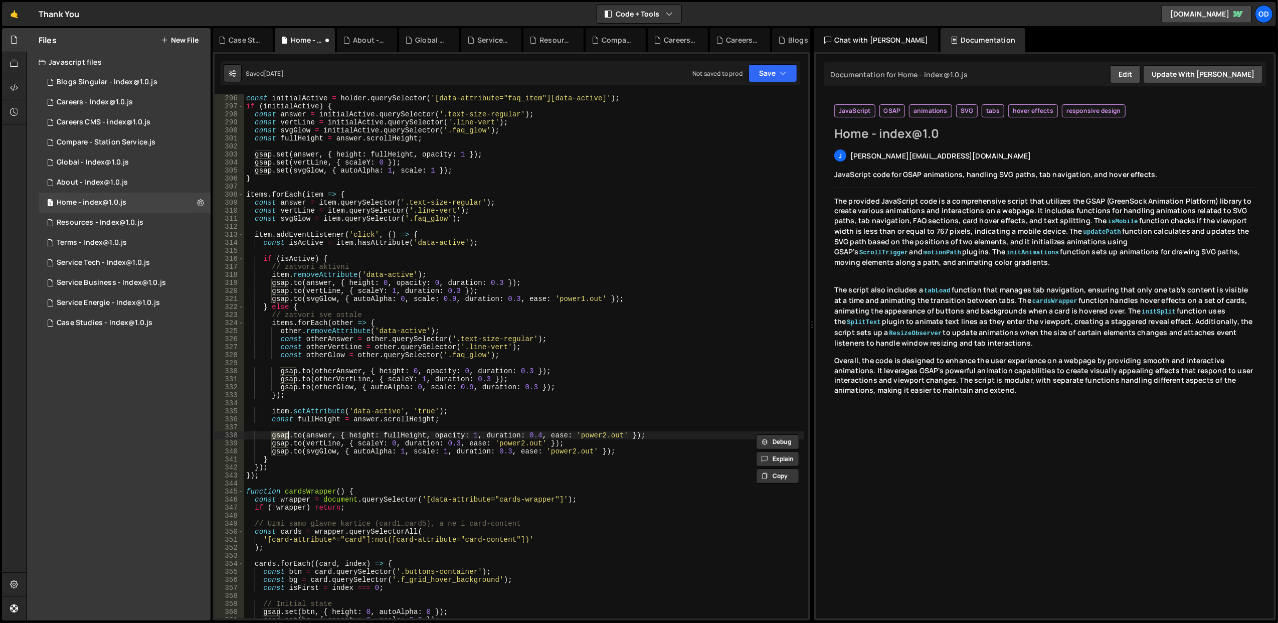
click at [297, 437] on div "const initialActive = holder . querySelector ( '[data-attribute="faq_item"][dat…" at bounding box center [524, 364] width 560 height 540
click at [280, 437] on div "const initialActive = holder . querySelector ( '[data-attribute="faq_item"][dat…" at bounding box center [524, 364] width 560 height 540
click at [294, 437] on div "const initialActive = holder . querySelector ( '[data-attribute="faq_item"][dat…" at bounding box center [524, 364] width 560 height 540
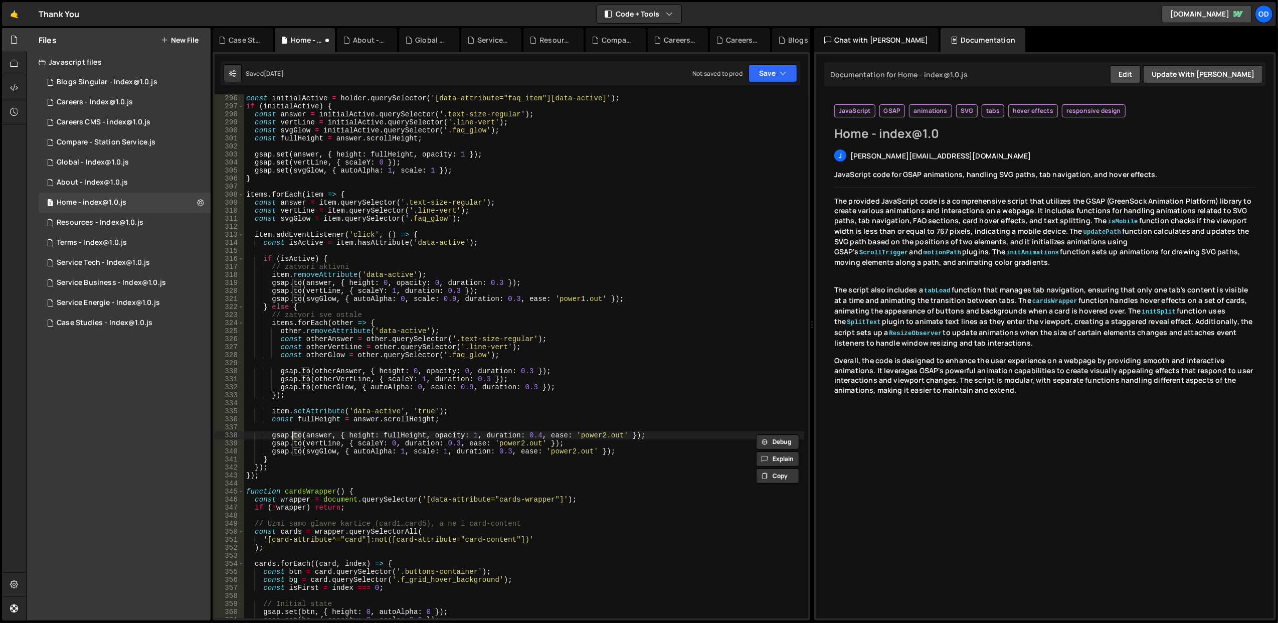
click at [277, 439] on div "const initialActive = holder . querySelector ( '[data-attribute="faq_item"][dat…" at bounding box center [524, 364] width 560 height 540
click at [291, 350] on div "const initialActive = holder . querySelector ( '[data-attribute="faq_item"][dat…" at bounding box center [524, 364] width 560 height 540
click at [310, 413] on div "const initialActive = holder . querySelector ( '[data-attribute="faq_item"][dat…" at bounding box center [524, 364] width 560 height 540
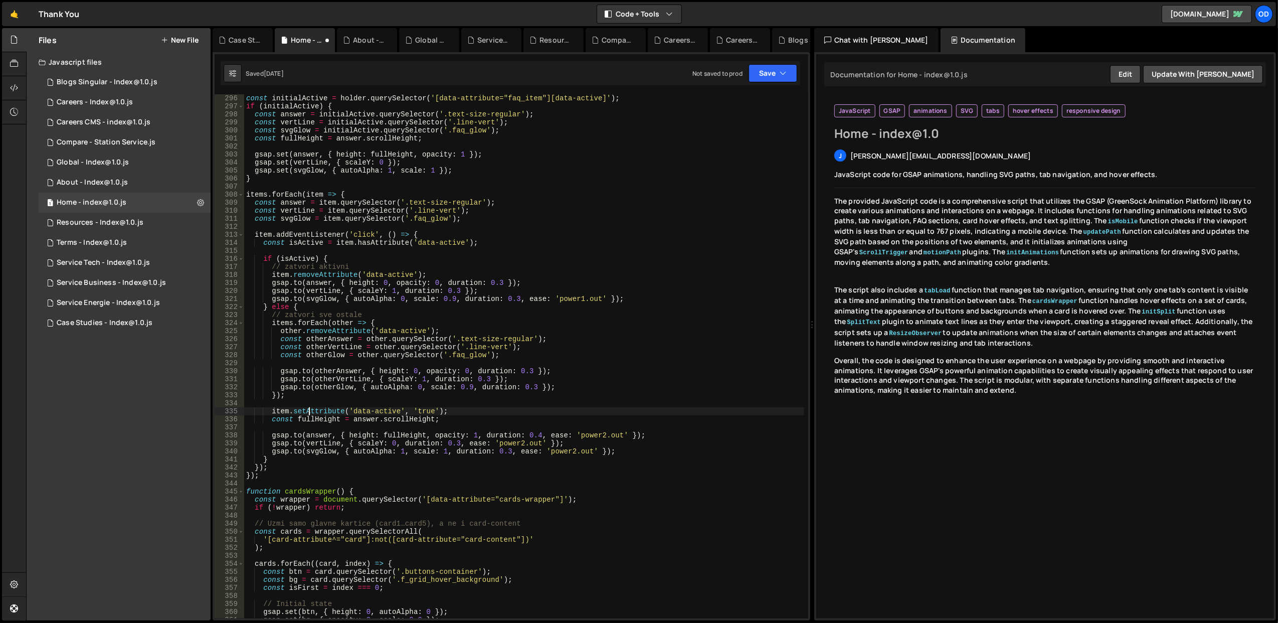
click at [310, 413] on div "const initialActive = holder . querySelector ( '[data-attribute="faq_item"][dat…" at bounding box center [524, 364] width 560 height 540
click at [283, 421] on div "const initialActive = holder . querySelector ( '[data-attribute="faq_item"][dat…" at bounding box center [524, 364] width 560 height 540
click at [291, 382] on div "const initialActive = holder . querySelector ( '[data-attribute="faq_item"][dat…" at bounding box center [524, 364] width 560 height 540
type textarea "[DOMAIN_NAME](otherVertLine, { scaleY: 1, duration: 0.3 });"
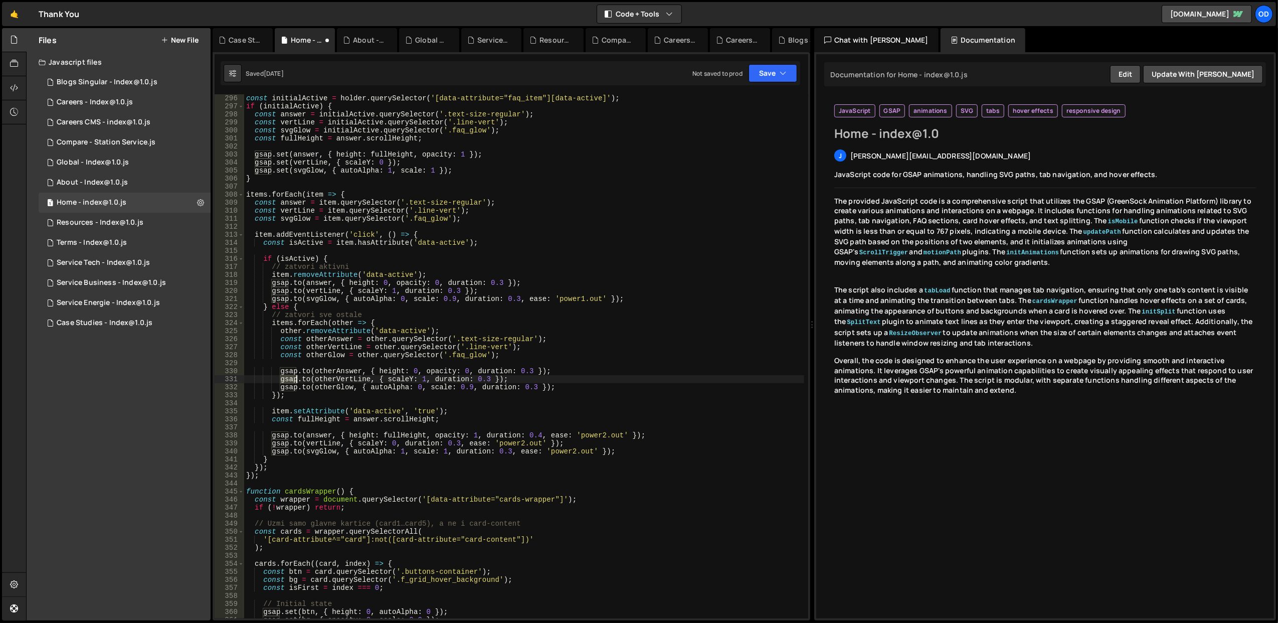
click at [291, 382] on div "const initialActive = holder . querySelector ( '[data-attribute="faq_item"][dat…" at bounding box center [524, 364] width 560 height 540
click at [479, 402] on div "const initialActive = holder . querySelector ( '[data-attribute="faq_item"][dat…" at bounding box center [524, 364] width 560 height 540
click at [466, 402] on div "const initialActive = holder . querySelector ( '[data-attribute="faq_item"][dat…" at bounding box center [524, 364] width 560 height 540
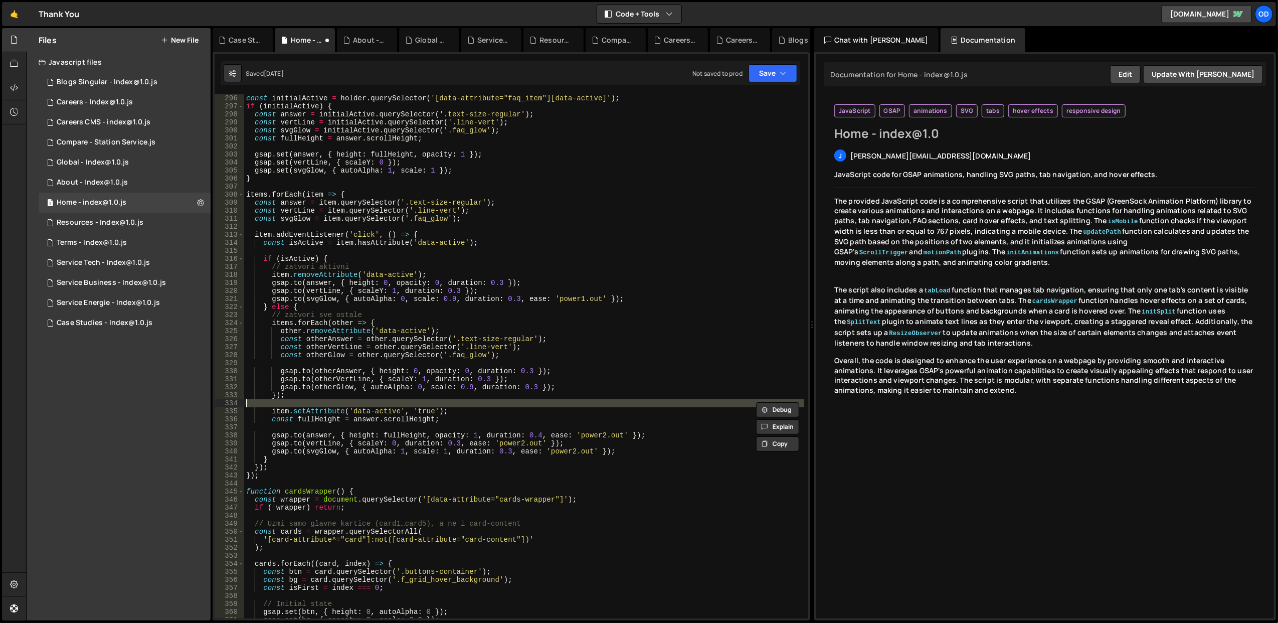
type textarea "item.setAttribute('data-active', 'true');"
click at [466, 402] on div "const initialActive = holder . querySelector ( '[data-attribute="faq_item"][dat…" at bounding box center [524, 356] width 560 height 524
click at [466, 402] on div "const initialActive = holder . querySelector ( '[data-attribute="faq_item"][dat…" at bounding box center [524, 364] width 560 height 540
type textarea "item.setAttribute('data-active', 'true');"
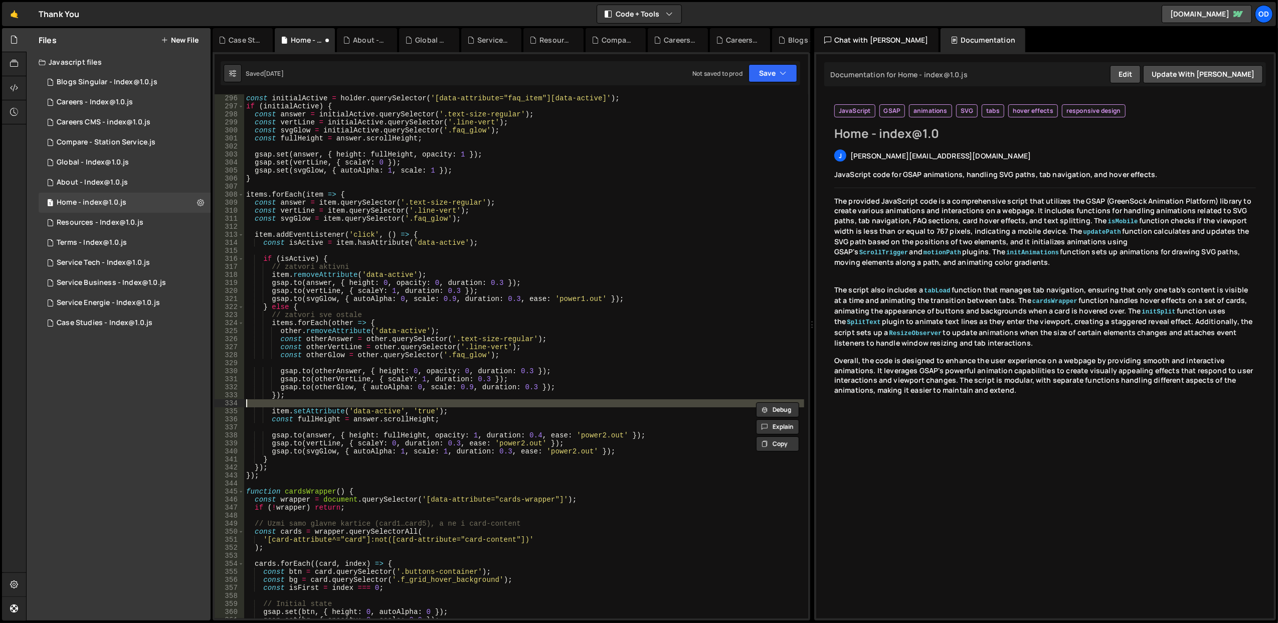
click at [466, 402] on div "const initialActive = holder . querySelector ( '[data-attribute="faq_item"][dat…" at bounding box center [524, 356] width 560 height 524
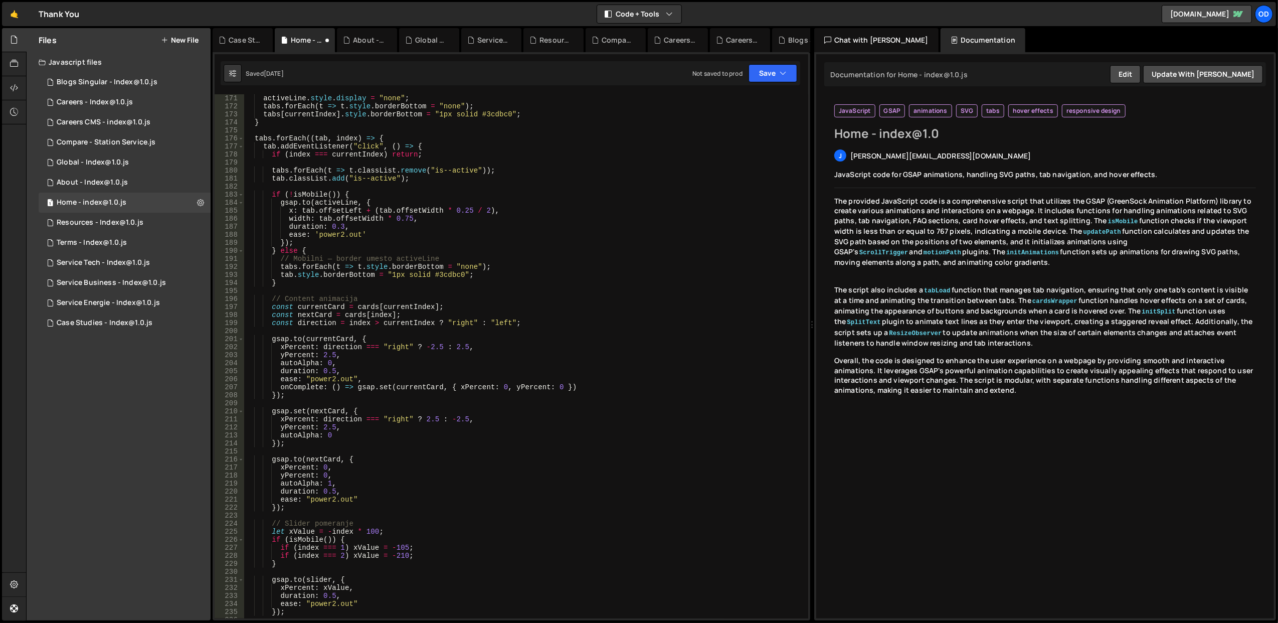
scroll to position [1203, 0]
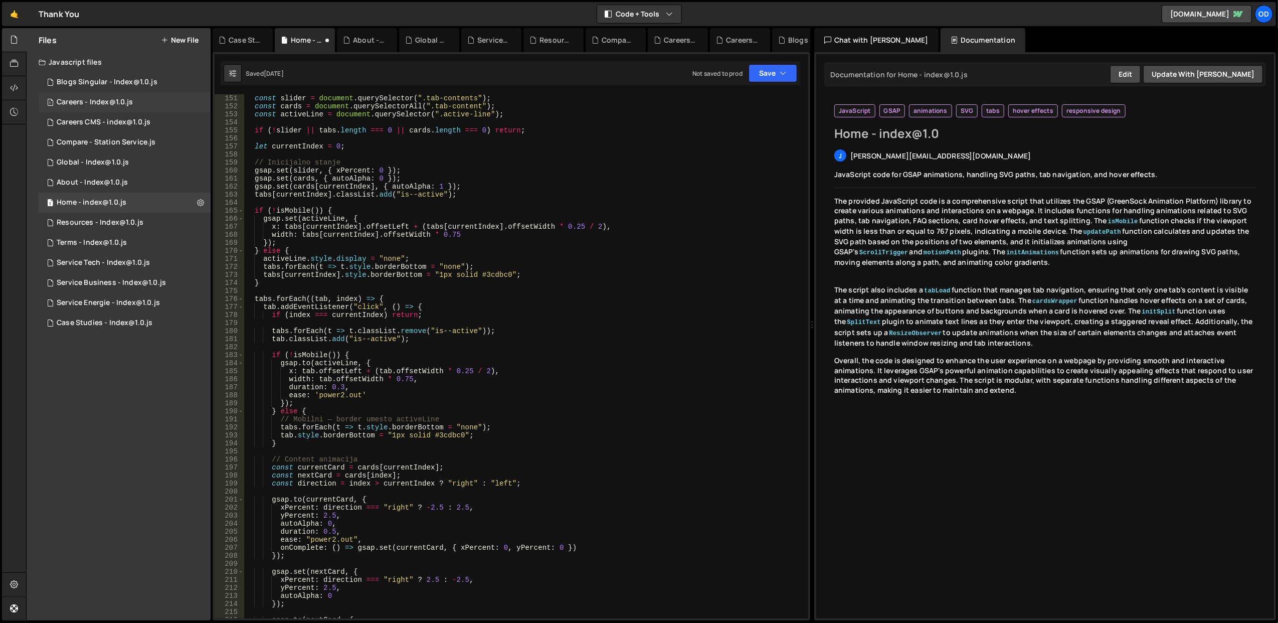
click at [119, 104] on div "Careers - Index@1.0.js" at bounding box center [95, 102] width 77 height 9
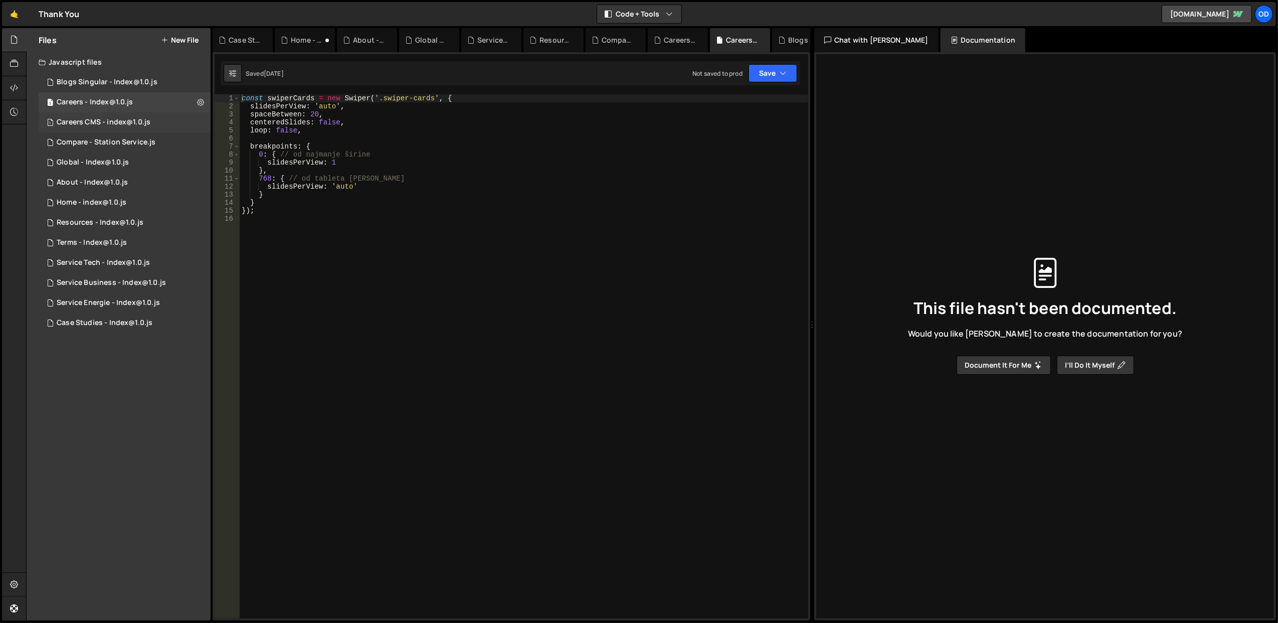
click at [123, 128] on div "1 Careers CMS - index@1.0.js 0" at bounding box center [125, 122] width 172 height 20
click at [150, 96] on div "1 Careers - Index@1.0.js 0" at bounding box center [125, 102] width 172 height 20
click at [163, 132] on div "1 Compare - Station Service.js 0" at bounding box center [125, 142] width 172 height 20
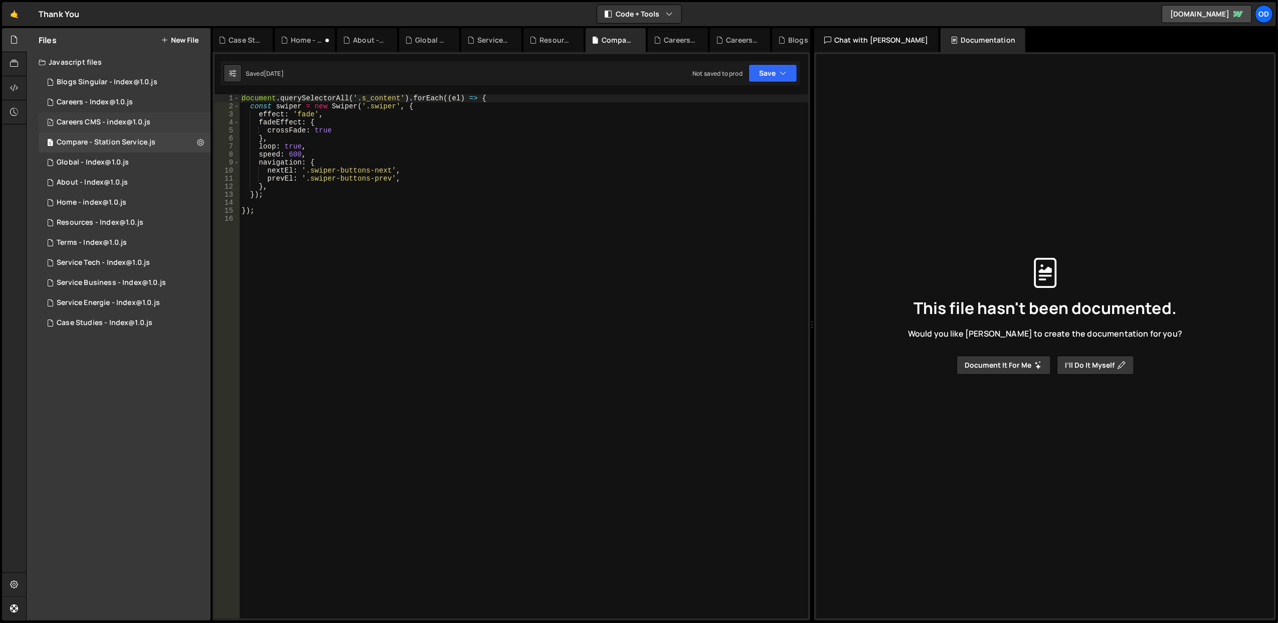
click at [158, 127] on div "1 Careers CMS - index@1.0.js 0" at bounding box center [125, 122] width 172 height 20
click at [201, 118] on icon at bounding box center [200, 122] width 7 height 10
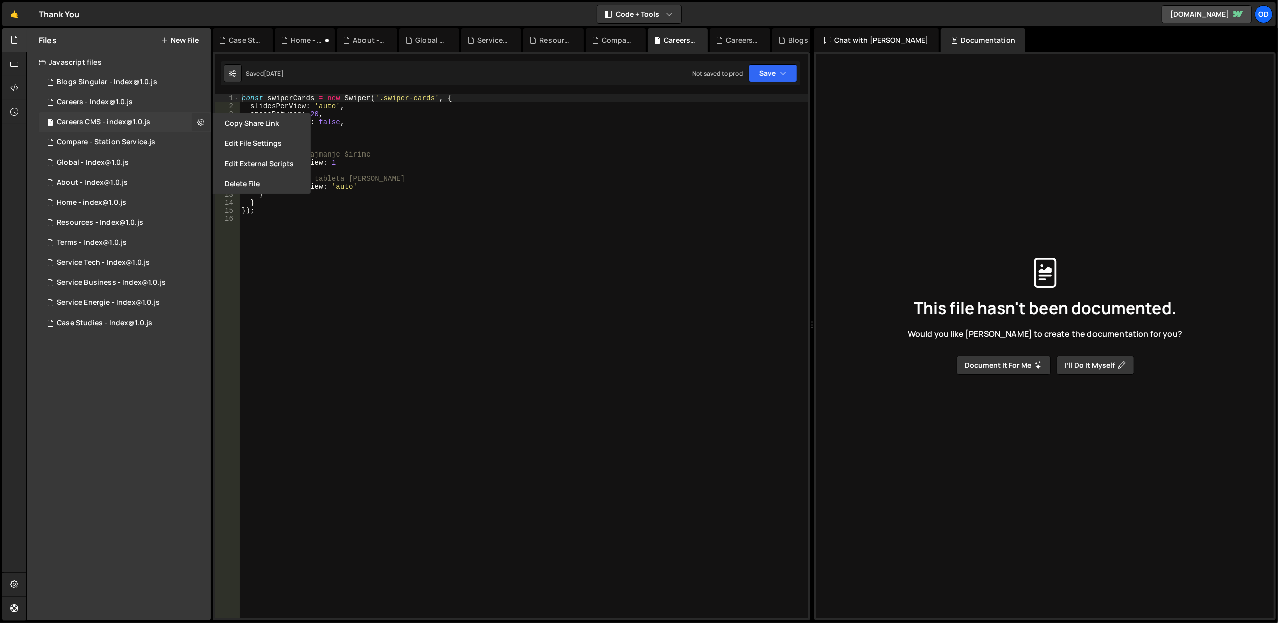
click at [201, 118] on icon at bounding box center [200, 122] width 7 height 10
click at [414, 173] on div "const swiperCards = new Swiper ( '.swiper-cards' , { slidesPerView : 'auto' , s…" at bounding box center [524, 364] width 568 height 540
click at [424, 205] on div "const swiperCards = new Swiper ( '.swiper-cards' , { slidesPerView : 'auto' , s…" at bounding box center [524, 364] width 568 height 540
type textarea "}"
click at [434, 226] on div "const swiperCards = new Swiper ( '.swiper-cards' , { slidesPerView : 'auto' , s…" at bounding box center [524, 364] width 568 height 540
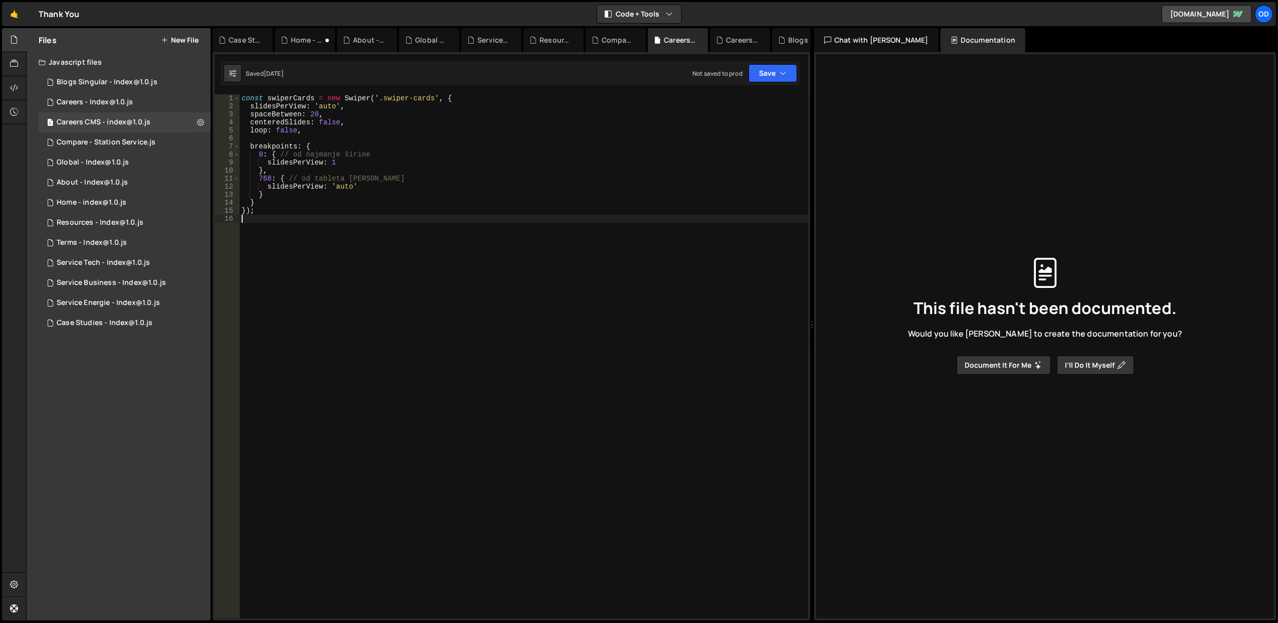
click at [451, 307] on div "const swiperCards = new Swiper ( '.swiper-cards' , { slidesPerView : 'auto' , s…" at bounding box center [524, 364] width 568 height 540
drag, startPoint x: 393, startPoint y: 180, endPoint x: 286, endPoint y: 177, distance: 107.3
click at [286, 177] on div "const swiperCards = new Swiper ( '.swiper-cards' , { slidesPerView : 'auto' , s…" at bounding box center [524, 364] width 568 height 540
drag, startPoint x: 334, startPoint y: 154, endPoint x: 281, endPoint y: 154, distance: 53.1
click at [281, 154] on div "const swiperCards = new Swiper ( '.swiper-cards' , { slidesPerView : 'auto' , s…" at bounding box center [524, 364] width 568 height 540
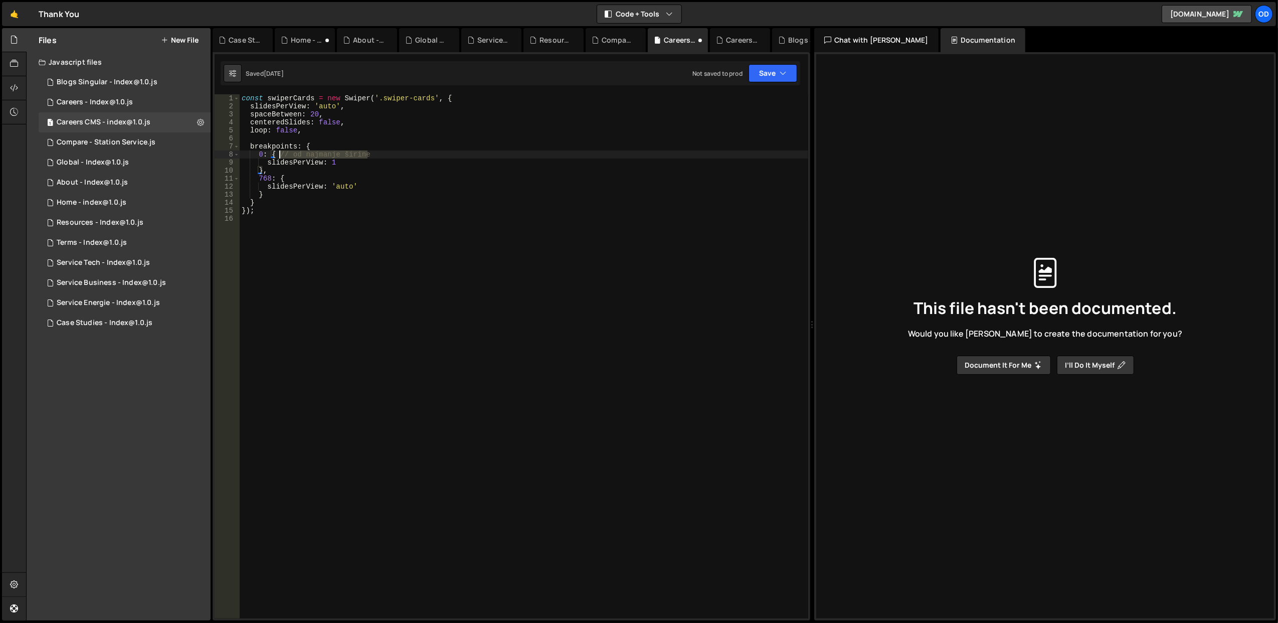
type textarea "0: {"
click at [336, 137] on div "const swiperCards = new Swiper ( '.swiper-cards' , { slidesPerView : 'auto' , s…" at bounding box center [524, 364] width 568 height 540
click at [452, 145] on div "const swiperCards = new Swiper ( '.swiper-cards' , { slidesPerView : 'auto' , s…" at bounding box center [524, 364] width 568 height 540
click at [454, 213] on div "const swiperCards = new Swiper ( '.swiper-cards' , { slidesPerView : 'auto' , s…" at bounding box center [524, 364] width 568 height 540
click at [443, 198] on div "const swiperCards = new Swiper ( '.swiper-cards' , { slidesPerView : 'auto' , s…" at bounding box center [524, 364] width 568 height 540
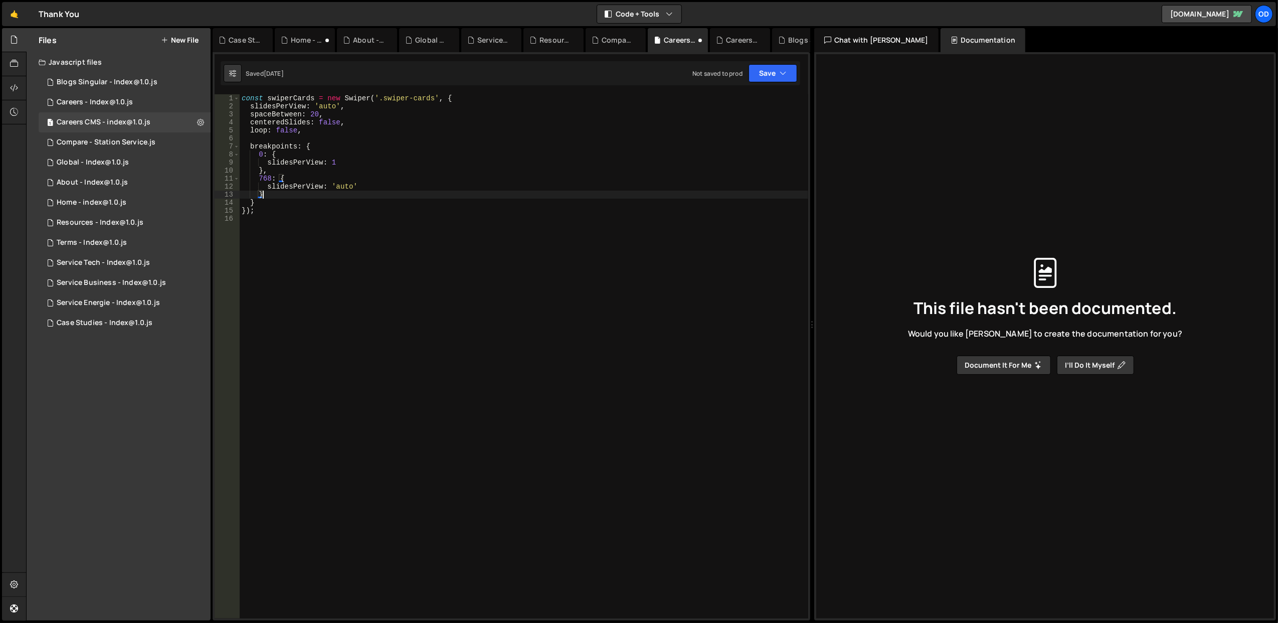
click at [396, 195] on div "const swiperCards = new Swiper ( '.swiper-cards' , { slidesPerView : 'auto' , s…" at bounding box center [524, 364] width 568 height 540
click at [344, 189] on div "const swiperCards = new Swiper ( '.swiper-cards' , { slidesPerView : 'auto' , s…" at bounding box center [524, 364] width 568 height 540
click at [335, 171] on div "const swiperCards = new Swiper ( '.swiper-cards' , { slidesPerView : 'auto' , s…" at bounding box center [524, 364] width 568 height 540
click at [356, 155] on div "const swiperCards = new Swiper ( '.swiper-cards' , { slidesPerView : 'auto' , s…" at bounding box center [524, 364] width 568 height 540
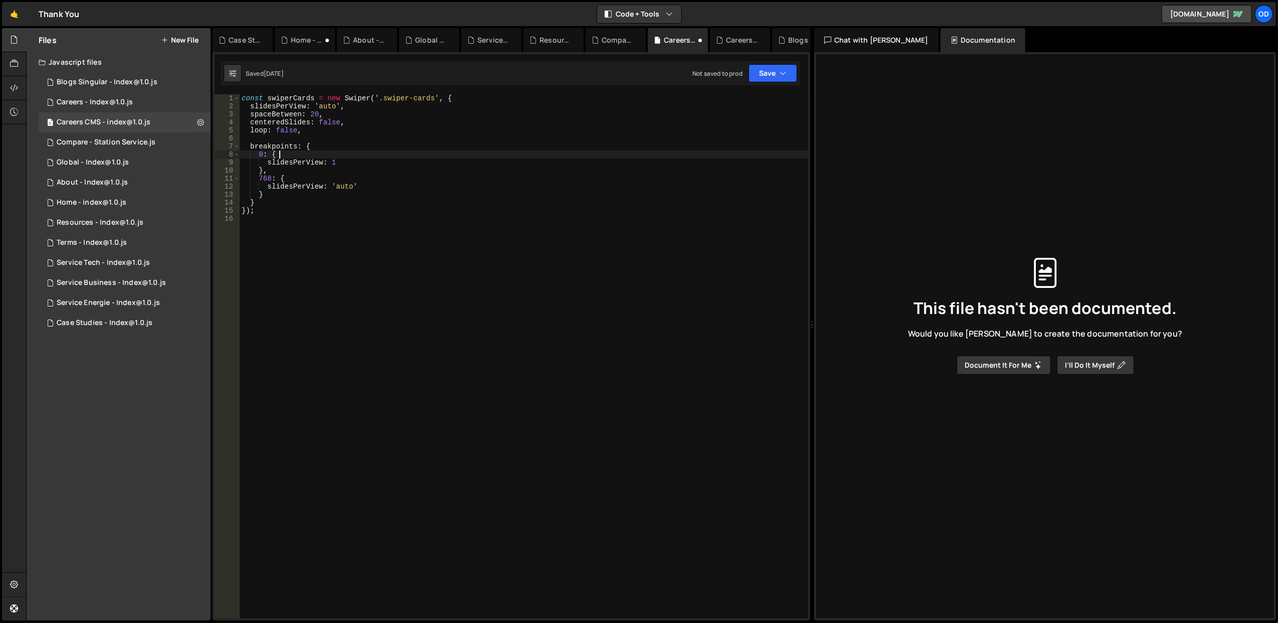
click at [360, 142] on div "const swiperCards = new Swiper ( '.swiper-cards' , { slidesPerView : 'auto' , s…" at bounding box center [524, 364] width 568 height 540
click at [360, 151] on div "const swiperCards = new Swiper ( '.swiper-cards' , { slidesPerView : 'auto' , s…" at bounding box center [524, 364] width 568 height 540
click at [349, 171] on div "const swiperCards = new Swiper ( '.swiper-cards' , { slidesPerView : 'auto' , s…" at bounding box center [524, 364] width 568 height 540
click at [349, 174] on div "const swiperCards = new Swiper ( '.swiper-cards' , { slidesPerView : 'auto' , s…" at bounding box center [524, 364] width 568 height 540
click at [339, 191] on div "const swiperCards = new Swiper ( '.swiper-cards' , { slidesPerView : 'auto' , s…" at bounding box center [524, 364] width 568 height 540
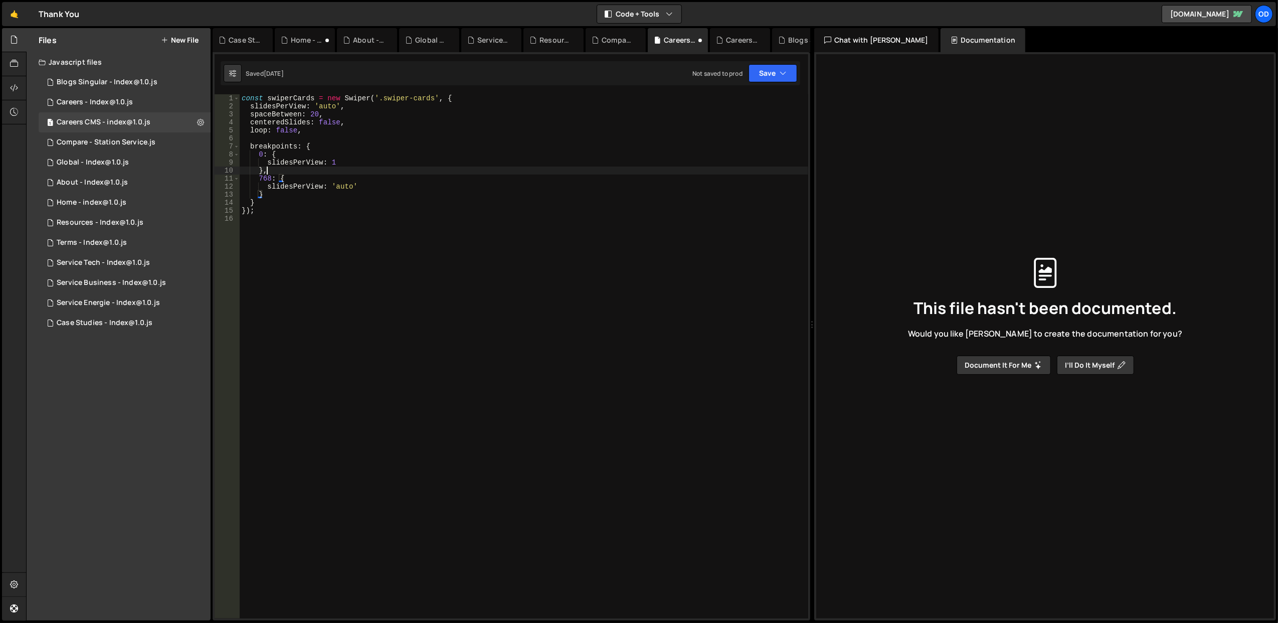
click at [339, 171] on div "const swiperCards = new Swiper ( '.swiper-cards' , { slidesPerView : 'auto' , s…" at bounding box center [524, 364] width 568 height 540
click at [343, 173] on div "const swiperCards = new Swiper ( '.swiper-cards' , { slidesPerView : 'auto' , s…" at bounding box center [524, 364] width 568 height 540
click at [344, 176] on div "const swiperCards = new Swiper ( '.swiper-cards' , { slidesPerView : 'auto' , s…" at bounding box center [524, 364] width 568 height 540
click at [351, 153] on div "const swiperCards = new Swiper ( '.swiper-cards' , { slidesPerView : 'auto' , s…" at bounding box center [524, 364] width 568 height 540
click at [353, 143] on div "const swiperCards = new Swiper ( '.swiper-cards' , { slidesPerView : 'auto' , s…" at bounding box center [524, 364] width 568 height 540
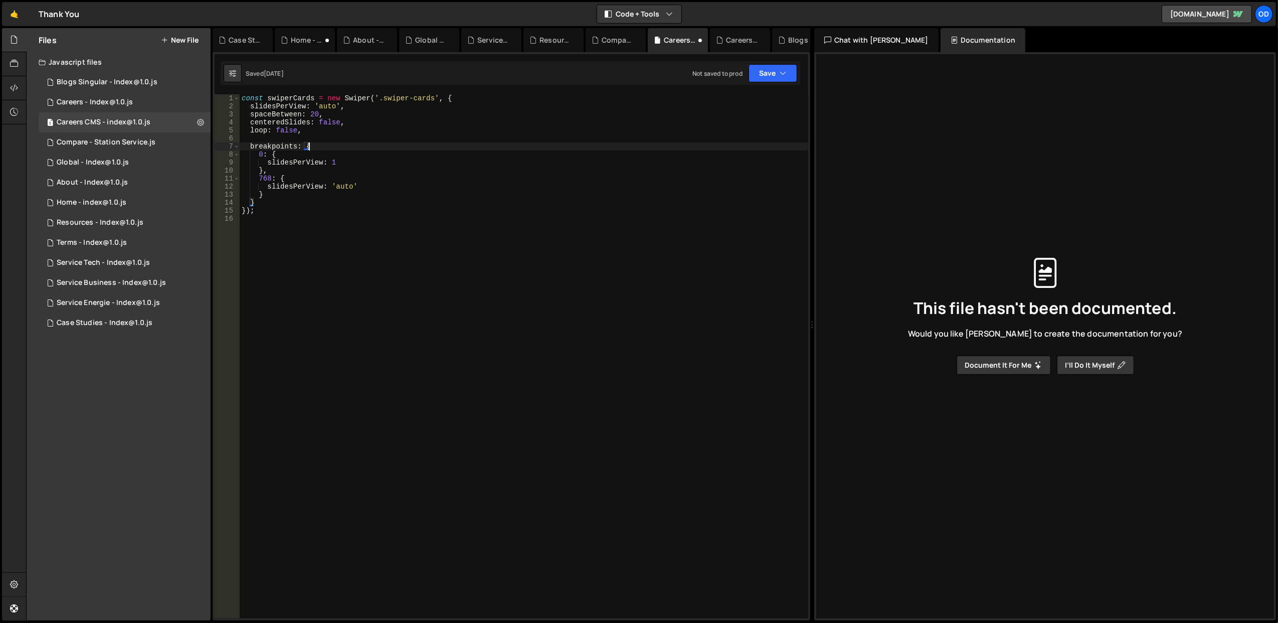
click at [355, 153] on div "const swiperCards = new Swiper ( '.swiper-cards' , { slidesPerView : 'auto' , s…" at bounding box center [524, 364] width 568 height 540
click at [354, 171] on div "const swiperCards = new Swiper ( '.swiper-cards' , { slidesPerView : 'auto' , s…" at bounding box center [524, 364] width 568 height 540
click at [354, 177] on div "const swiperCards = new Swiper ( '.swiper-cards' , { slidesPerView : 'auto' , s…" at bounding box center [524, 364] width 568 height 540
click at [345, 197] on div "const swiperCards = new Swiper ( '.swiper-cards' , { slidesPerView : 'auto' , s…" at bounding box center [524, 364] width 568 height 540
click at [341, 205] on div "const swiperCards = new Swiper ( '.swiper-cards' , { slidesPerView : 'auto' , s…" at bounding box center [524, 364] width 568 height 540
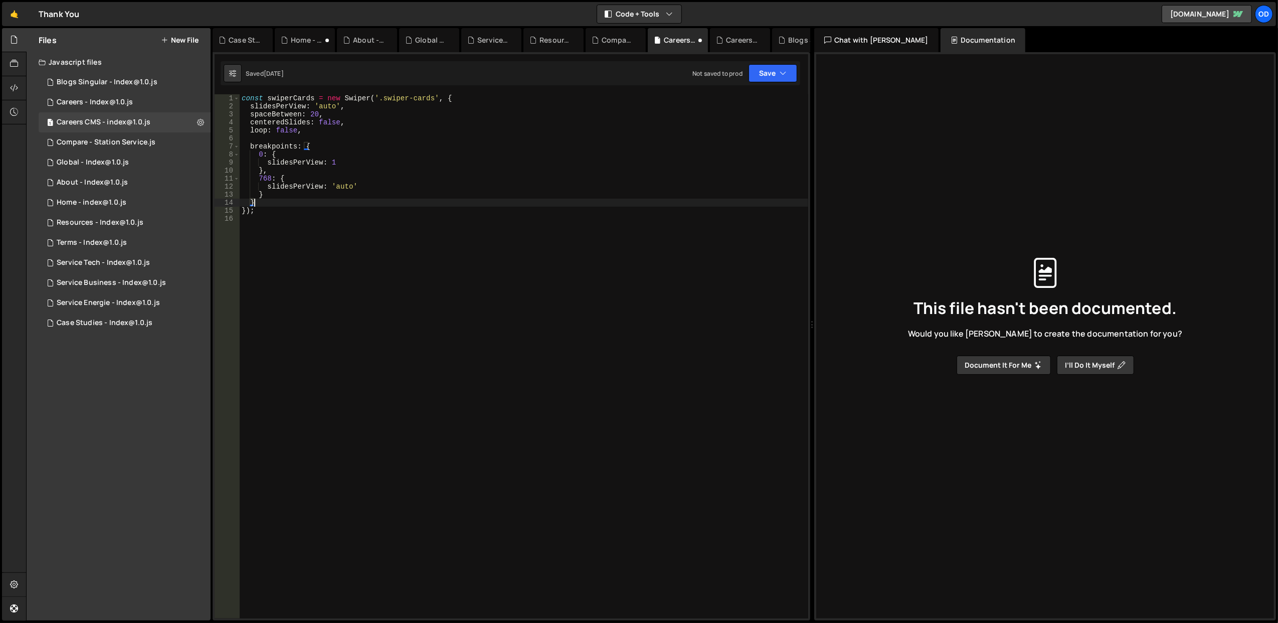
click at [342, 195] on div "const swiperCards = new Swiper ( '.swiper-cards' , { slidesPerView : 'auto' , s…" at bounding box center [524, 364] width 568 height 540
click at [357, 174] on div "const swiperCards = new Swiper ( '.swiper-cards' , { slidesPerView : 'auto' , s…" at bounding box center [524, 364] width 568 height 540
click at [363, 151] on div "const swiperCards = new Swiper ( '.swiper-cards' , { slidesPerView : 'auto' , s…" at bounding box center [524, 364] width 568 height 540
click at [365, 145] on div "const swiperCards = new Swiper ( '.swiper-cards' , { slidesPerView : 'auto' , s…" at bounding box center [524, 364] width 568 height 540
click at [361, 159] on div "const swiperCards = new Swiper ( '.swiper-cards' , { slidesPerView : 'auto' , s…" at bounding box center [524, 364] width 568 height 540
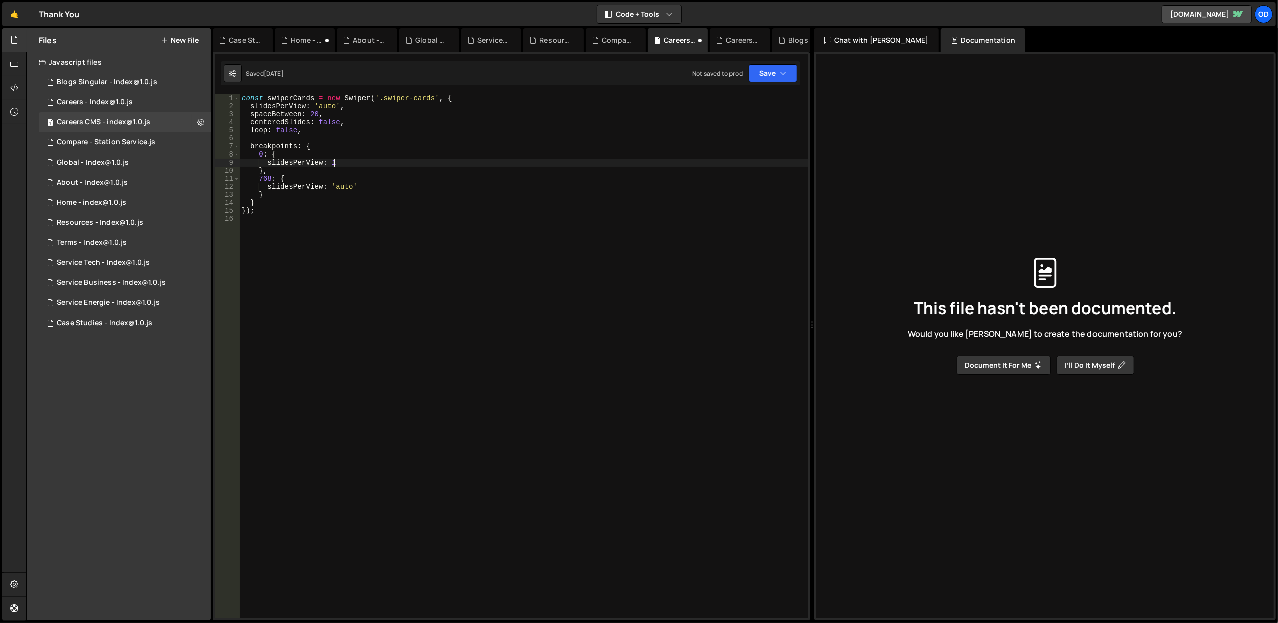
click at [361, 170] on div "const swiperCards = new Swiper ( '.swiper-cards' , { slidesPerView : 'auto' , s…" at bounding box center [524, 364] width 568 height 540
click at [362, 173] on div "const swiperCards = new Swiper ( '.swiper-cards' , { slidesPerView : 'auto' , s…" at bounding box center [524, 364] width 568 height 540
click at [363, 178] on div "const swiperCards = new Swiper ( '.swiper-cards' , { slidesPerView : 'auto' , s…" at bounding box center [524, 364] width 568 height 540
click at [363, 153] on div "const swiperCards = new Swiper ( '.swiper-cards' , { slidesPerView : 'auto' , s…" at bounding box center [524, 364] width 568 height 540
click at [474, 103] on div "const swiperCards = new Swiper ( '.swiper-cards' , { slidesPerView : 'auto' , s…" at bounding box center [524, 364] width 568 height 540
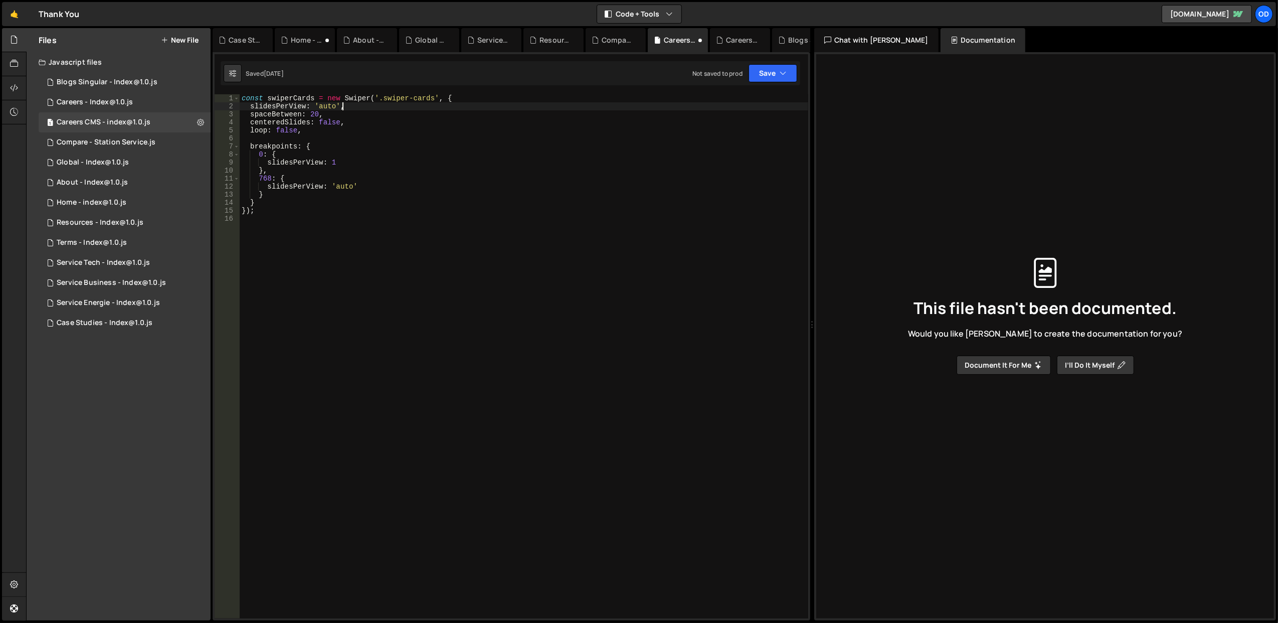
click at [474, 97] on div "const swiperCards = new Swiper ( '.swiper-cards' , { slidesPerView : 'auto' , s…" at bounding box center [524, 364] width 568 height 540
click at [428, 145] on div "const swiperCards = new Swiper ( '.swiper-cards' , { slidesPerView : 'auto' , s…" at bounding box center [524, 364] width 568 height 540
click at [424, 151] on div "const swiperCards = new Swiper ( '.swiper-cards' , { slidesPerView : 'auto' , s…" at bounding box center [524, 364] width 568 height 540
click at [423, 167] on div "const swiperCards = new Swiper ( '.swiper-cards' , { slidesPerView : 'auto' , s…" at bounding box center [524, 364] width 568 height 540
click at [423, 169] on div "const swiperCards = new Swiper ( '.swiper-cards' , { slidesPerView : 'auto' , s…" at bounding box center [524, 364] width 568 height 540
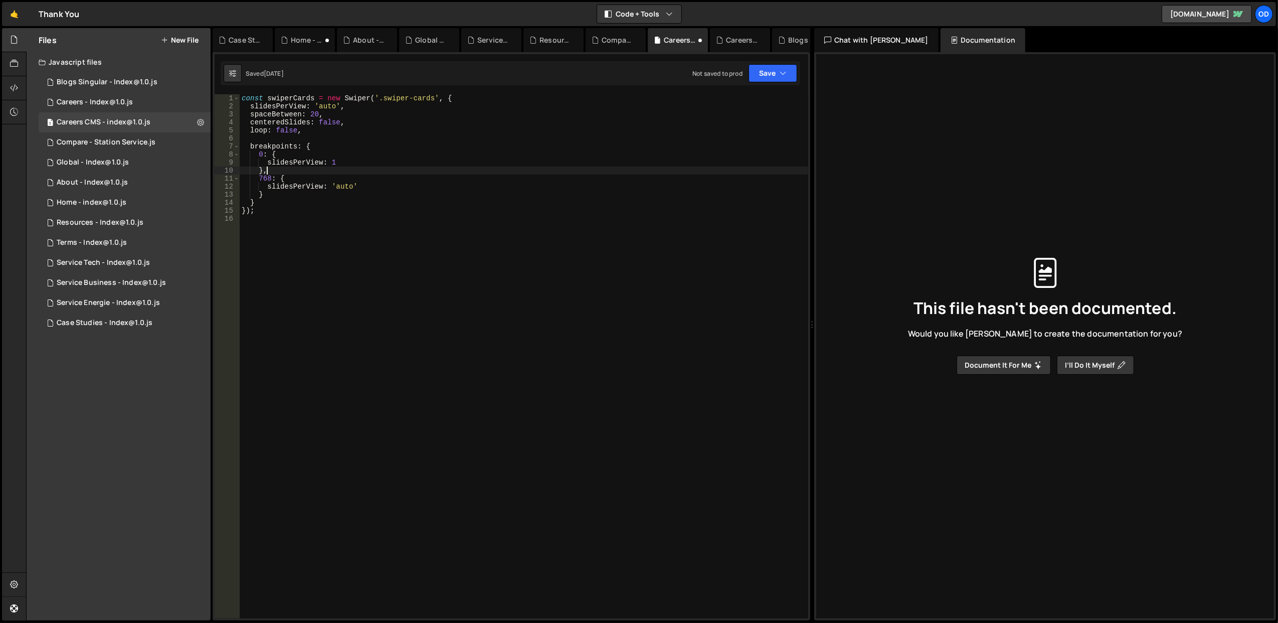
click at [423, 173] on div "const swiperCards = new Swiper ( '.swiper-cards' , { slidesPerView : 'auto' , s…" at bounding box center [524, 364] width 568 height 540
click at [420, 175] on div "const swiperCards = new Swiper ( '.swiper-cards' , { slidesPerView : 'auto' , s…" at bounding box center [524, 364] width 568 height 540
click at [418, 191] on div "const swiperCards = new Swiper ( '.swiper-cards' , { slidesPerView : 'auto' , s…" at bounding box center [524, 364] width 568 height 540
click at [402, 177] on div "const swiperCards = new Swiper ( '.swiper-cards' , { slidesPerView : 'auto' , s…" at bounding box center [524, 364] width 568 height 540
click at [395, 151] on div "const swiperCards = new Swiper ( '.swiper-cards' , { slidesPerView : 'auto' , s…" at bounding box center [524, 364] width 568 height 540
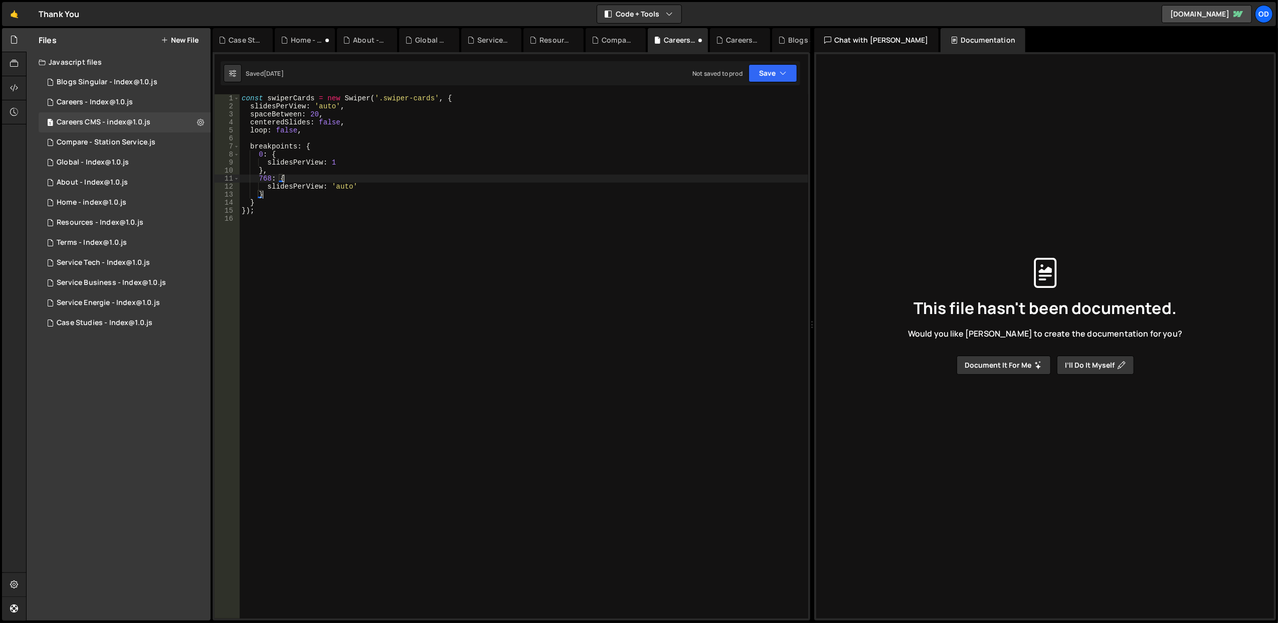
type textarea "0: {"
click at [394, 139] on div "const swiperCards = new Swiper ( '.swiper-cards' , { slidesPerView : 'auto' , s…" at bounding box center [524, 364] width 568 height 540
click at [394, 141] on div "const swiperCards = new Swiper ( '.swiper-cards' , { slidesPerView : 'auto' , s…" at bounding box center [524, 364] width 568 height 540
click at [393, 144] on div "const swiperCards = new Swiper ( '.swiper-cards' , { slidesPerView : 'auto' , s…" at bounding box center [524, 364] width 568 height 540
click at [391, 151] on div "const swiperCards = new Swiper ( '.swiper-cards' , { slidesPerView : 'auto' , s…" at bounding box center [524, 364] width 568 height 540
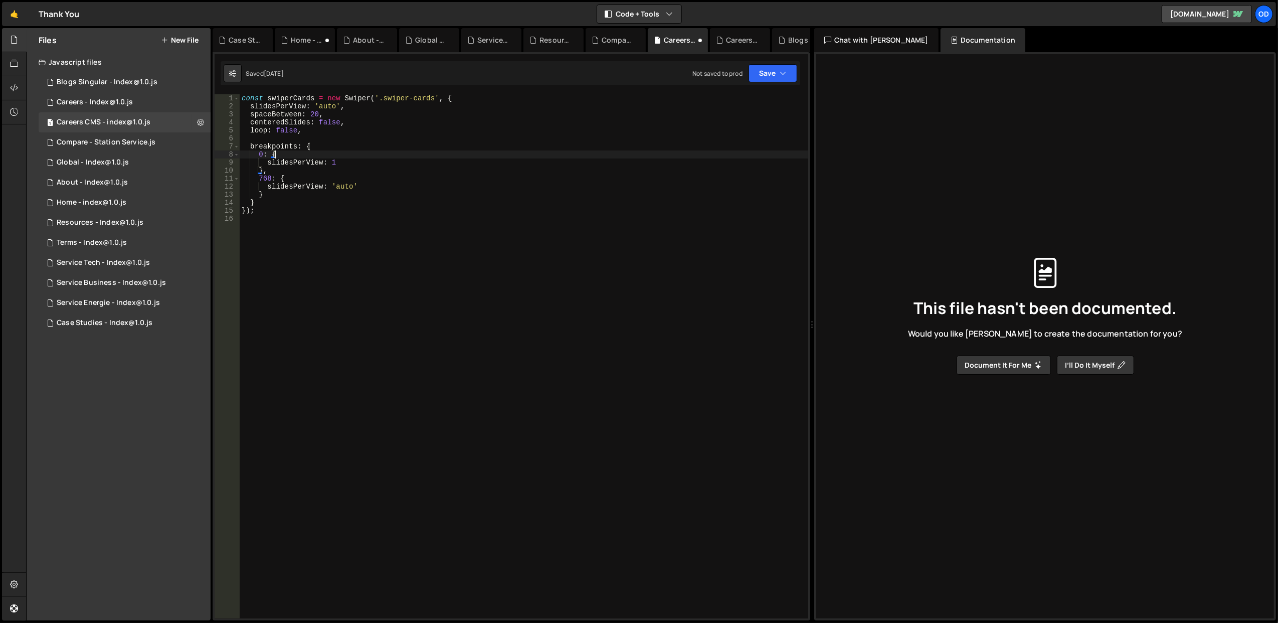
click at [295, 175] on div "const swiperCards = new Swiper ( '.swiper-cards' , { slidesPerView : 'auto' , s…" at bounding box center [524, 364] width 568 height 540
click at [276, 193] on div "const swiperCards = new Swiper ( '.swiper-cards' , { slidesPerView : 'auto' , s…" at bounding box center [524, 364] width 568 height 540
click at [268, 203] on div "const swiperCards = new Swiper ( '.swiper-cards' , { slidesPerView : 'auto' , s…" at bounding box center [524, 364] width 568 height 540
click at [455, 99] on div "const swiperCards = new Swiper ( '.swiper-cards' , { slidesPerView : 'auto' , s…" at bounding box center [524, 364] width 568 height 540
click at [415, 212] on div "const swiperCards = new Swiper ( '.swiper-cards' , { slidesPerView : 'auto' , s…" at bounding box center [524, 364] width 568 height 540
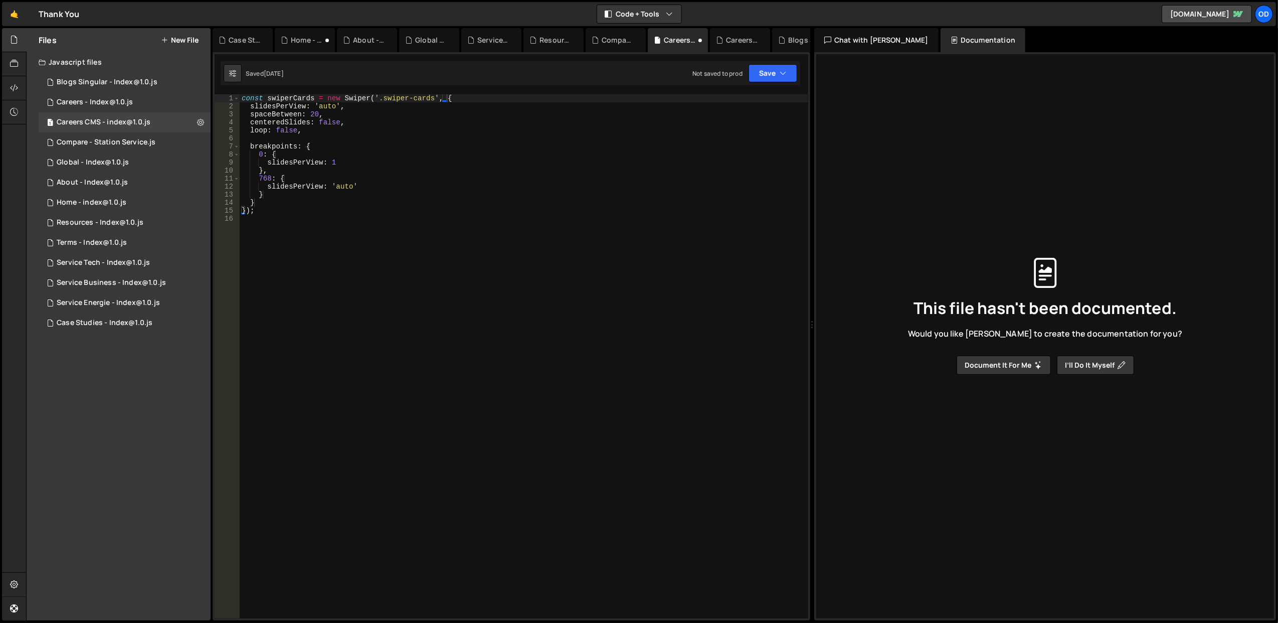
type textarea "});"
